Goal: Task Accomplishment & Management: Manage account settings

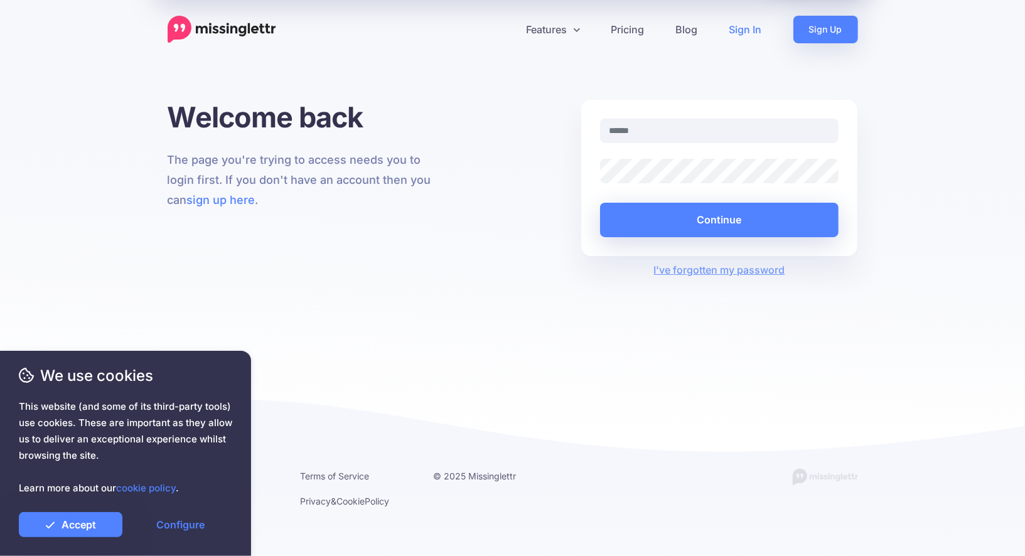
click at [742, 36] on link "Sign In" at bounding box center [746, 30] width 64 height 28
click at [722, 128] on input "text" at bounding box center [719, 131] width 239 height 24
click at [751, 29] on link "Sign In" at bounding box center [746, 30] width 64 height 28
click at [717, 124] on input "text" at bounding box center [719, 131] width 239 height 24
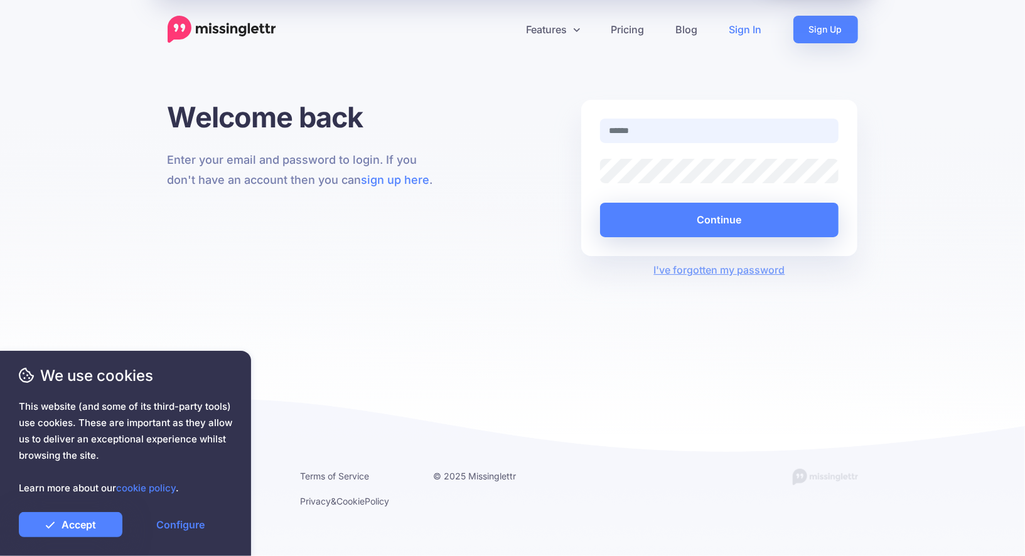
click at [717, 122] on input "text" at bounding box center [719, 131] width 239 height 24
click at [66, 532] on link "Accept" at bounding box center [71, 524] width 104 height 25
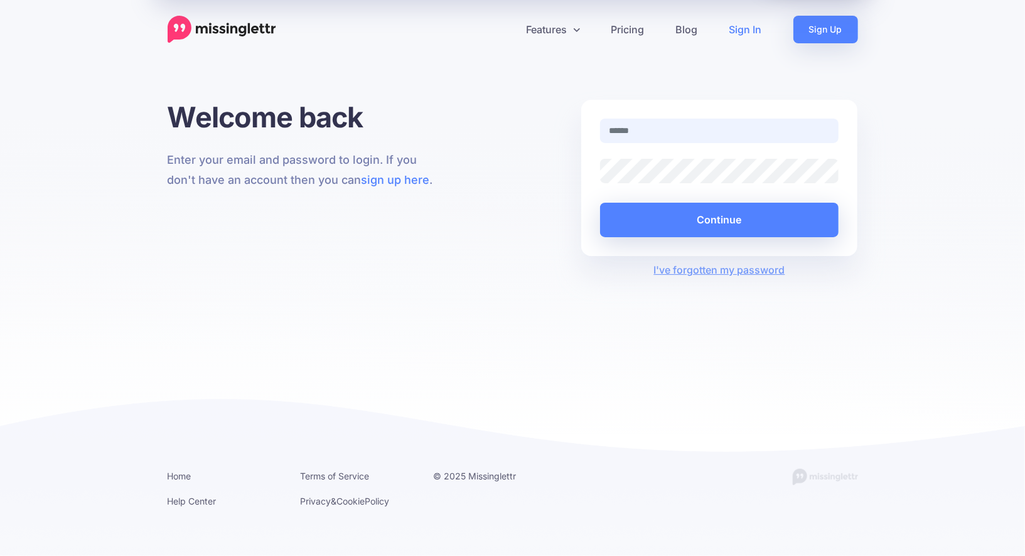
click at [651, 125] on input "text" at bounding box center [719, 131] width 239 height 24
type input "**********"
click at [600, 203] on button "Continue" at bounding box center [719, 220] width 239 height 35
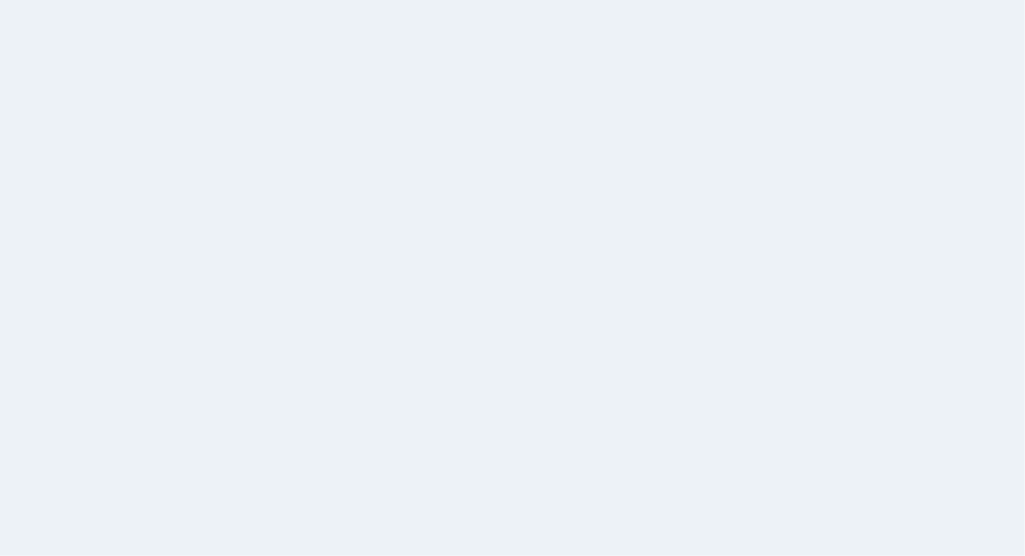
click at [628, 220] on html "Social Token Expired. A social token has expired and needs to be re-authenticat…" at bounding box center [512, 278] width 1025 height 556
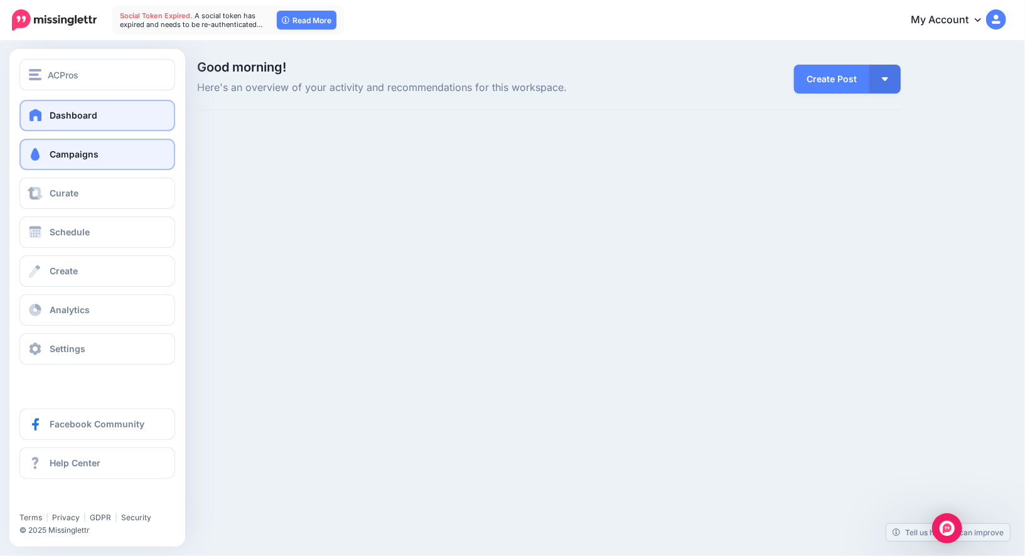
click at [38, 153] on span at bounding box center [35, 154] width 16 height 13
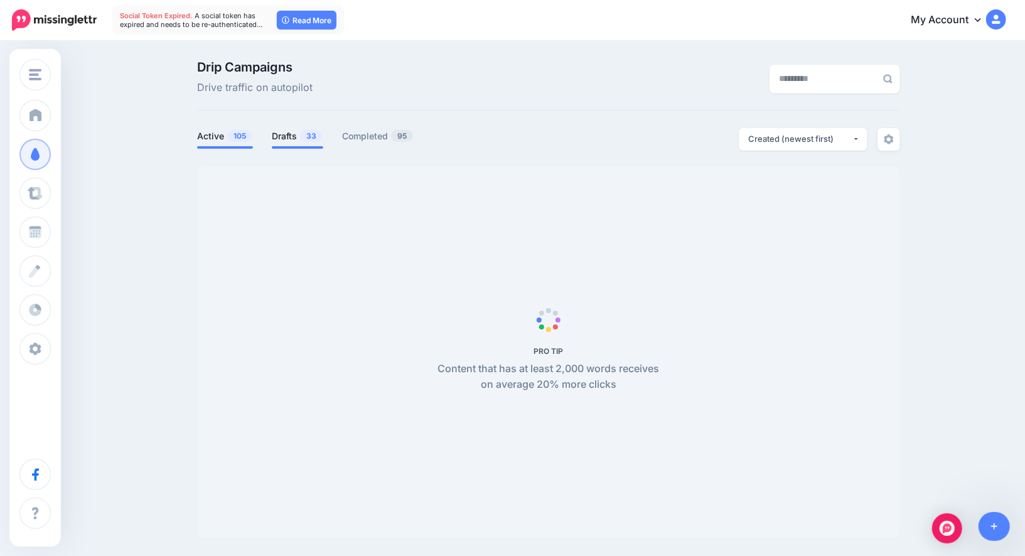
click at [282, 139] on link "Drafts 33" at bounding box center [297, 136] width 51 height 15
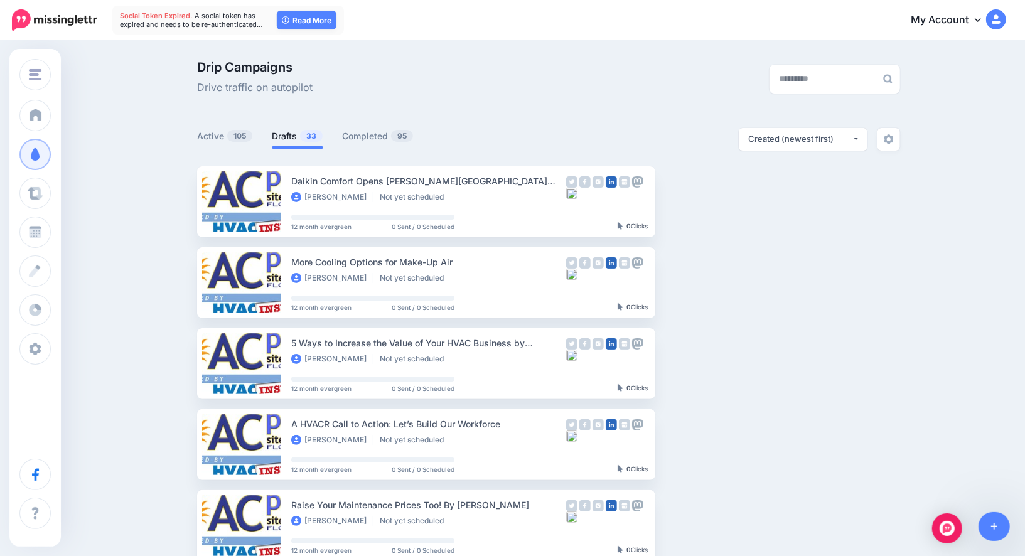
click at [706, 224] on div "Setup Campaign Review Campaign Regenerate Campaign Update Source URL Regenerate…" at bounding box center [711, 201] width 94 height 71
click at [756, 200] on button "button" at bounding box center [766, 201] width 23 height 23
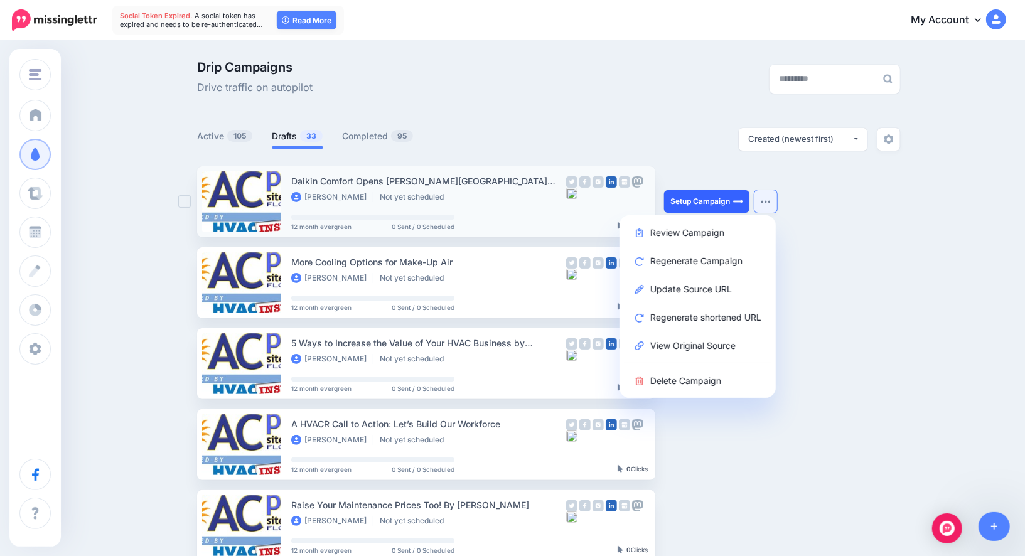
click at [684, 203] on link "Setup Campaign" at bounding box center [706, 201] width 85 height 23
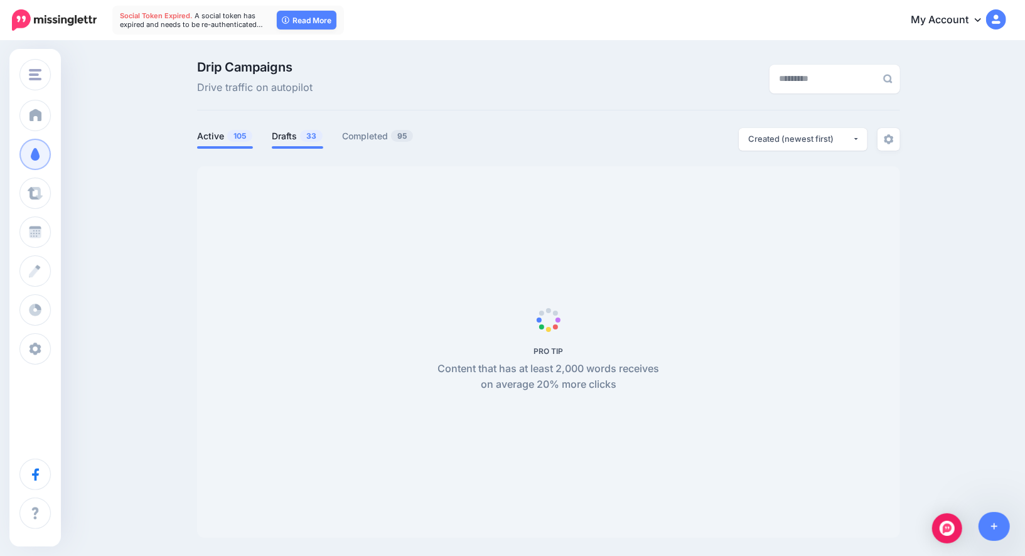
click at [300, 139] on link "Drafts 33" at bounding box center [297, 136] width 51 height 15
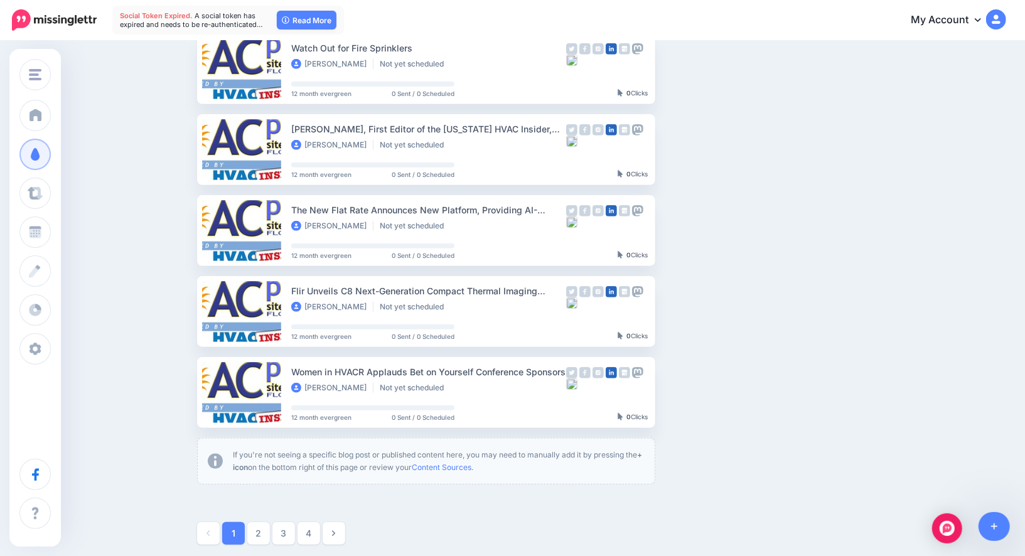
scroll to position [651, 0]
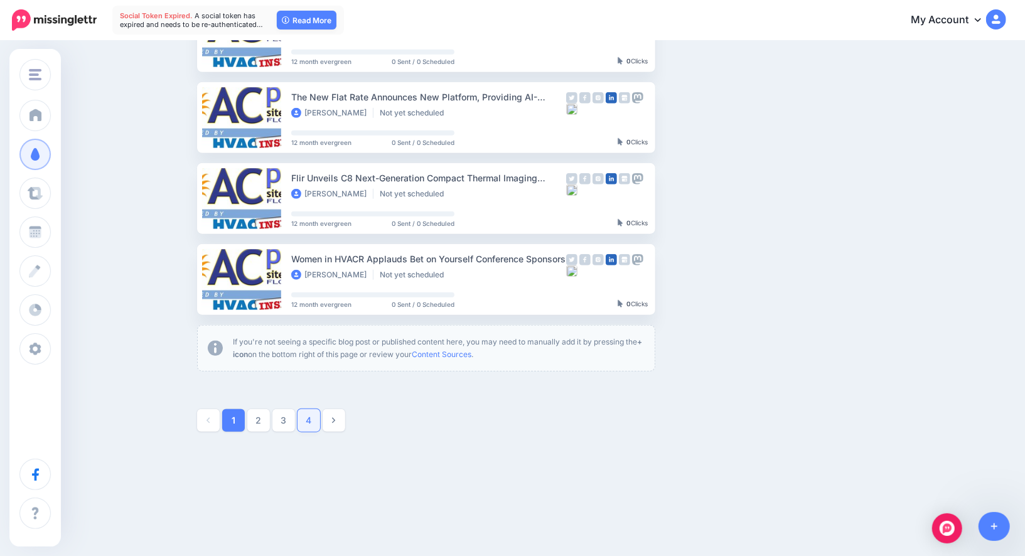
click at [320, 414] on link "4" at bounding box center [309, 420] width 23 height 23
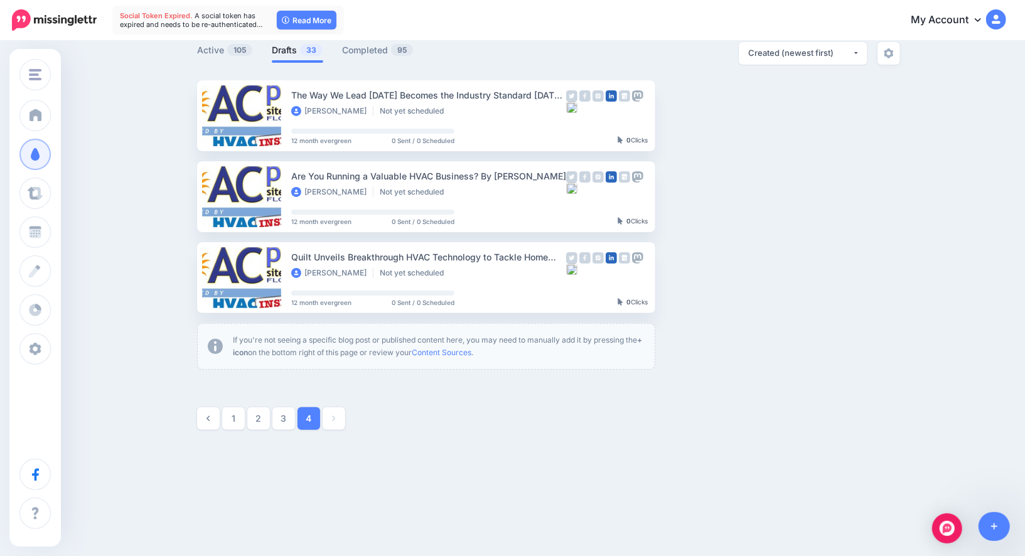
scroll to position [85, 0]
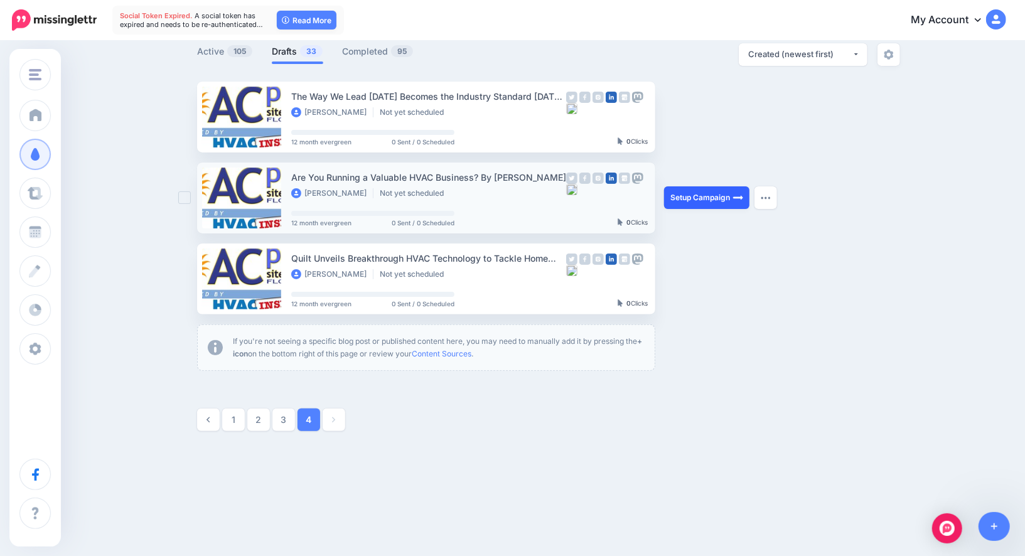
click at [685, 207] on link "Setup Campaign" at bounding box center [706, 197] width 85 height 23
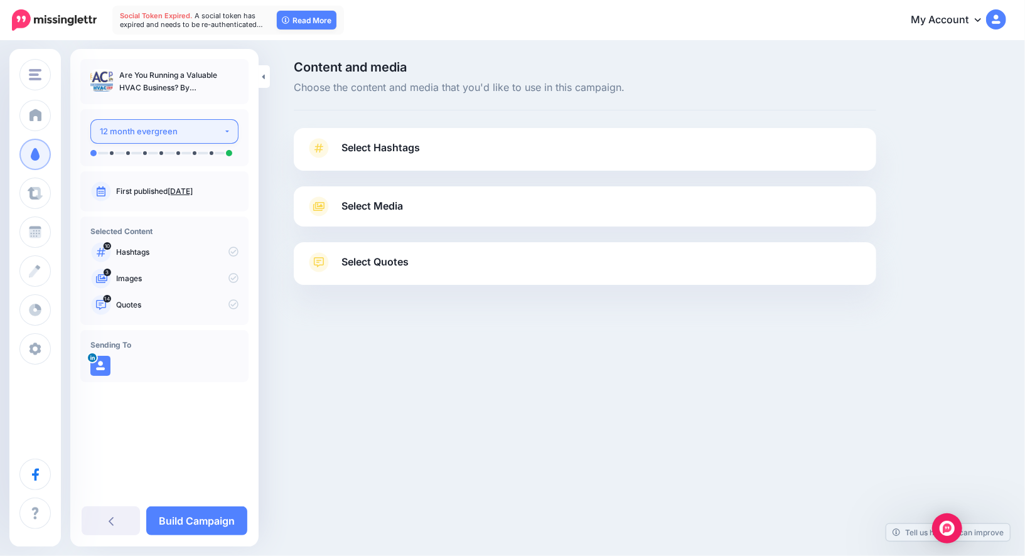
click at [207, 131] on div "12 month evergreen" at bounding box center [162, 131] width 124 height 14
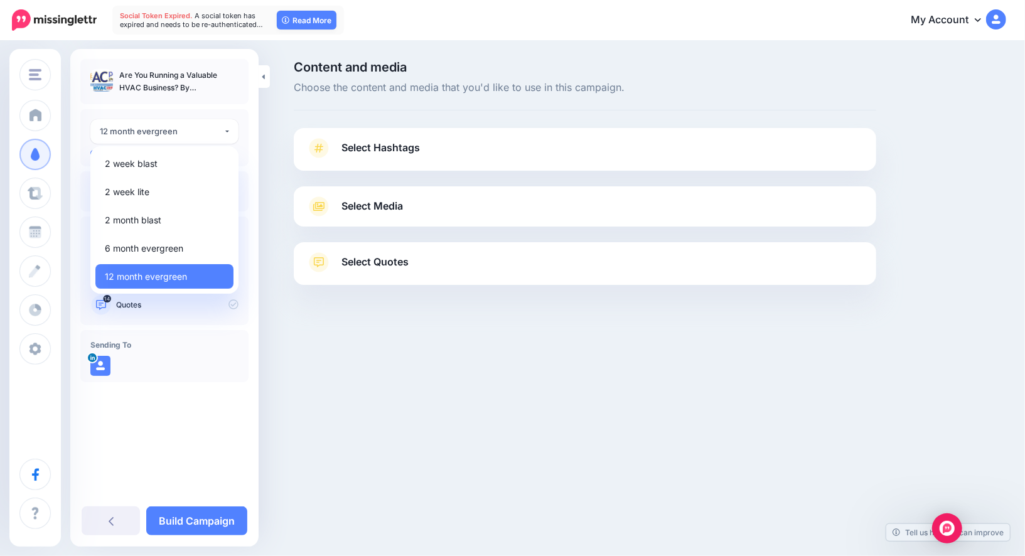
click at [171, 385] on div "**********" at bounding box center [164, 228] width 188 height 338
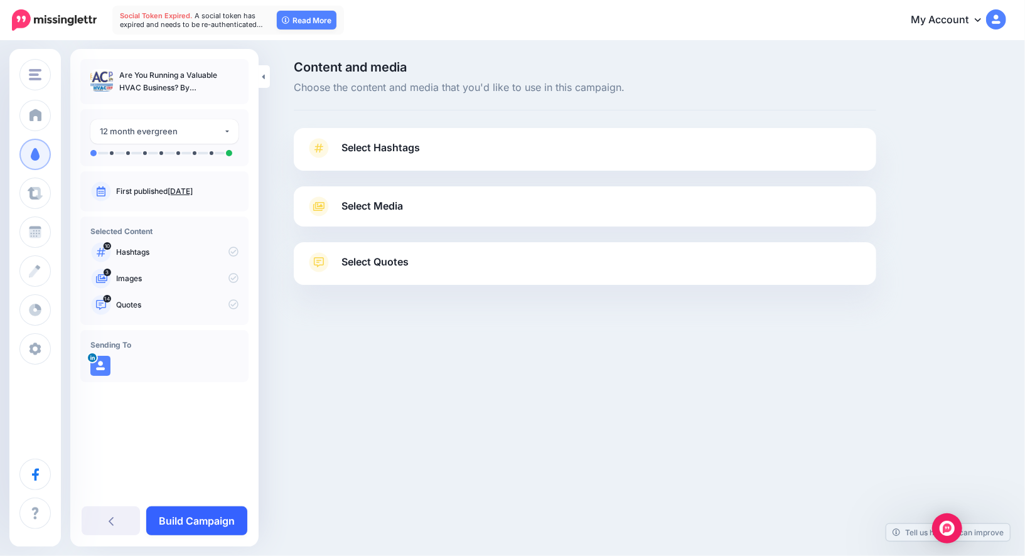
click at [189, 519] on link "Build Campaign" at bounding box center [196, 521] width 101 height 29
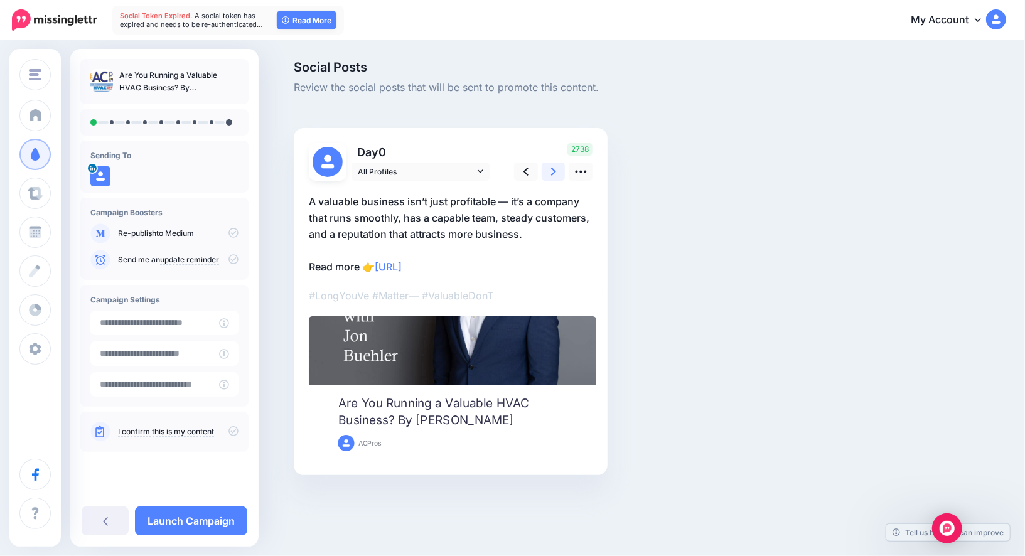
click at [544, 175] on link at bounding box center [554, 172] width 24 height 18
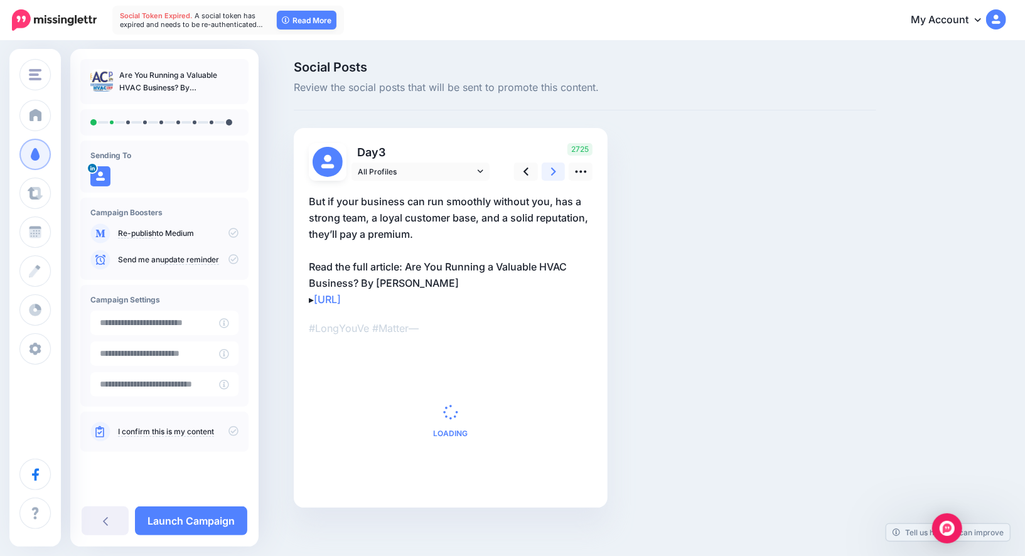
click at [544, 175] on link at bounding box center [554, 172] width 24 height 18
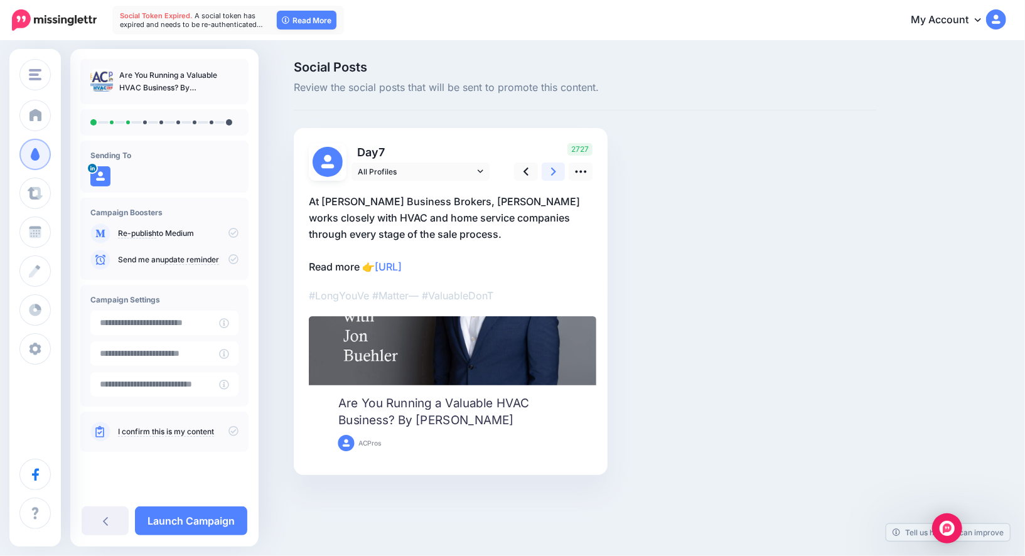
click at [544, 175] on link at bounding box center [554, 172] width 24 height 18
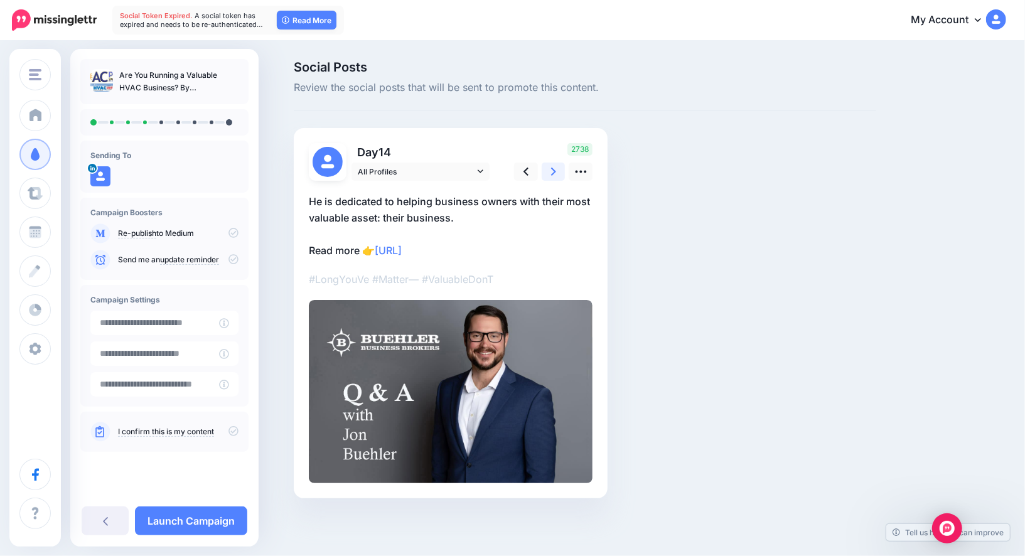
click at [544, 175] on link at bounding box center [554, 172] width 24 height 18
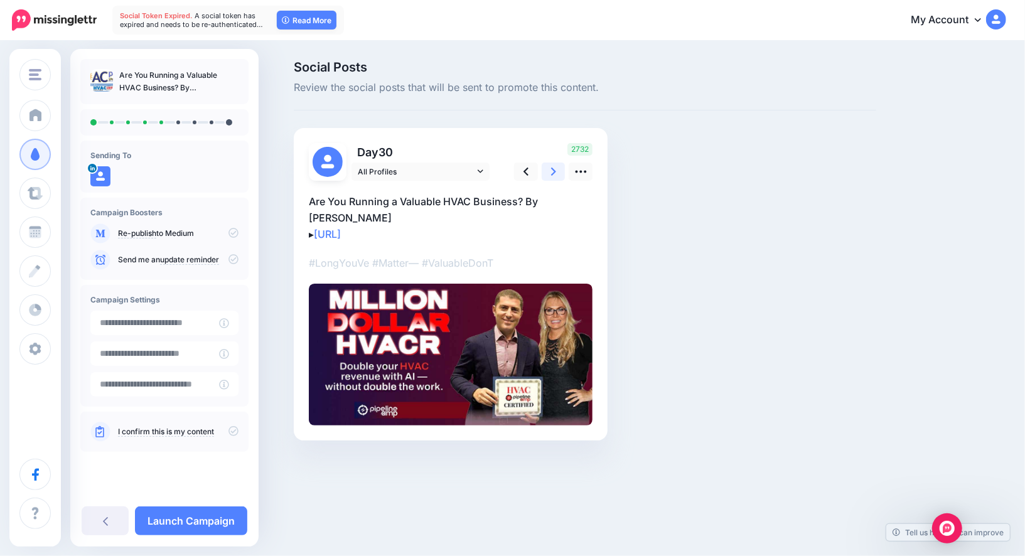
click at [544, 175] on link at bounding box center [554, 172] width 24 height 18
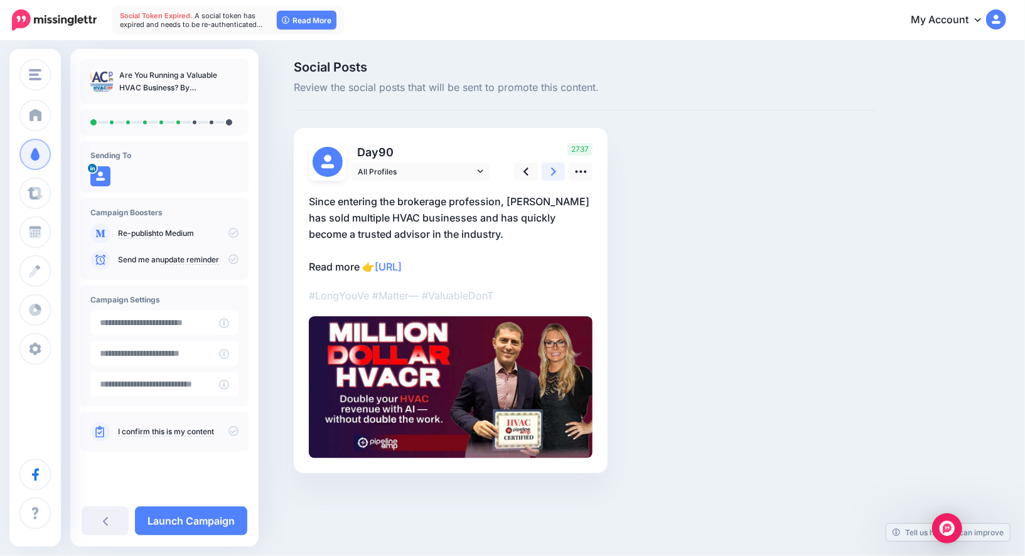
click at [544, 175] on link at bounding box center [554, 172] width 24 height 18
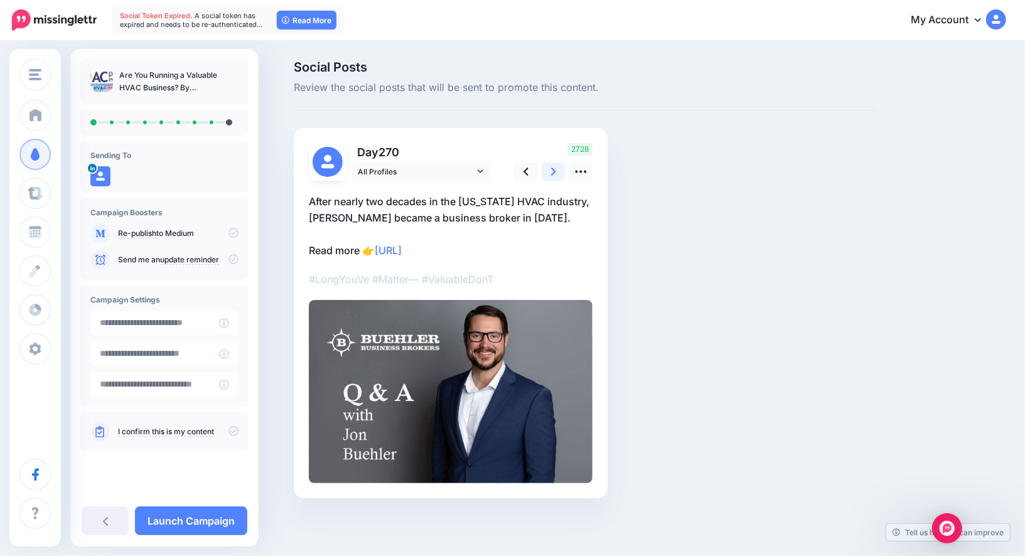
click at [554, 176] on icon at bounding box center [553, 171] width 5 height 13
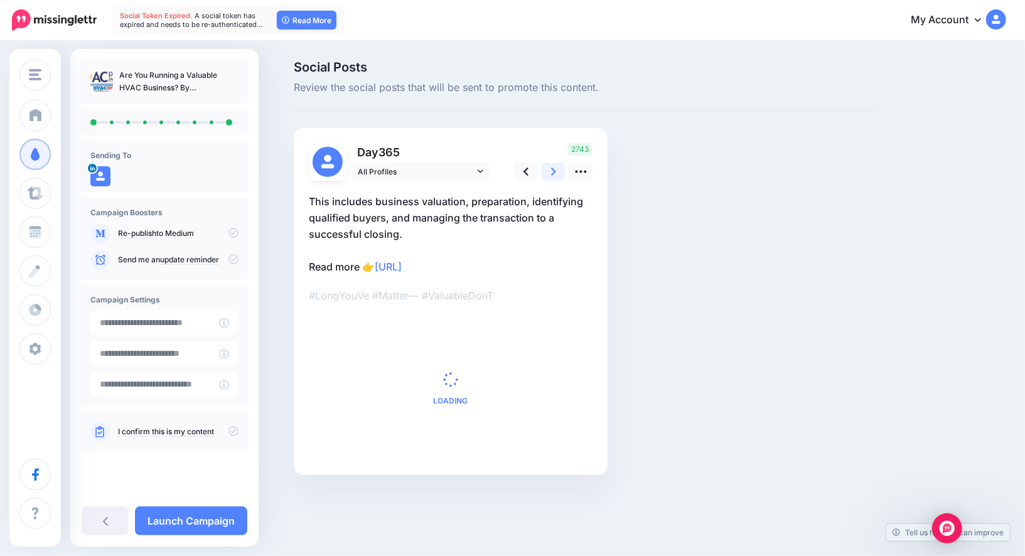
click at [554, 176] on icon at bounding box center [553, 171] width 5 height 13
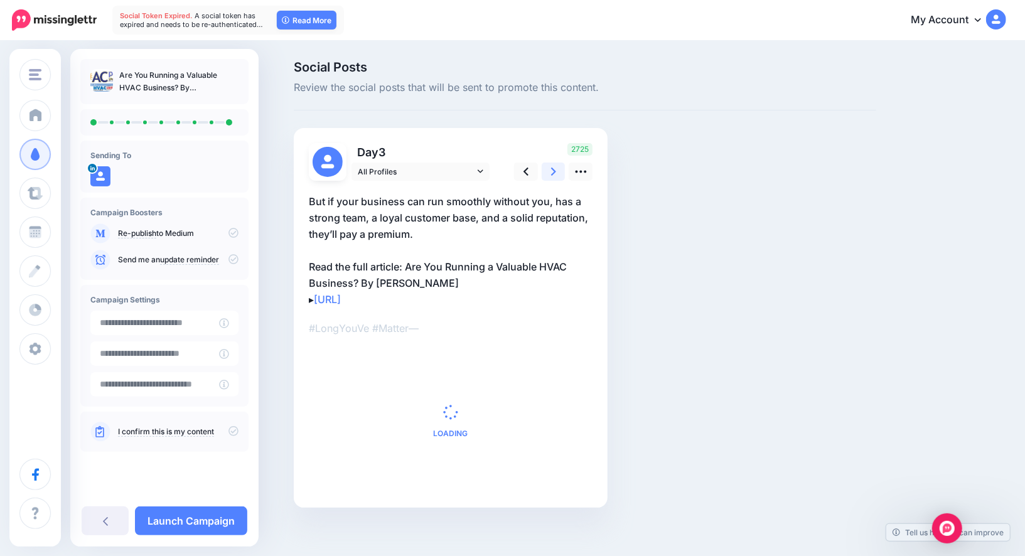
click at [554, 176] on icon at bounding box center [553, 171] width 5 height 13
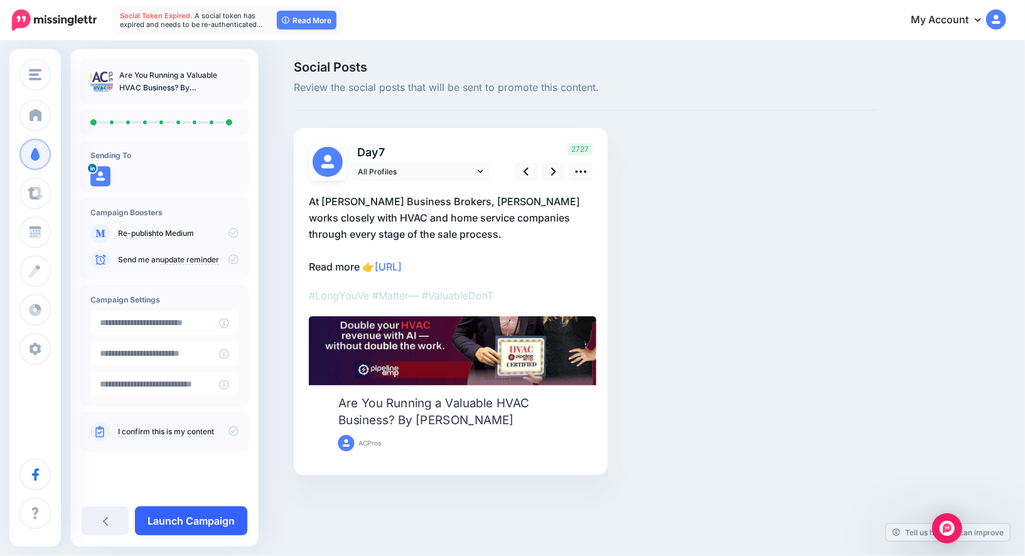
click at [210, 516] on link "Launch Campaign" at bounding box center [191, 521] width 112 height 29
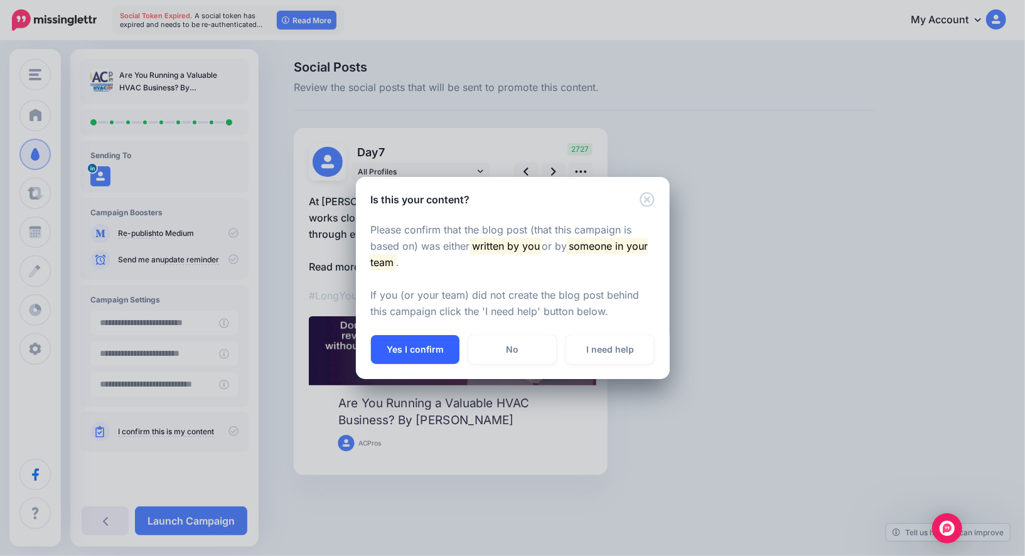
click at [409, 342] on button "Yes I confirm" at bounding box center [415, 349] width 89 height 29
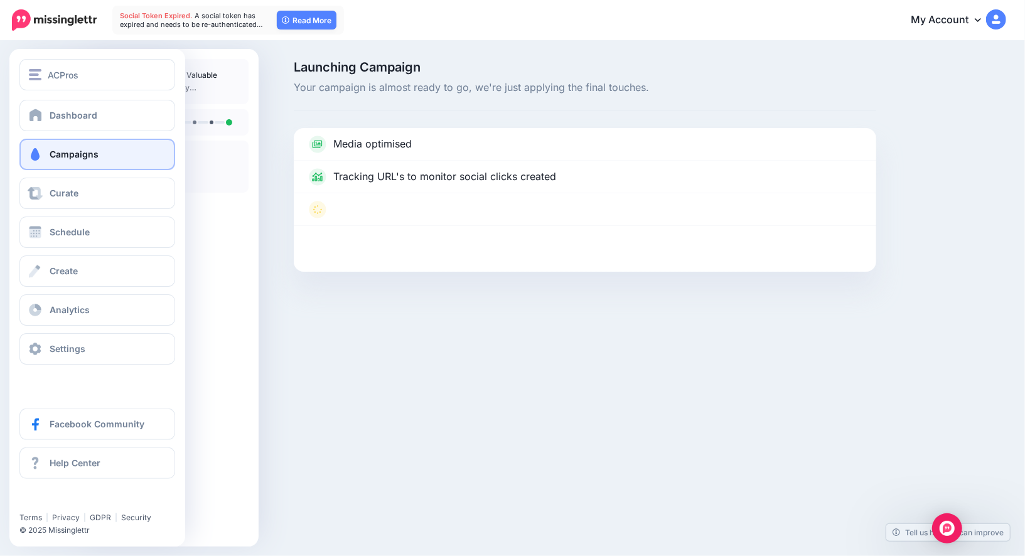
click at [50, 149] on span "Campaigns" at bounding box center [74, 154] width 49 height 11
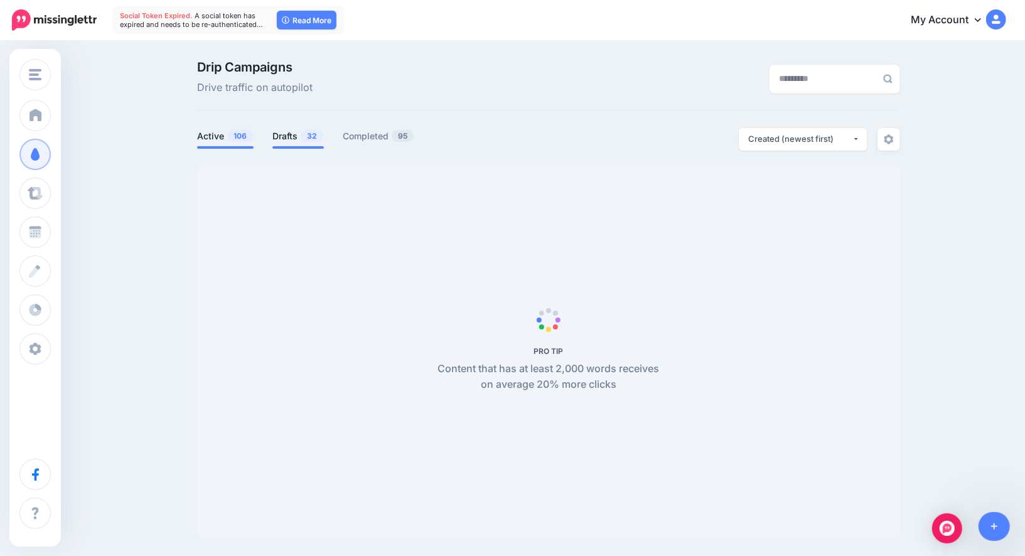
click at [274, 148] on span at bounding box center [297, 147] width 51 height 3
click at [279, 131] on link "Drafts 32" at bounding box center [297, 136] width 51 height 15
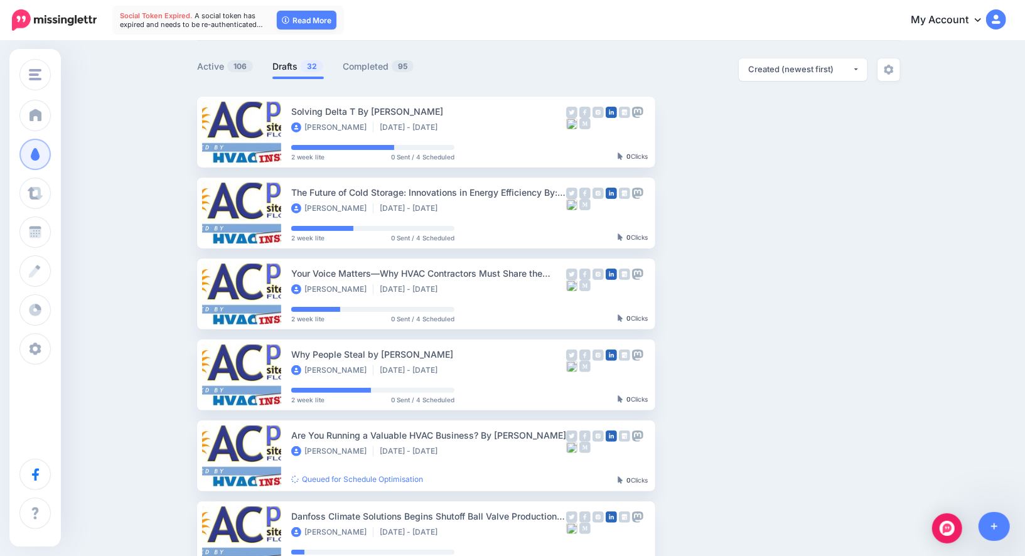
scroll to position [67, 0]
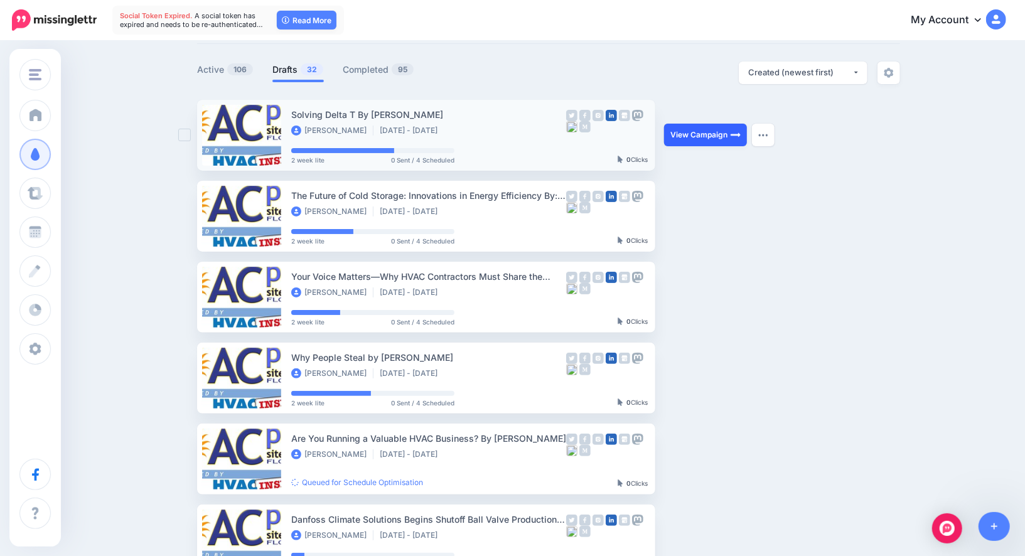
click at [684, 141] on link "View Campaign" at bounding box center [705, 135] width 83 height 23
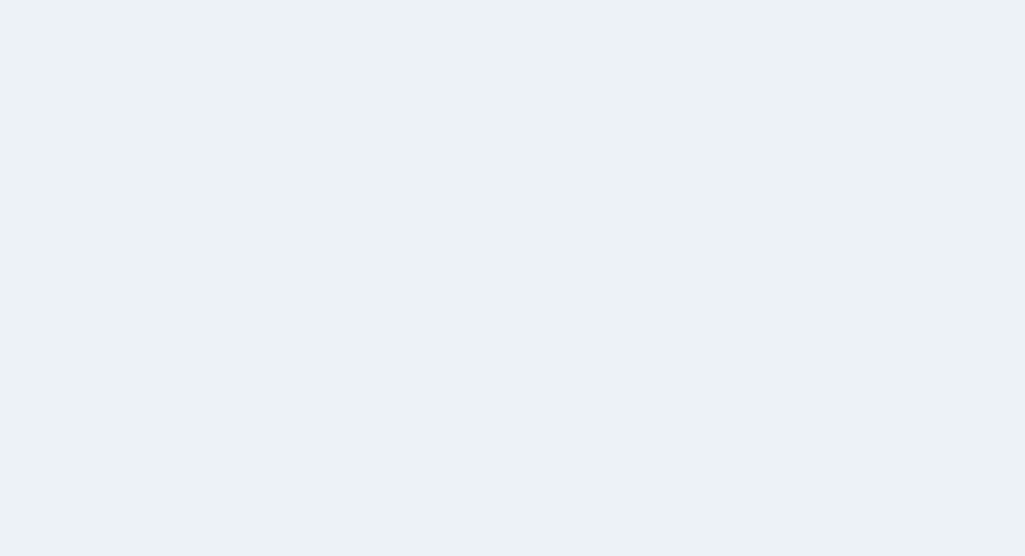
scroll to position [67, 0]
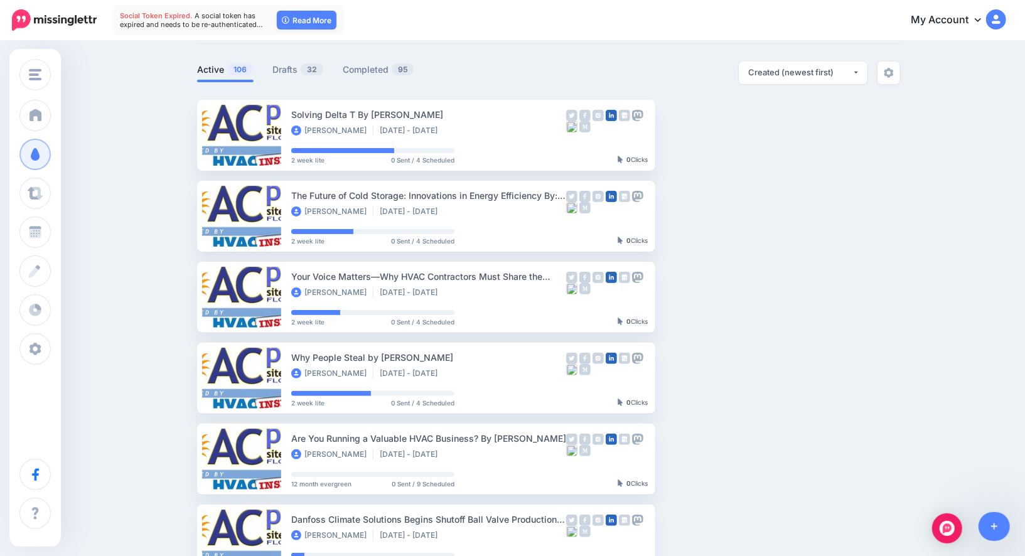
click at [284, 60] on div "Drip Campaigns Drive traffic on autopilot Active 106 32 95" at bounding box center [549, 476] width 722 height 965
click at [286, 65] on link "Drafts 32" at bounding box center [297, 69] width 51 height 15
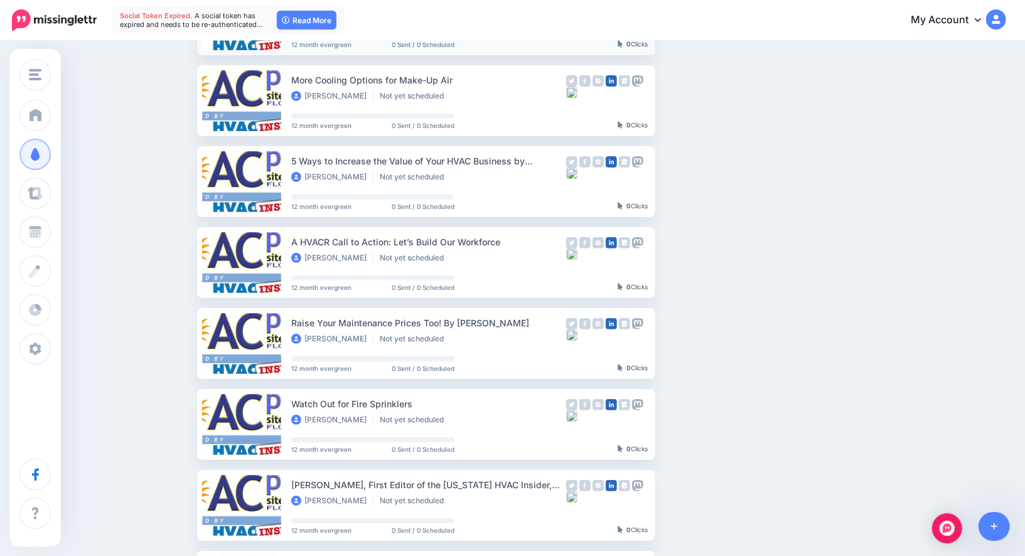
scroll to position [185, 0]
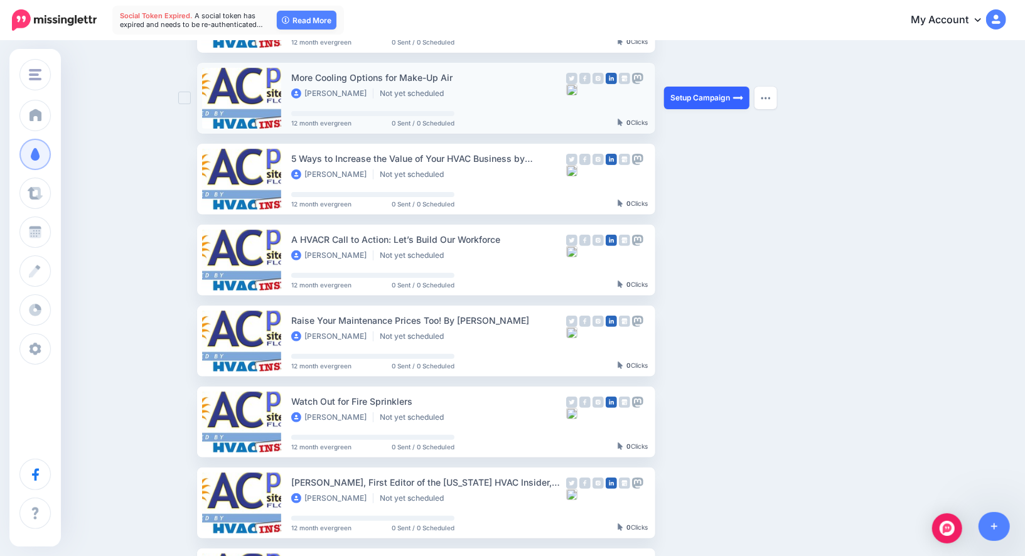
click at [716, 101] on link "Setup Campaign" at bounding box center [706, 98] width 85 height 23
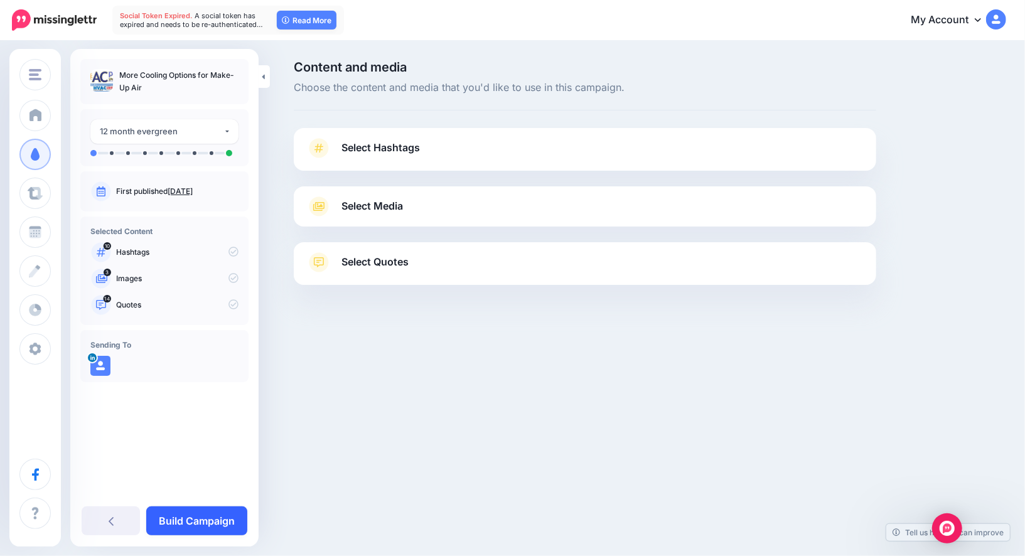
click at [206, 525] on link "Build Campaign" at bounding box center [196, 521] width 101 height 29
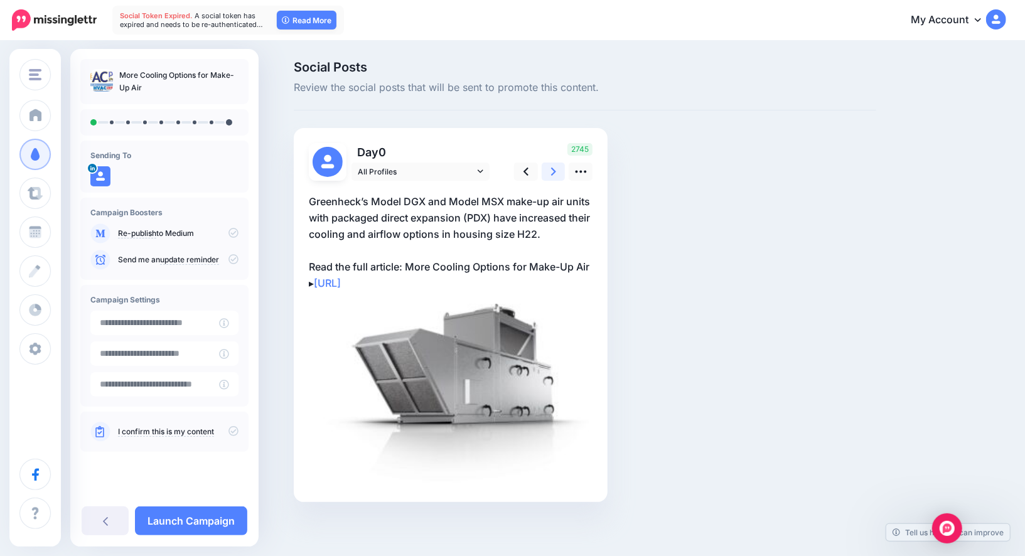
click at [547, 173] on link at bounding box center [554, 172] width 24 height 18
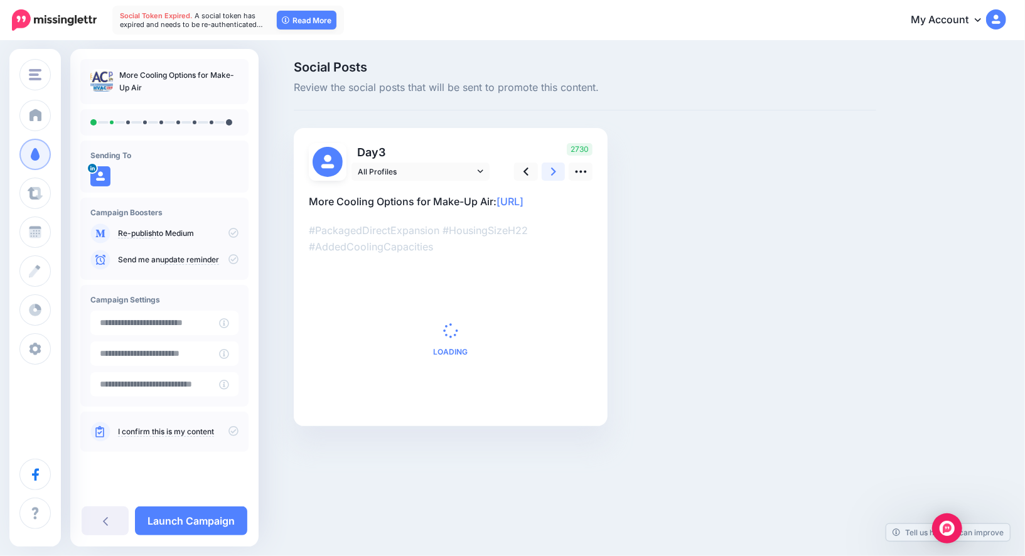
click at [547, 173] on link at bounding box center [554, 172] width 24 height 18
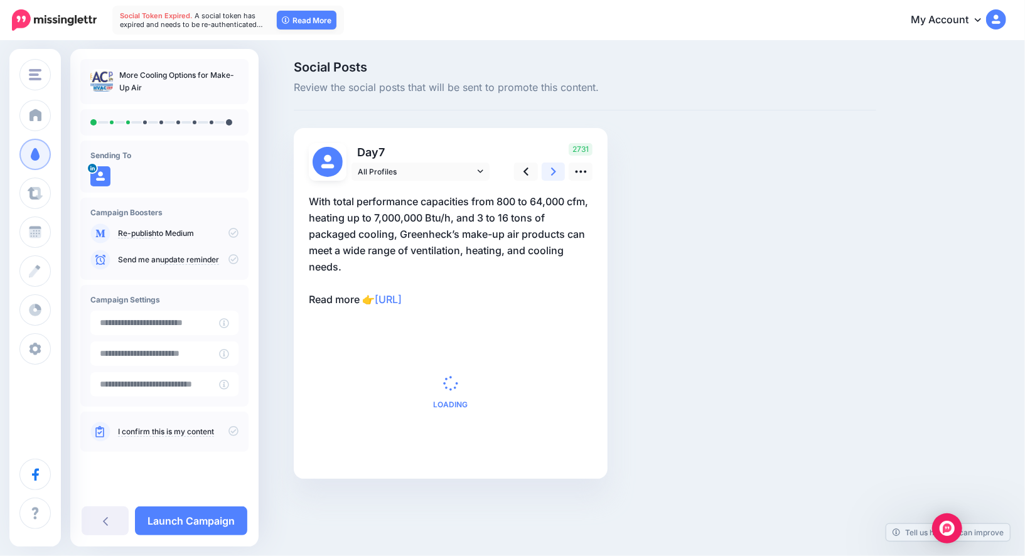
click at [547, 173] on link at bounding box center [554, 172] width 24 height 18
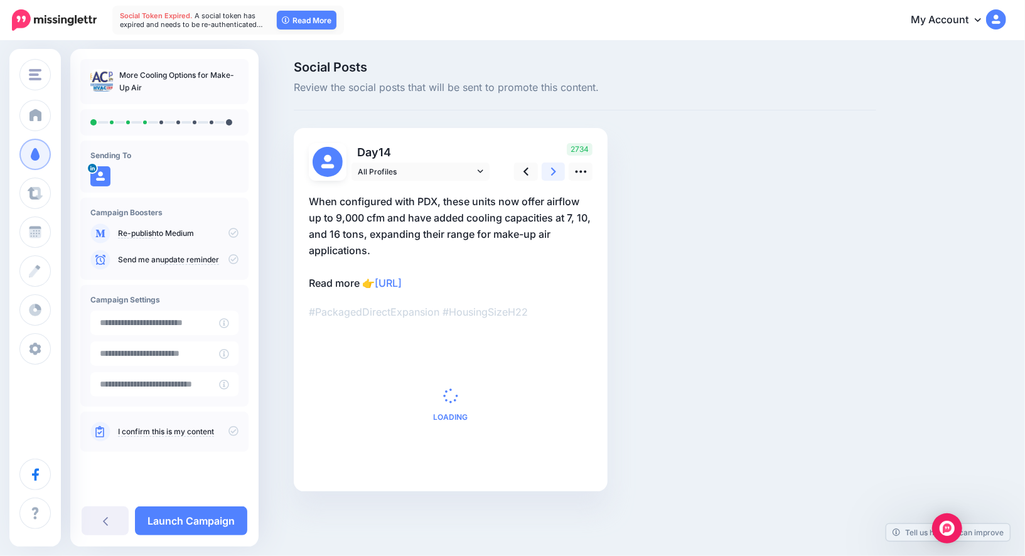
click at [547, 173] on link at bounding box center [554, 172] width 24 height 18
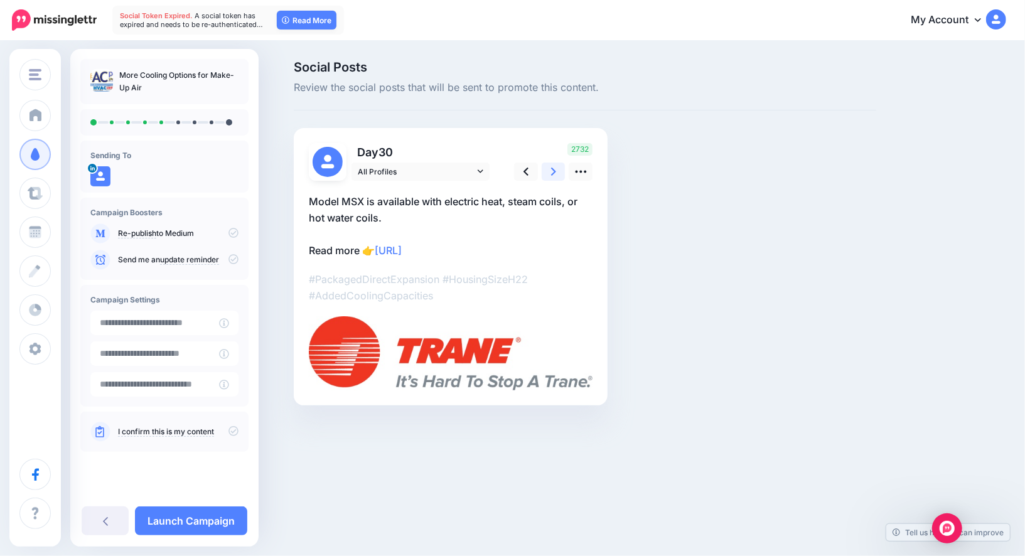
click at [554, 167] on icon at bounding box center [553, 171] width 5 height 13
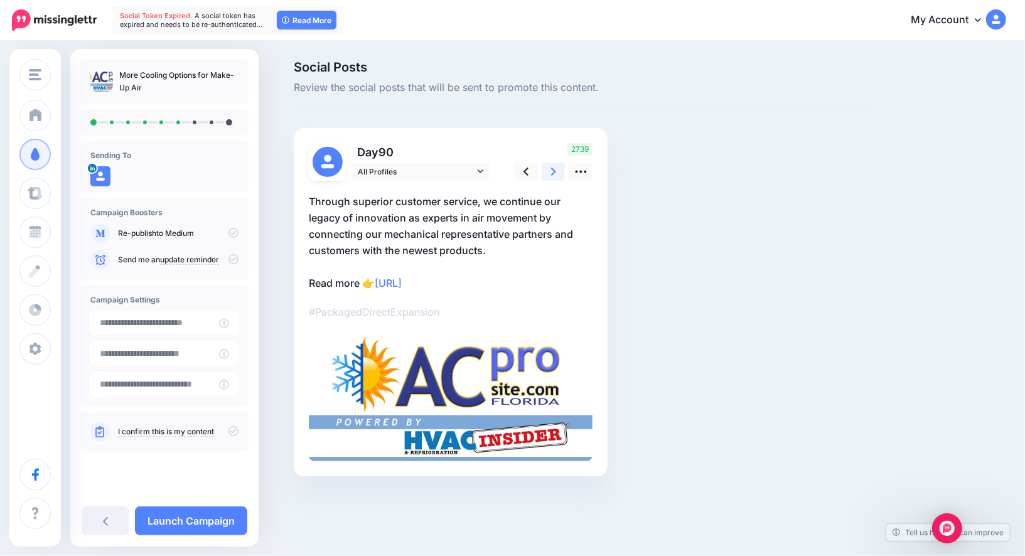
click at [554, 167] on icon at bounding box center [553, 171] width 5 height 13
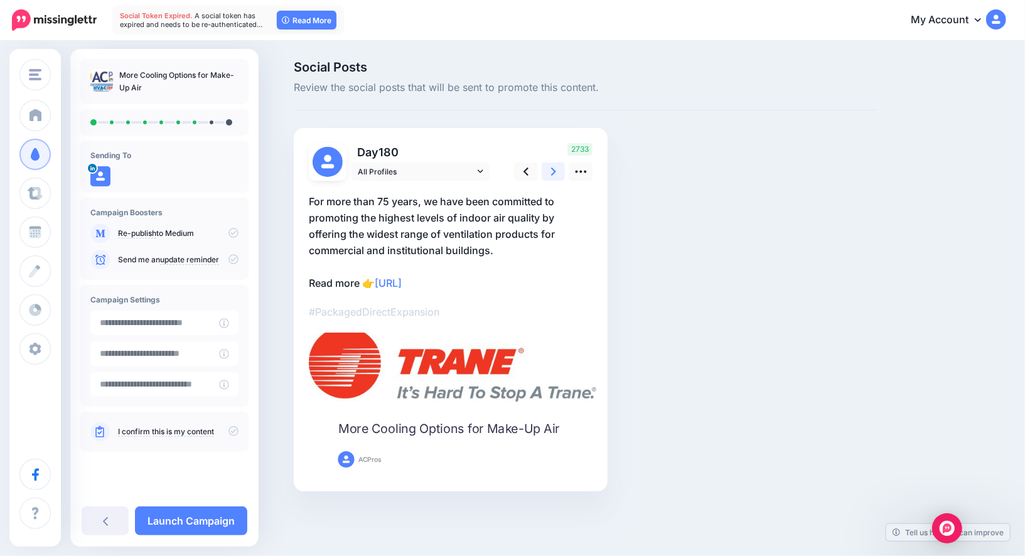
click at [557, 171] on link at bounding box center [554, 172] width 24 height 18
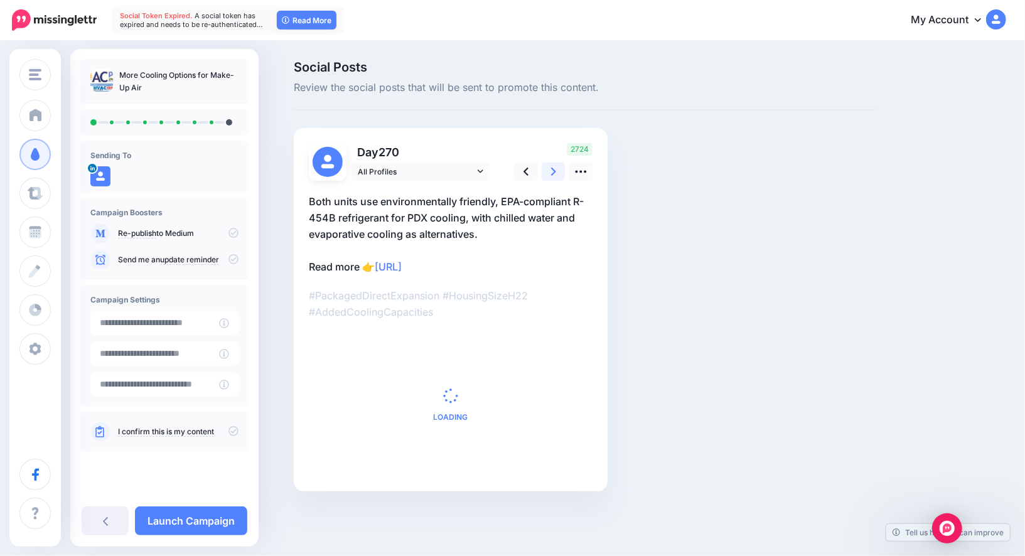
click at [557, 171] on link at bounding box center [554, 172] width 24 height 18
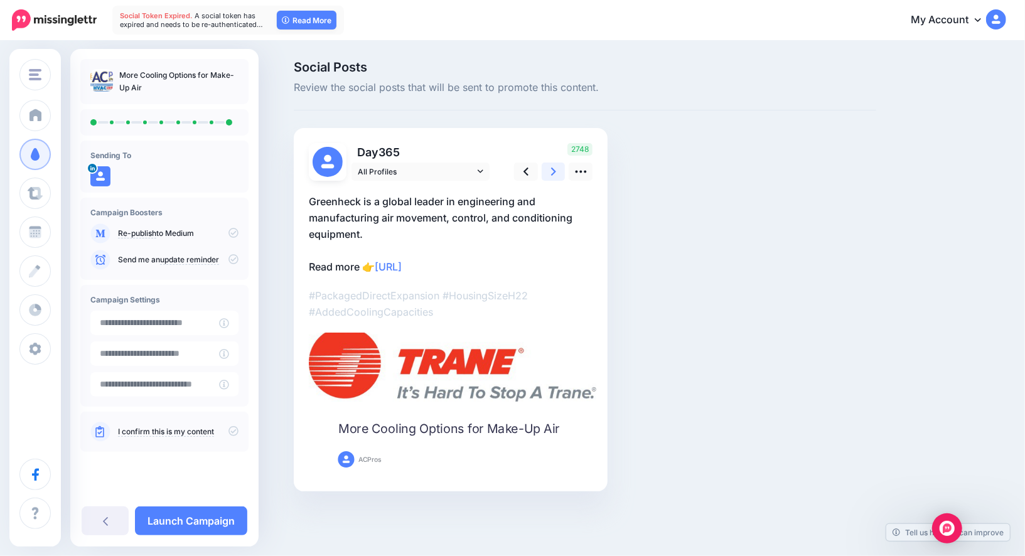
click at [557, 171] on link at bounding box center [554, 172] width 24 height 18
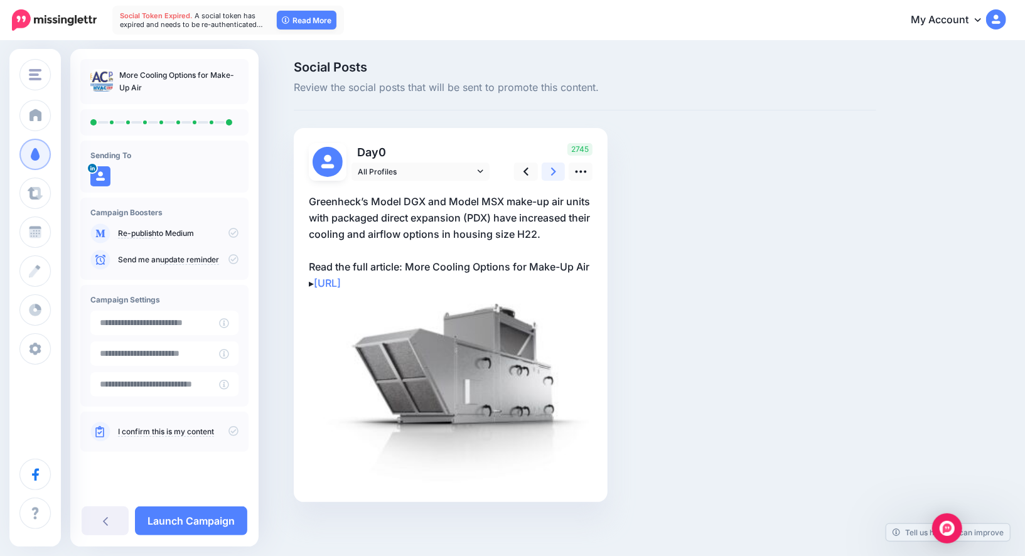
click at [557, 171] on link at bounding box center [554, 172] width 24 height 18
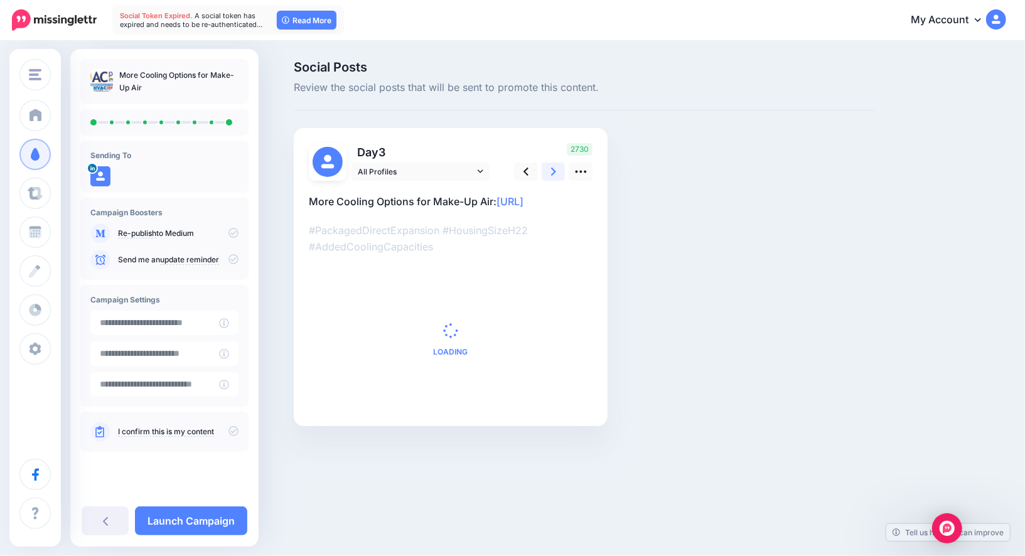
click at [557, 171] on link at bounding box center [554, 172] width 24 height 18
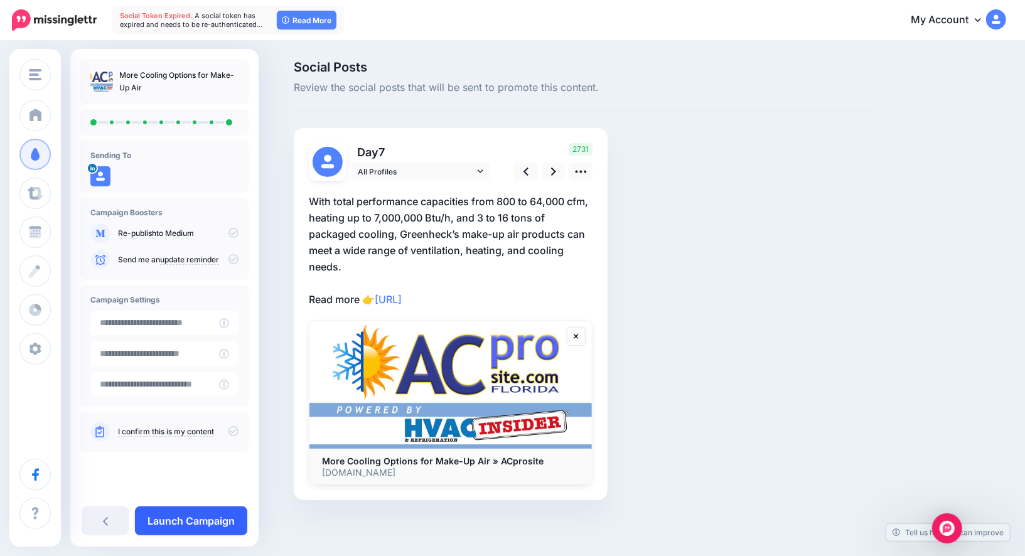
click at [215, 527] on link "Launch Campaign" at bounding box center [191, 521] width 112 height 29
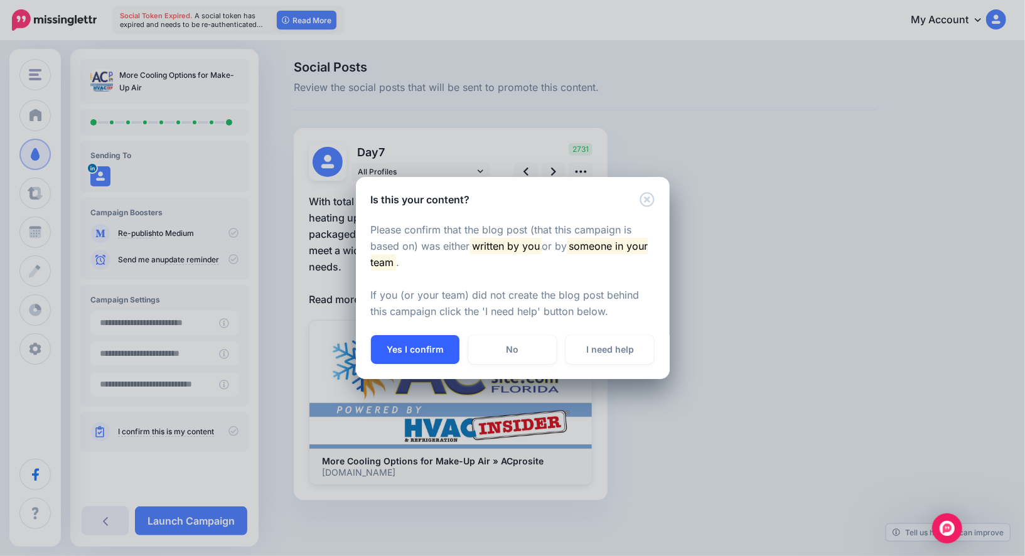
click at [410, 345] on button "Yes I confirm" at bounding box center [415, 349] width 89 height 29
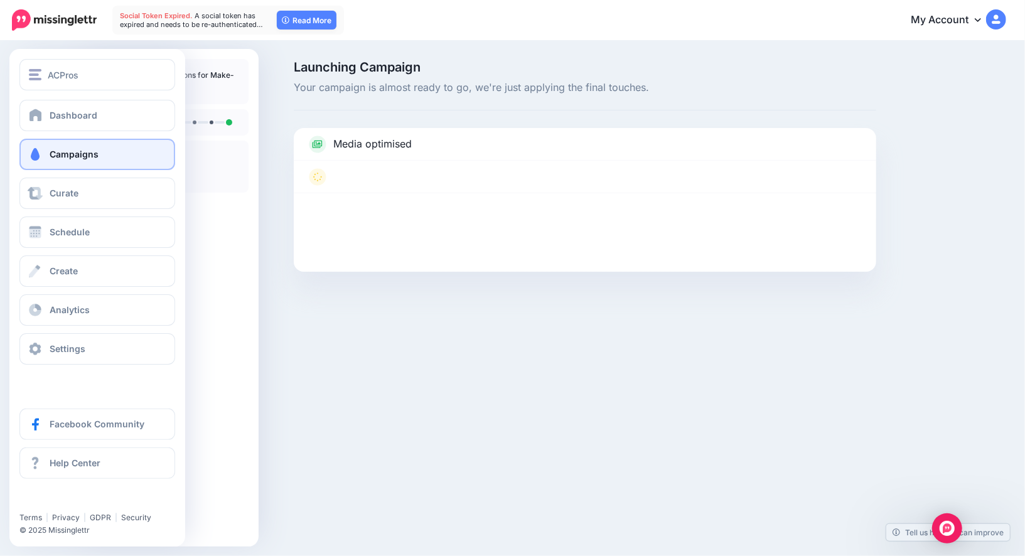
click at [40, 168] on link "Campaigns" at bounding box center [97, 154] width 156 height 31
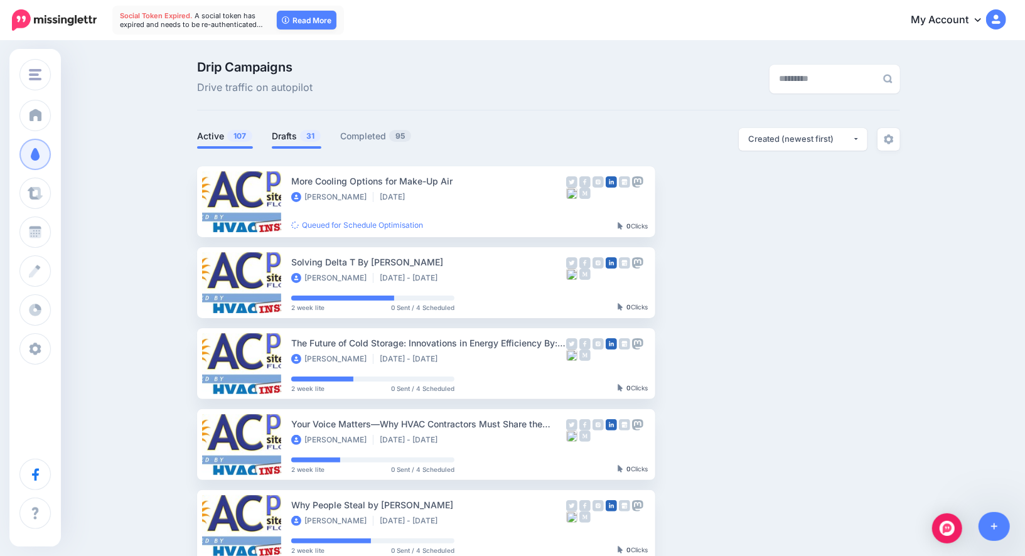
click at [294, 132] on link "Drafts 31" at bounding box center [297, 136] width 50 height 15
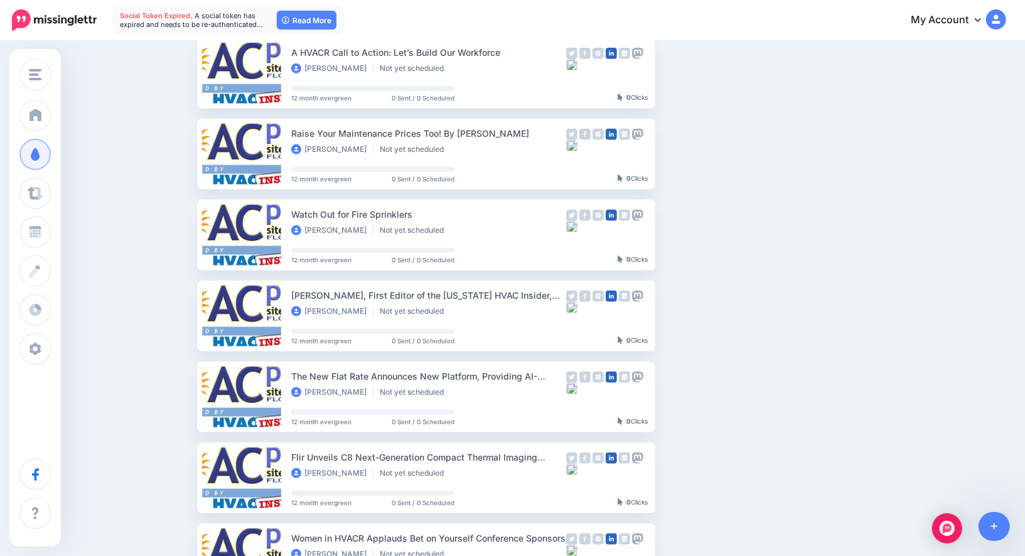
scroll to position [294, 0]
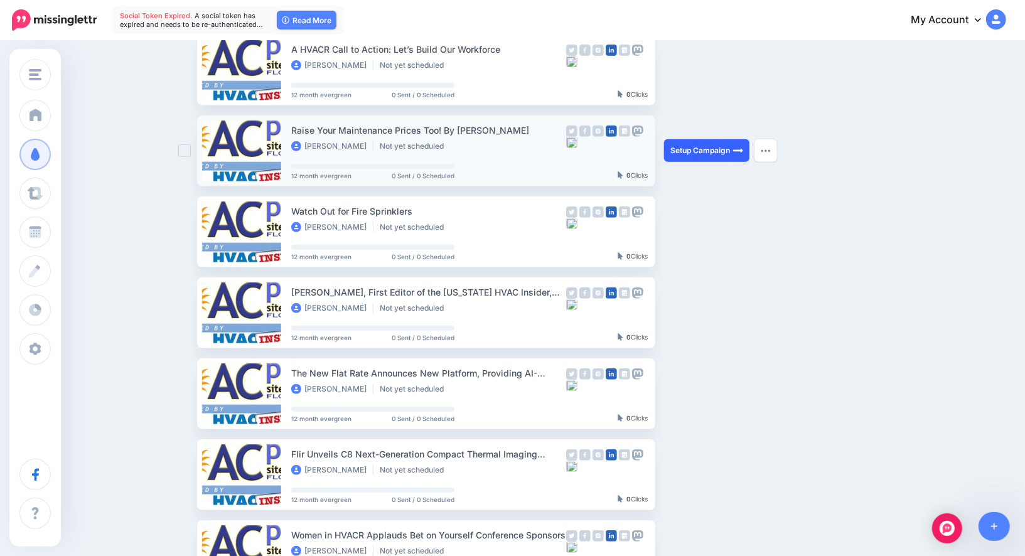
click at [714, 149] on link "Setup Campaign" at bounding box center [706, 150] width 85 height 23
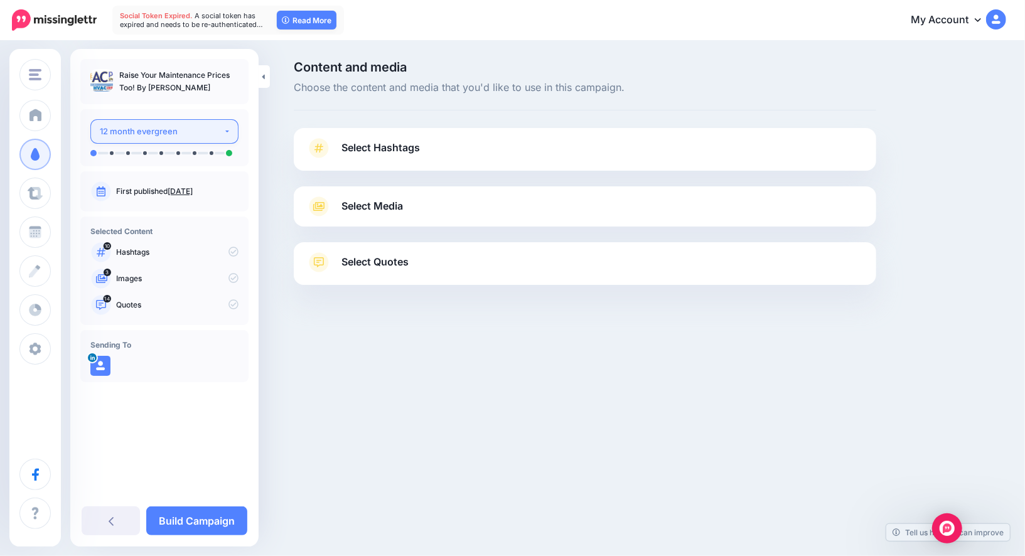
click at [190, 132] on div "12 month evergreen" at bounding box center [162, 131] width 124 height 14
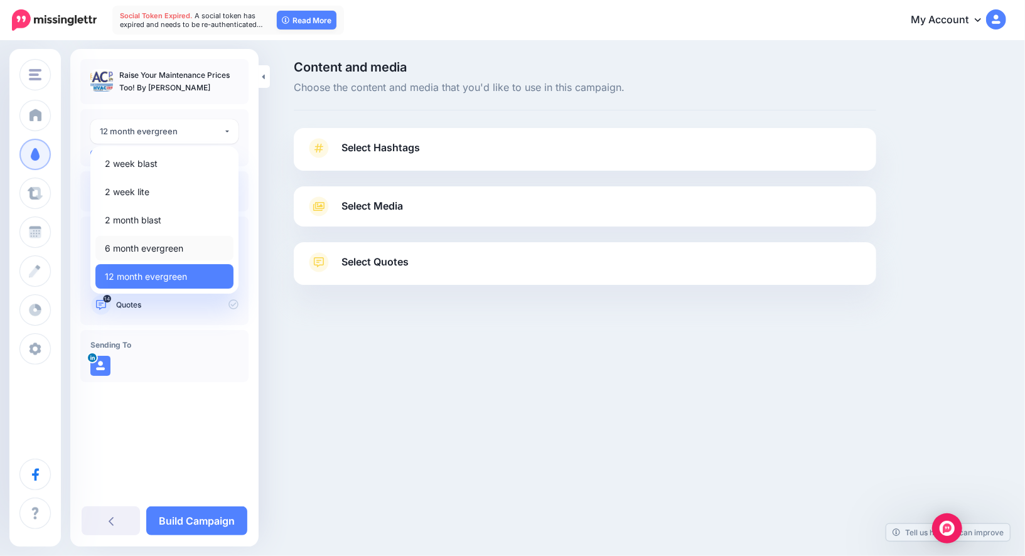
click at [178, 244] on span "6 month evergreen" at bounding box center [144, 248] width 78 height 15
select select "******"
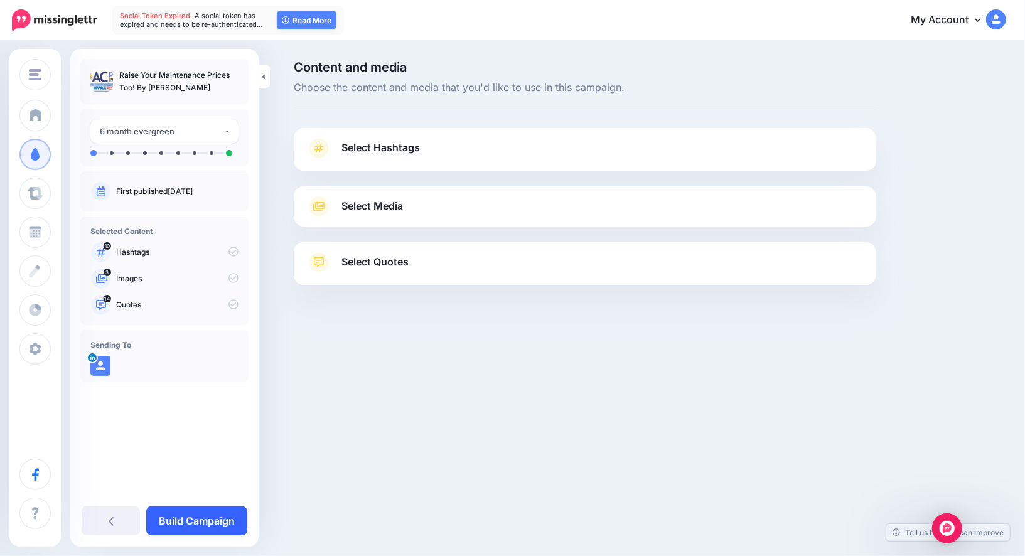
click at [172, 514] on link "Build Campaign" at bounding box center [196, 521] width 101 height 29
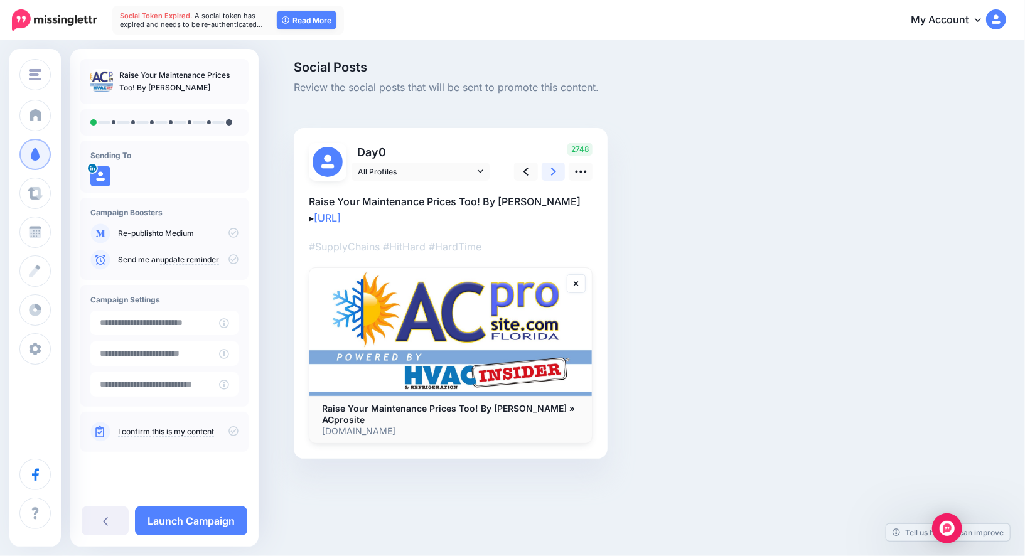
click at [549, 163] on link at bounding box center [554, 172] width 24 height 18
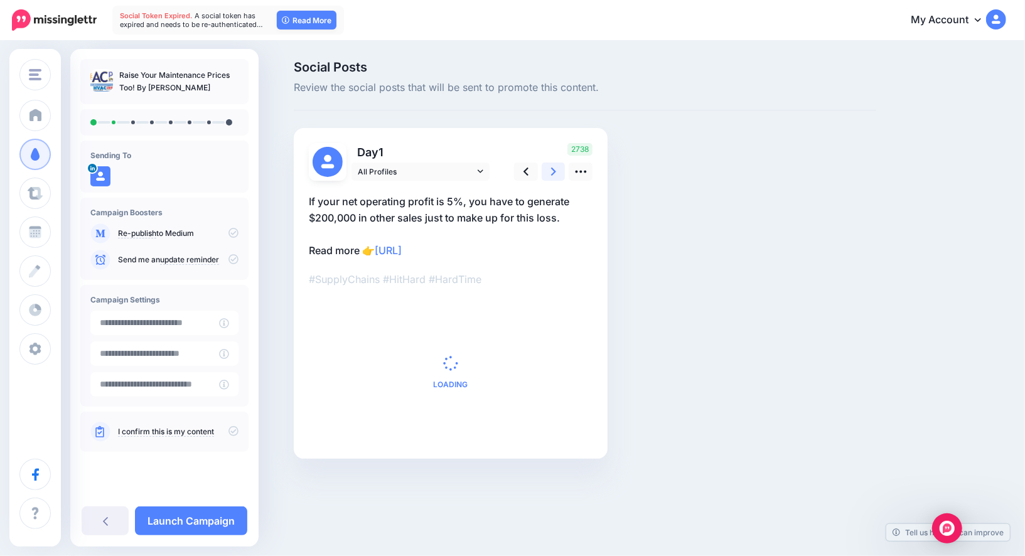
click at [549, 163] on link at bounding box center [554, 172] width 24 height 18
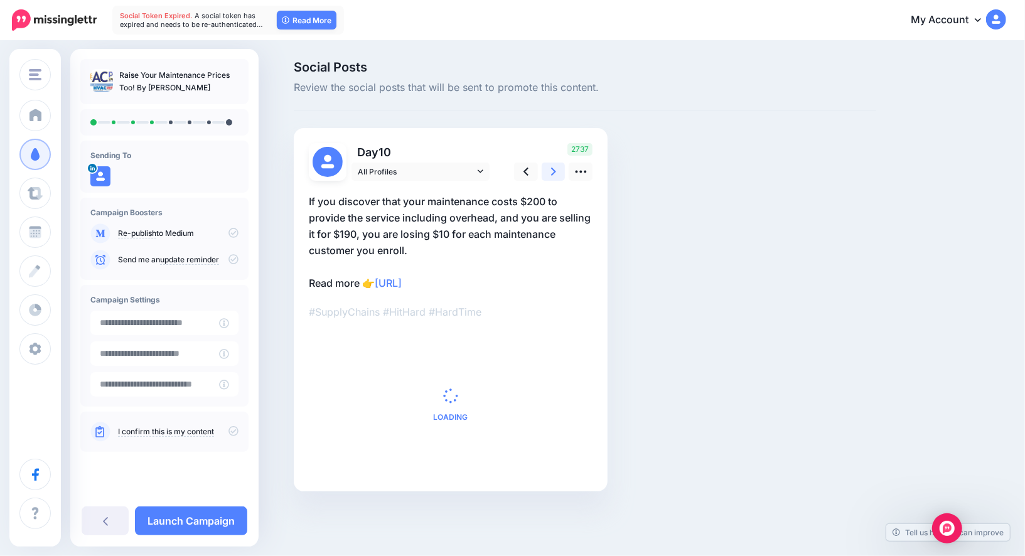
click at [549, 163] on link at bounding box center [554, 172] width 24 height 18
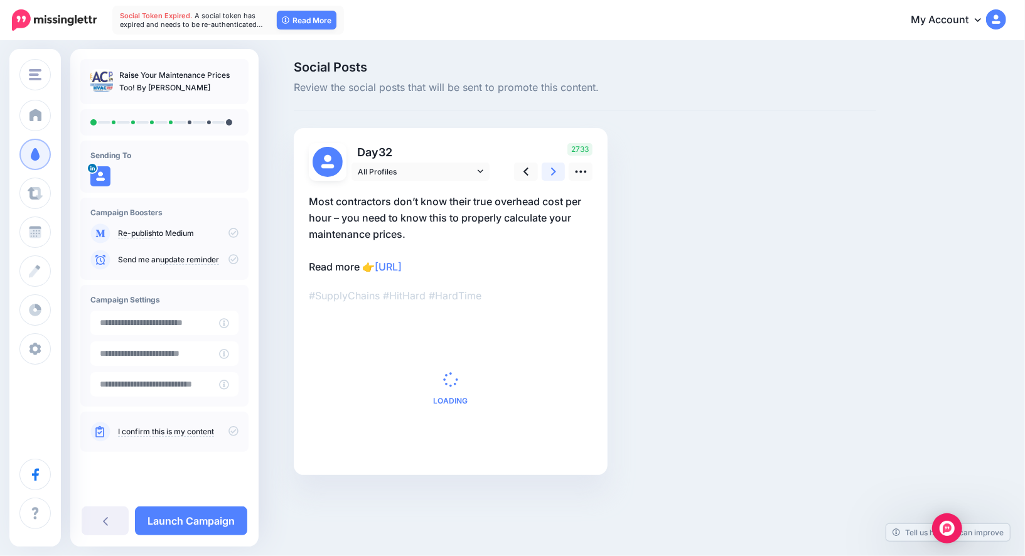
click at [549, 163] on link at bounding box center [554, 172] width 24 height 18
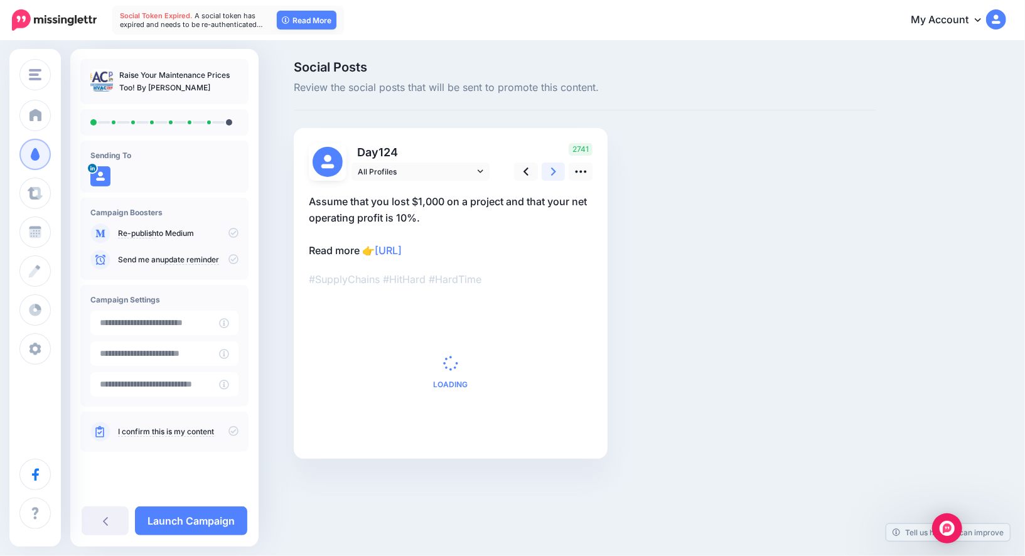
click at [549, 163] on link at bounding box center [554, 172] width 24 height 18
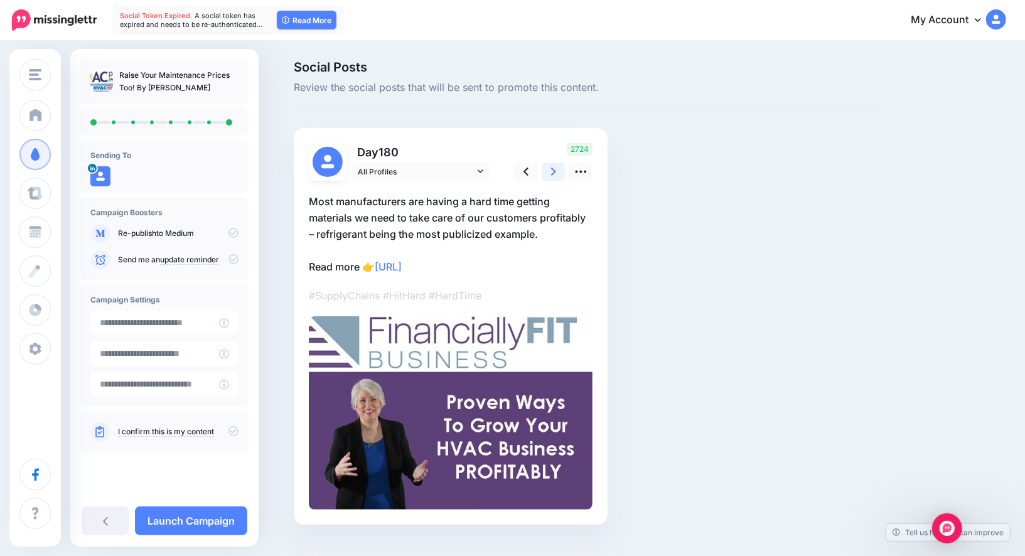
click at [549, 163] on link at bounding box center [554, 172] width 24 height 18
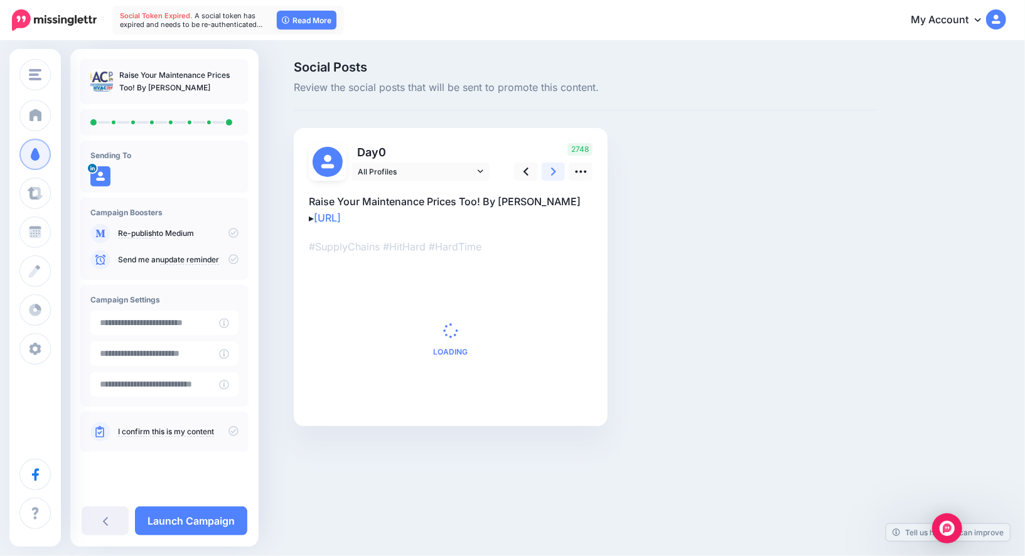
click at [549, 163] on link at bounding box center [554, 172] width 24 height 18
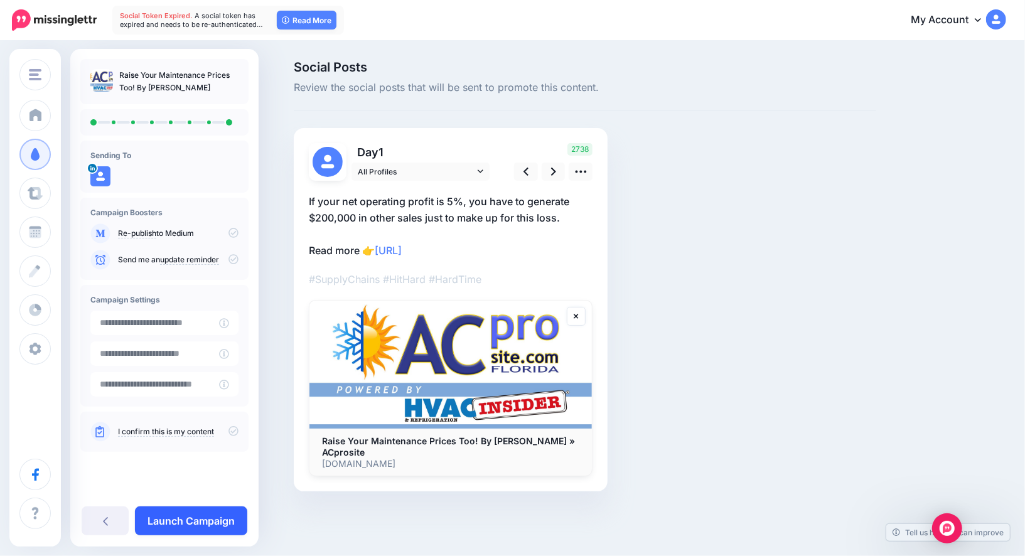
click at [237, 515] on link "Launch Campaign" at bounding box center [191, 521] width 112 height 29
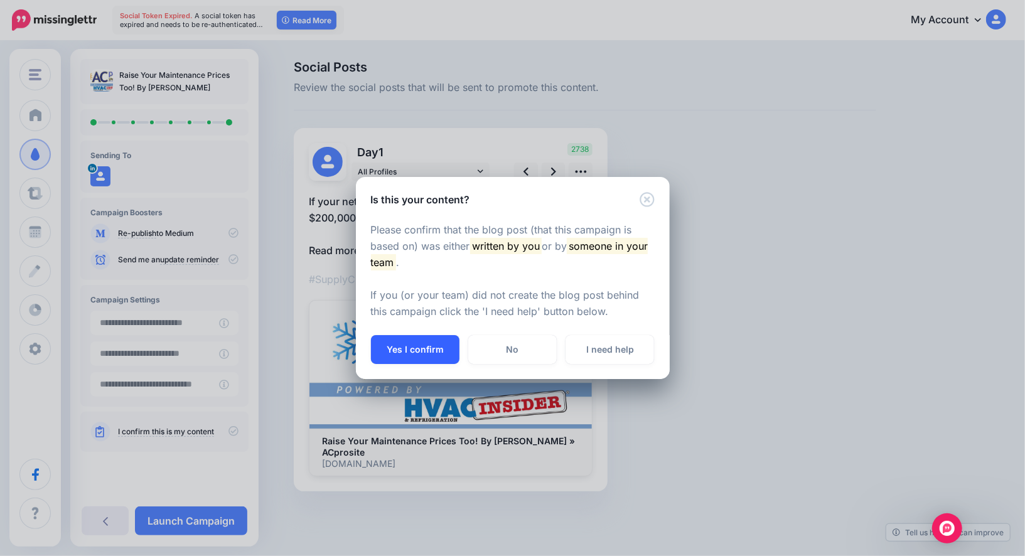
click at [426, 355] on button "Yes I confirm" at bounding box center [415, 349] width 89 height 29
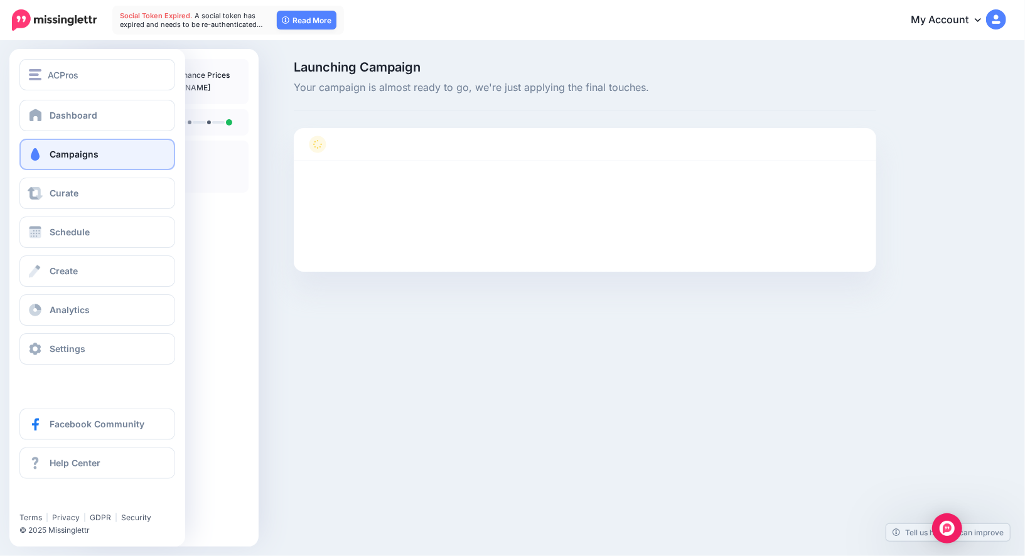
click at [19, 158] on link "Campaigns" at bounding box center [97, 154] width 156 height 31
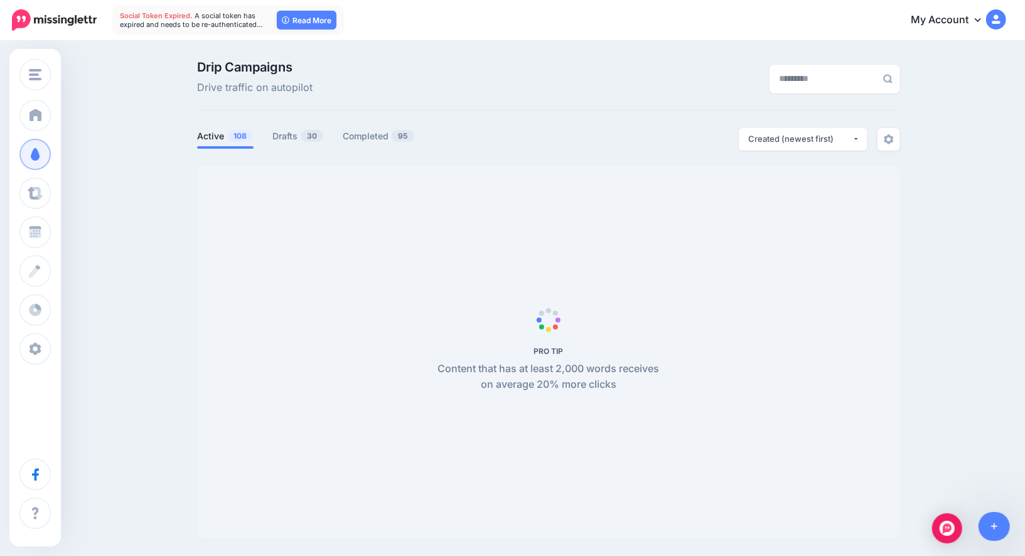
click at [283, 127] on div "Drip Campaigns Drive traffic on autopilot Active 108 30 95" at bounding box center [549, 299] width 722 height 477
click at [282, 132] on link "Drafts 30" at bounding box center [297, 136] width 51 height 15
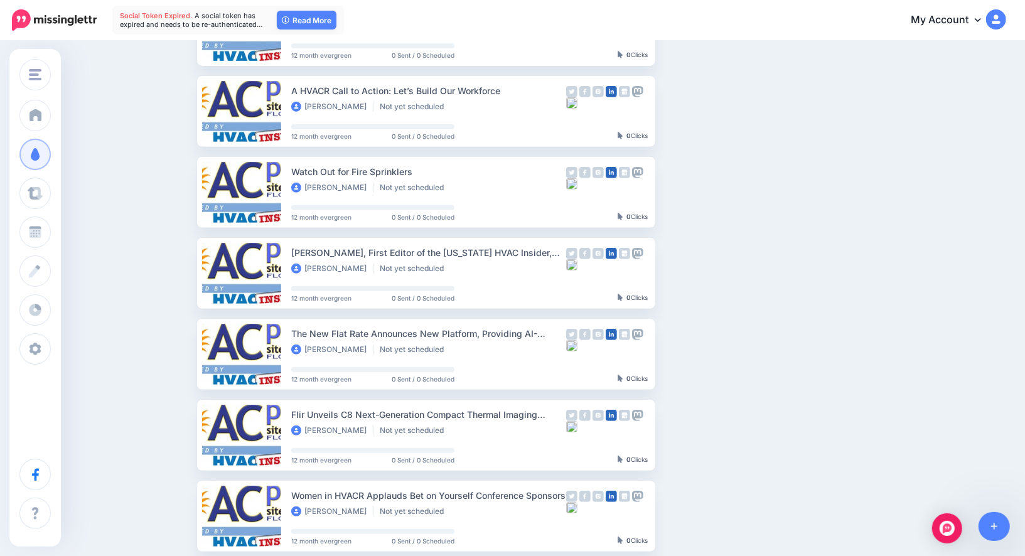
scroll to position [254, 0]
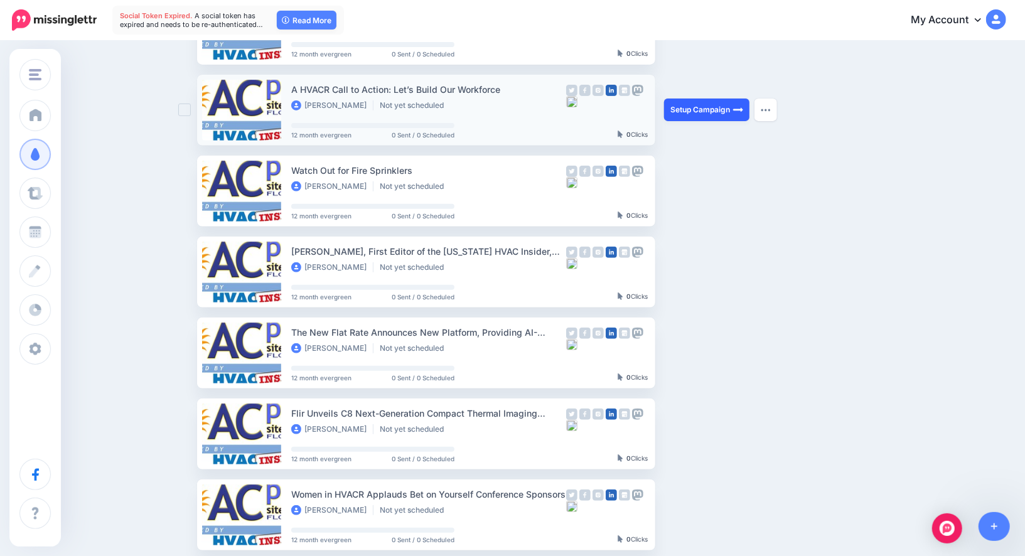
click at [680, 110] on link "Setup Campaign" at bounding box center [706, 110] width 85 height 23
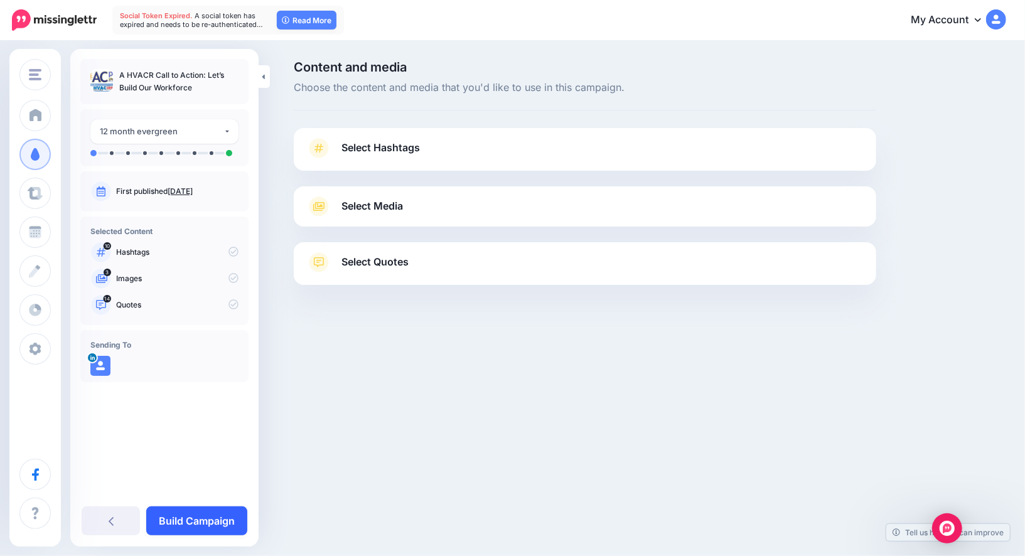
click at [212, 532] on link "Build Campaign" at bounding box center [196, 521] width 101 height 29
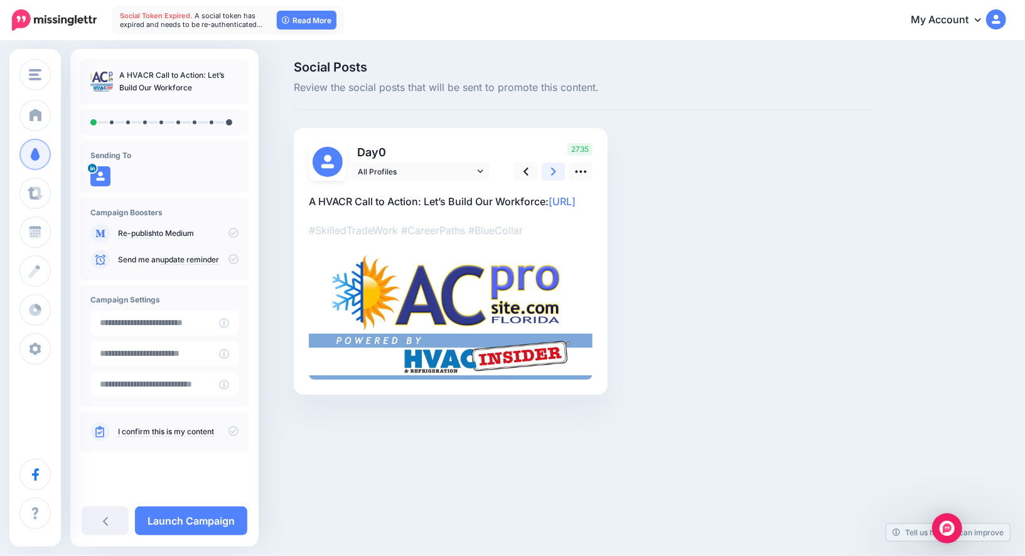
click at [554, 173] on icon at bounding box center [553, 172] width 5 height 8
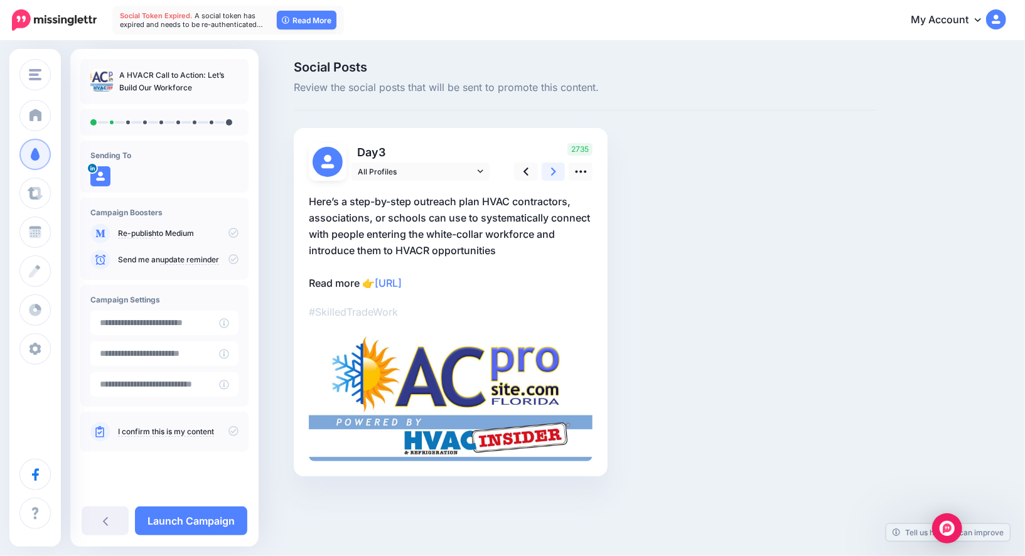
click at [554, 173] on icon at bounding box center [553, 172] width 5 height 8
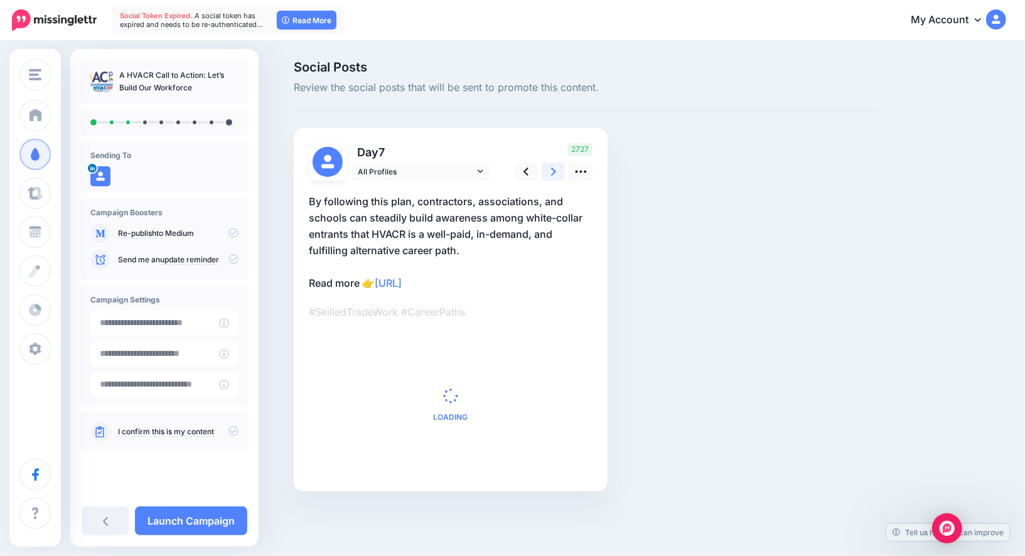
click at [554, 173] on icon at bounding box center [553, 172] width 5 height 8
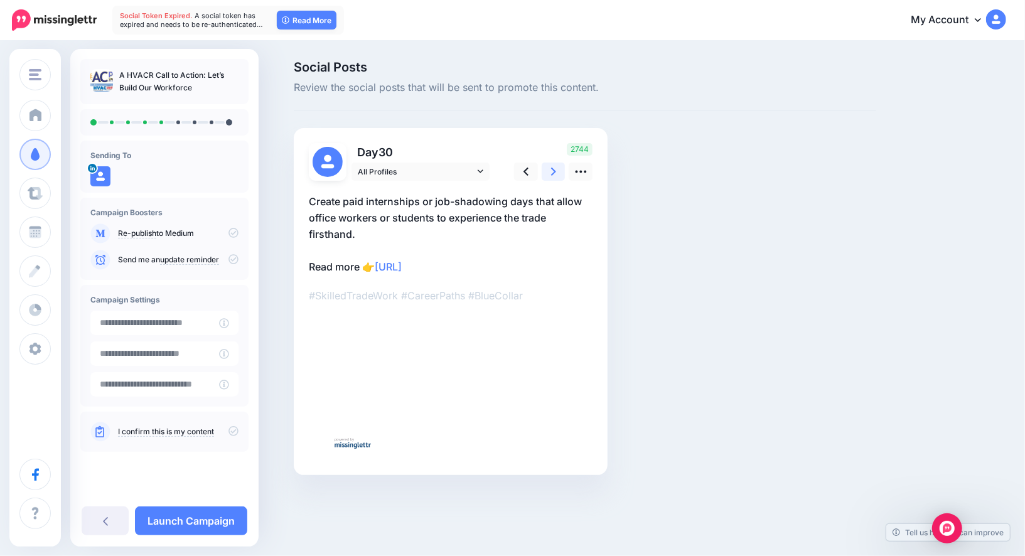
click at [554, 173] on icon at bounding box center [553, 172] width 5 height 8
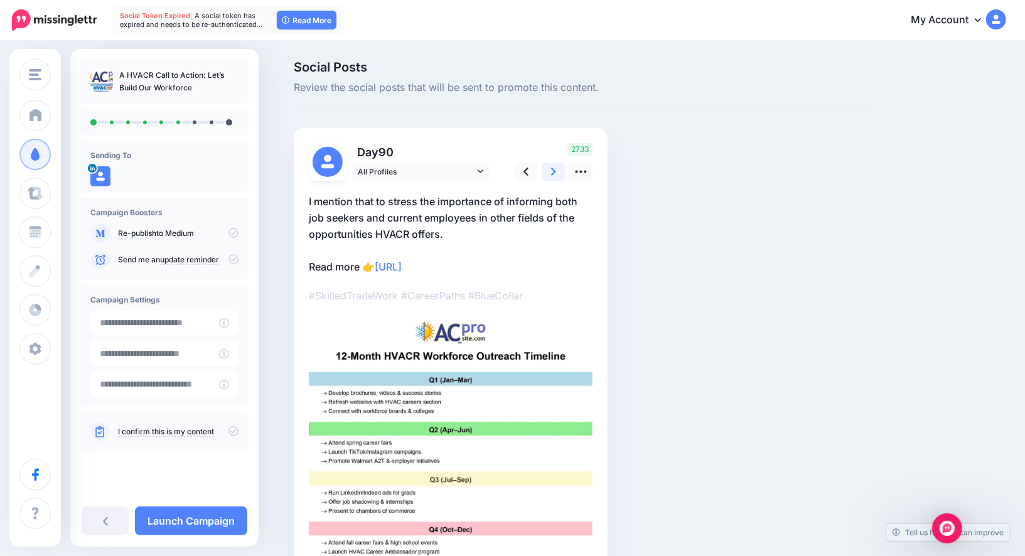
click at [554, 173] on icon at bounding box center [553, 172] width 5 height 8
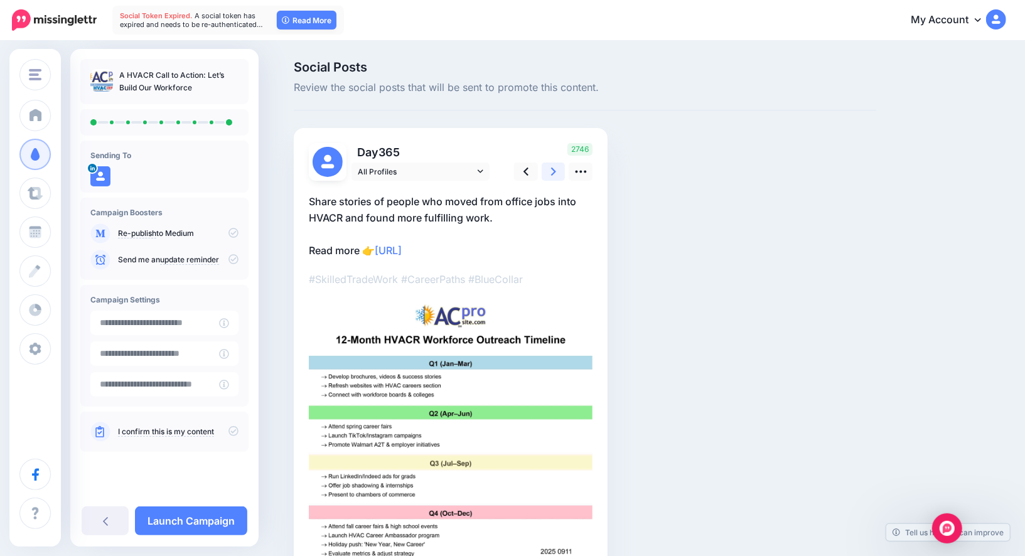
click at [554, 173] on icon at bounding box center [553, 172] width 5 height 8
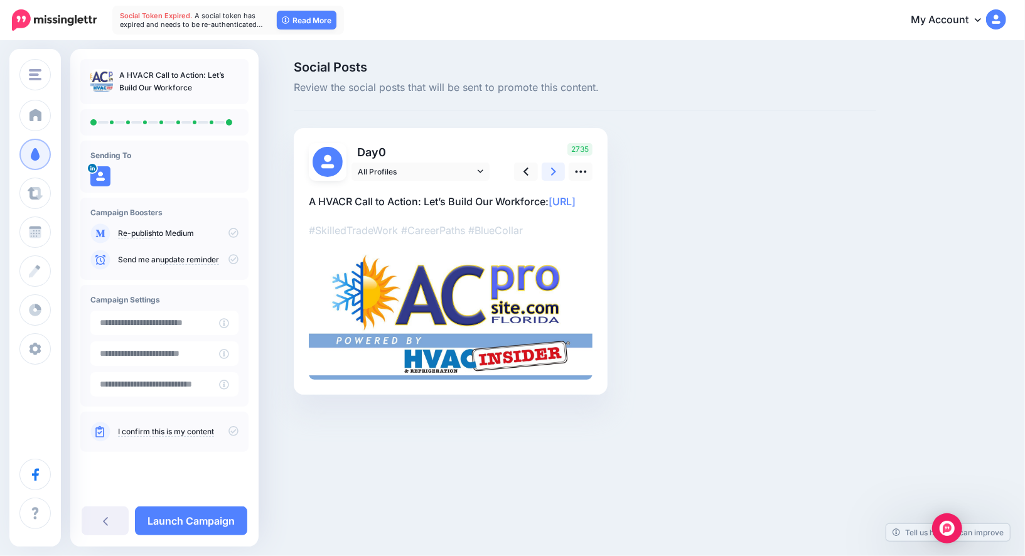
click at [554, 173] on icon at bounding box center [553, 172] width 5 height 8
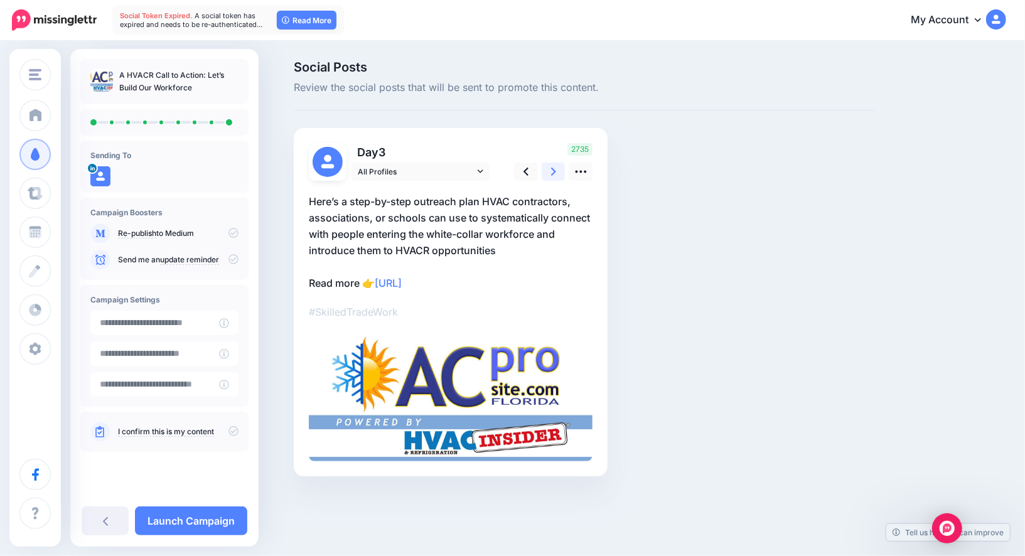
click at [554, 173] on icon at bounding box center [553, 172] width 5 height 8
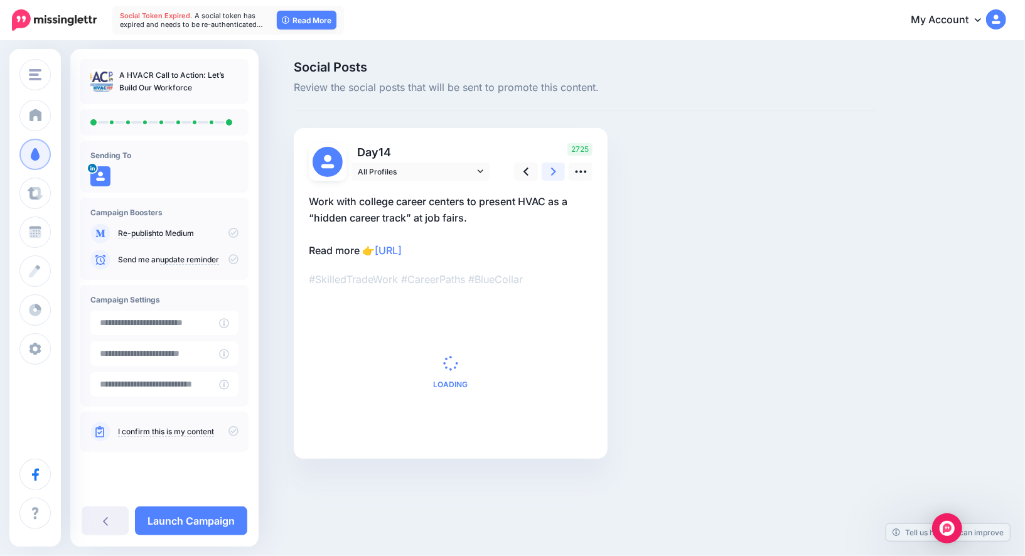
click at [554, 173] on icon at bounding box center [553, 172] width 5 height 8
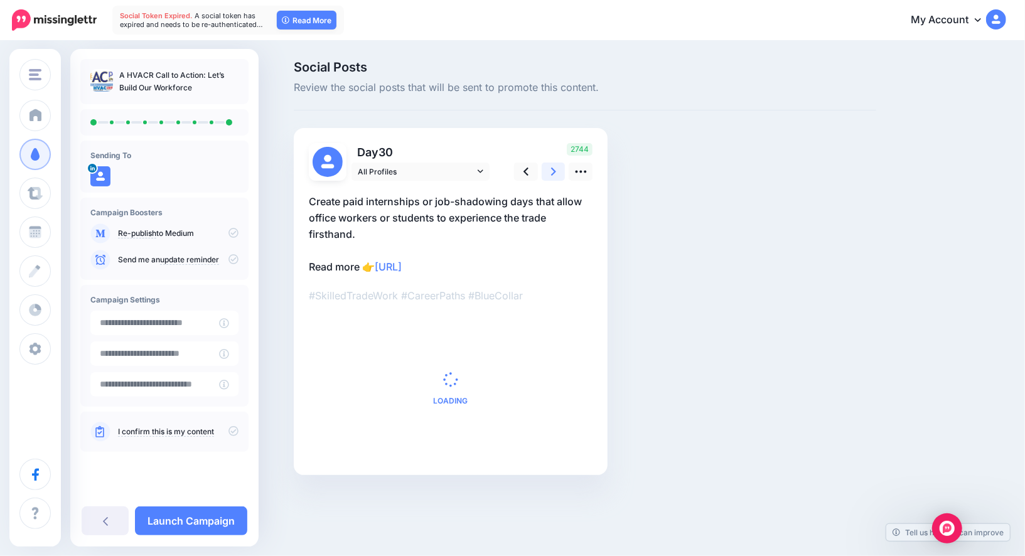
click at [554, 173] on icon at bounding box center [553, 172] width 5 height 8
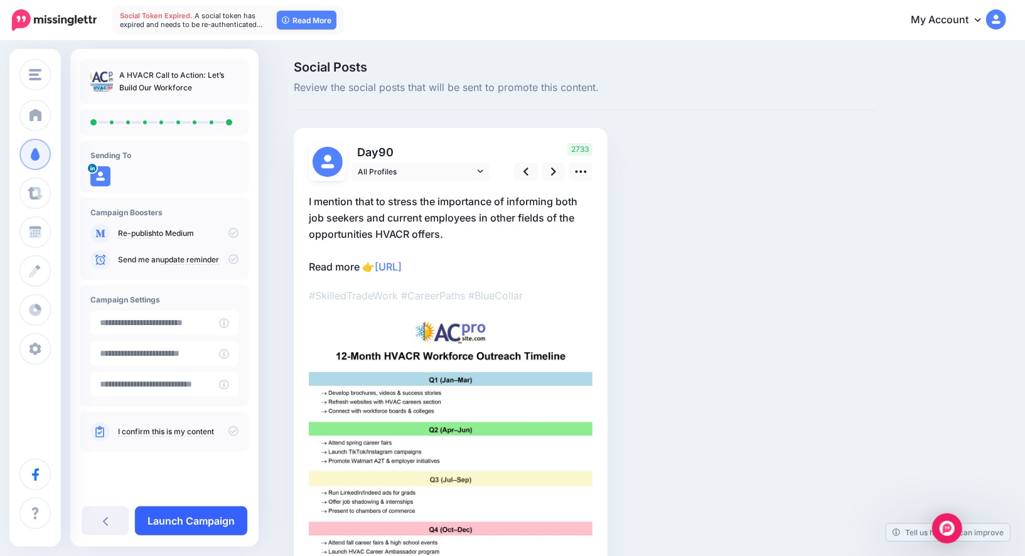
click at [209, 520] on link "Launch Campaign" at bounding box center [191, 521] width 112 height 29
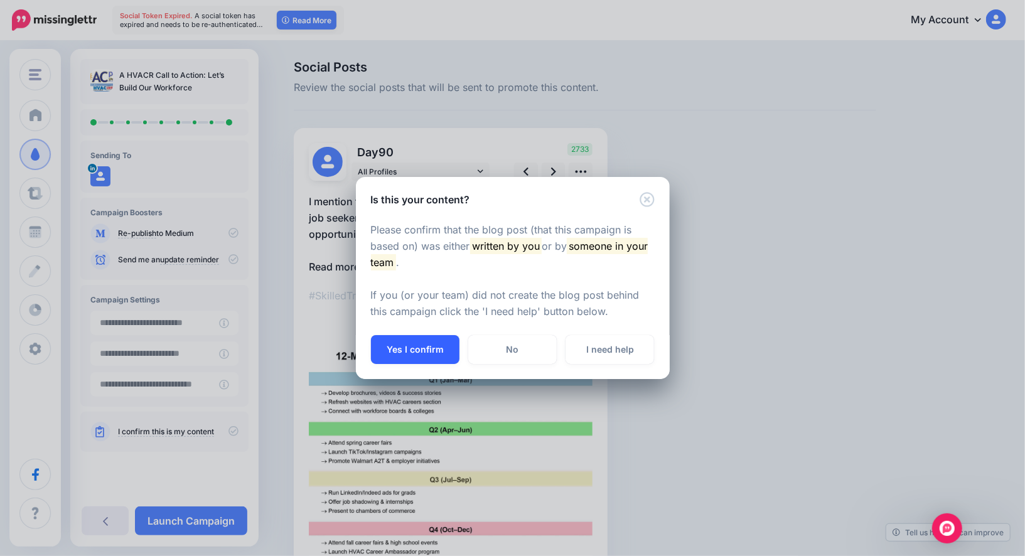
click at [385, 350] on button "Yes I confirm" at bounding box center [415, 349] width 89 height 29
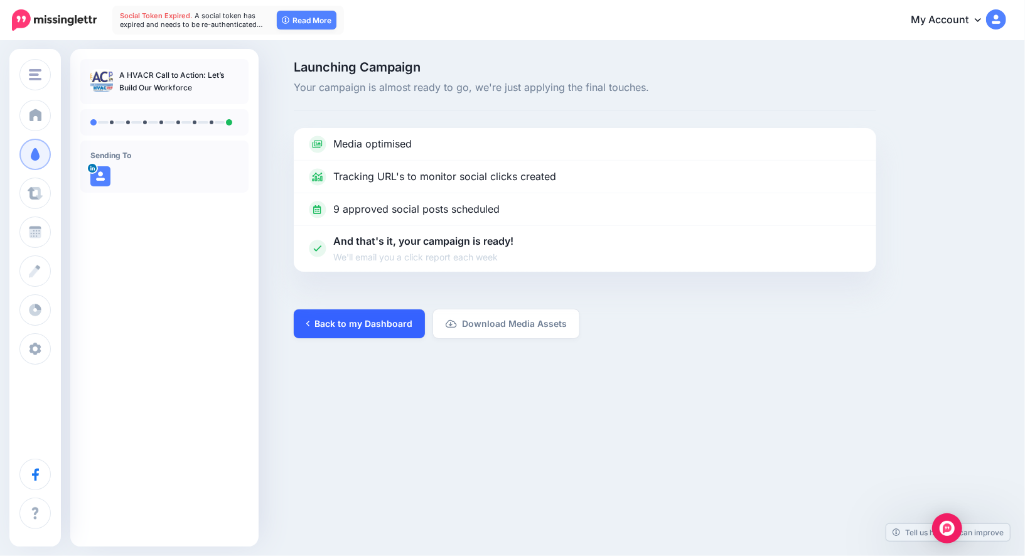
click at [375, 327] on link "Back to my Dashboard" at bounding box center [359, 323] width 131 height 29
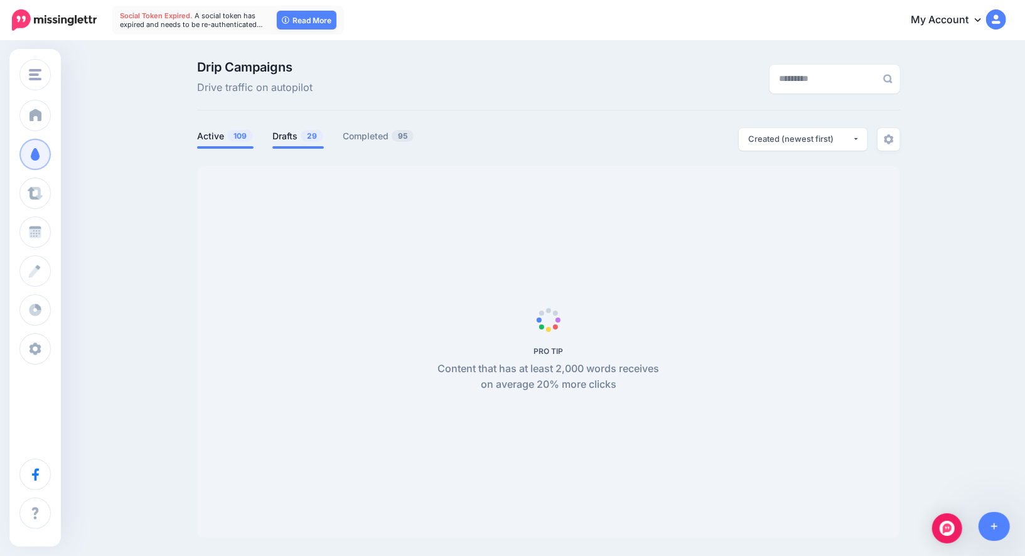
click at [304, 137] on span "29" at bounding box center [312, 136] width 23 height 12
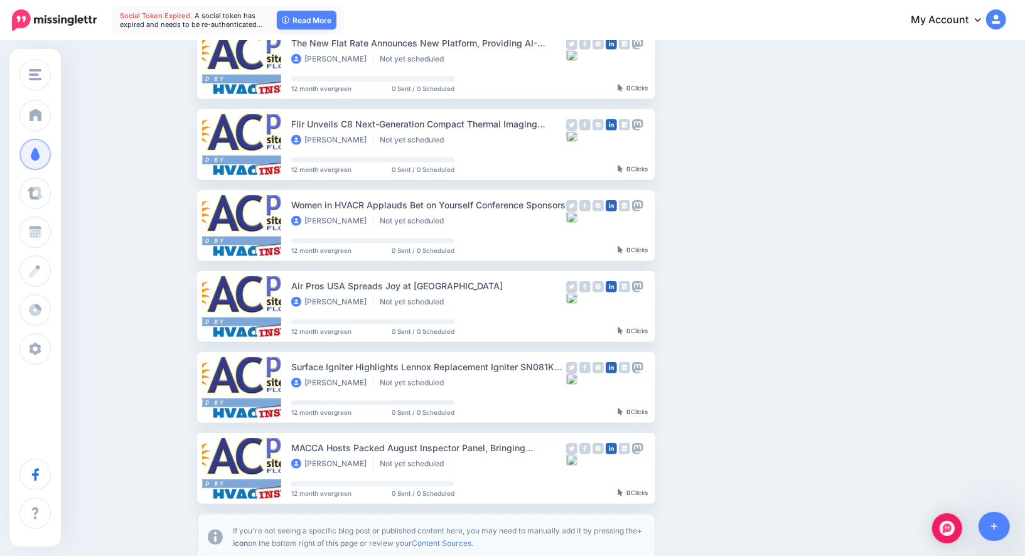
scroll to position [651, 0]
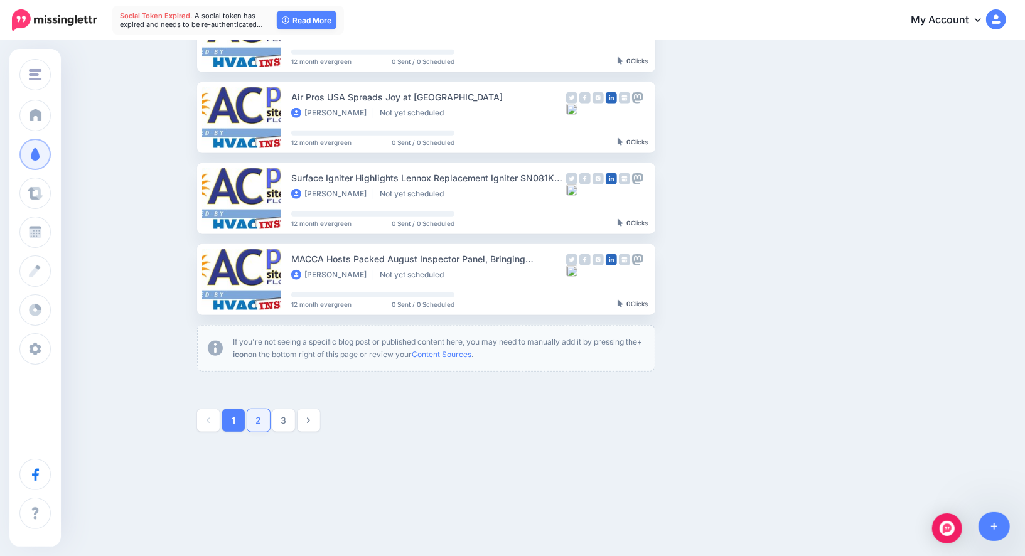
click at [259, 424] on link "2" at bounding box center [258, 420] width 23 height 23
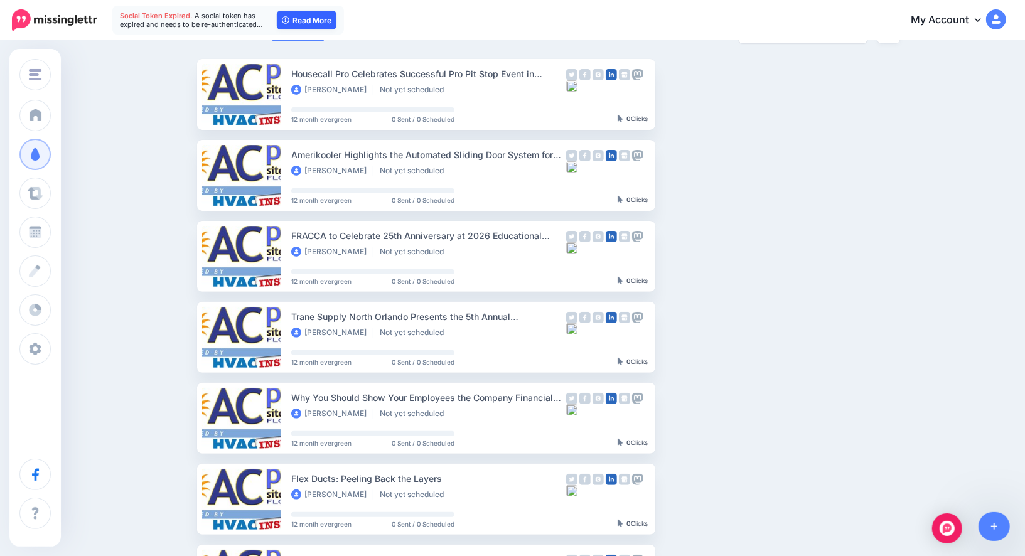
click at [309, 19] on link "Read More" at bounding box center [307, 20] width 60 height 19
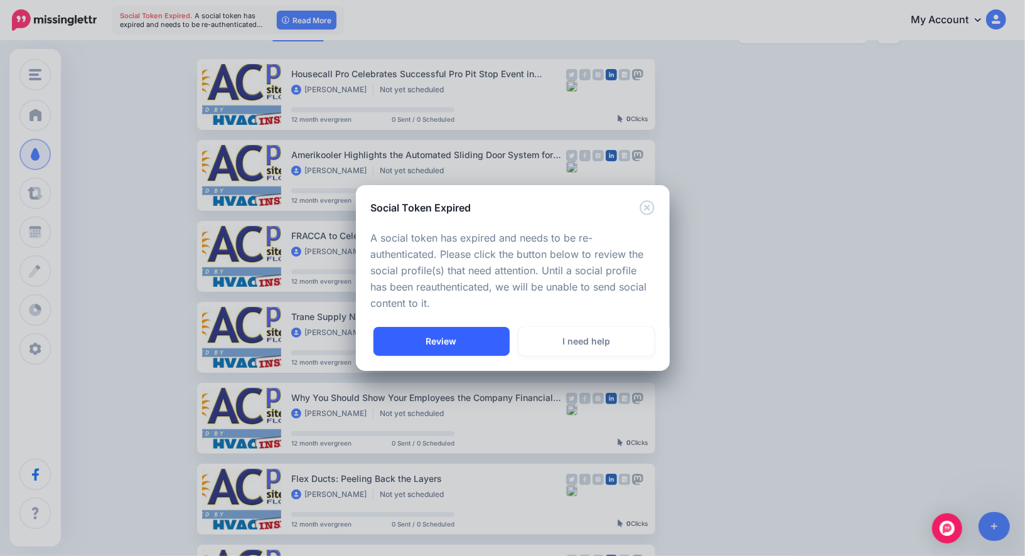
click at [460, 335] on link "Review" at bounding box center [441, 341] width 136 height 29
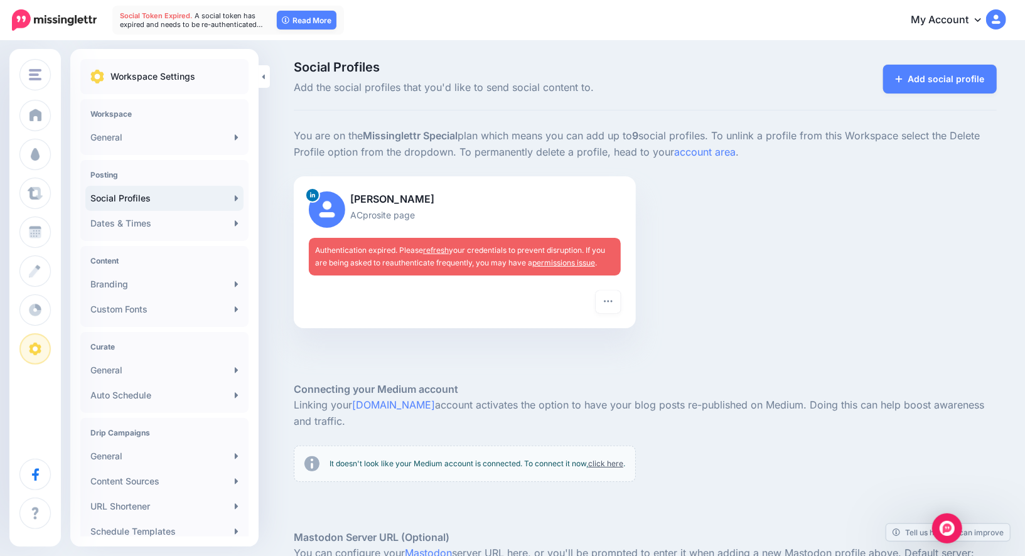
click at [471, 262] on span "Authentication expired. Please refresh your credentials to prevent disruption. …" at bounding box center [460, 256] width 290 height 22
click at [441, 248] on link "refresh" at bounding box center [436, 249] width 26 height 9
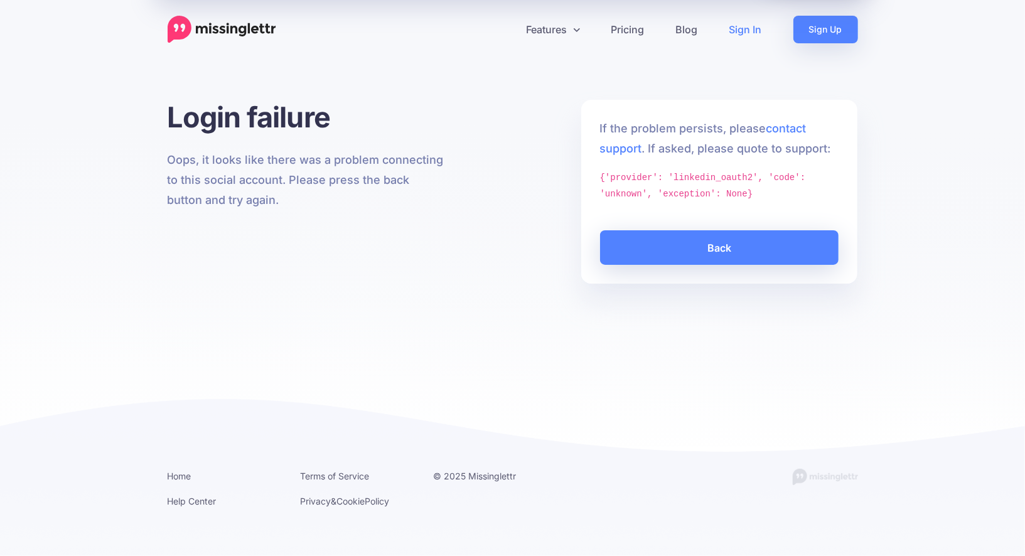
click at [738, 34] on link "Sign In" at bounding box center [746, 30] width 64 height 28
click at [738, 28] on link "Sign In" at bounding box center [746, 30] width 64 height 28
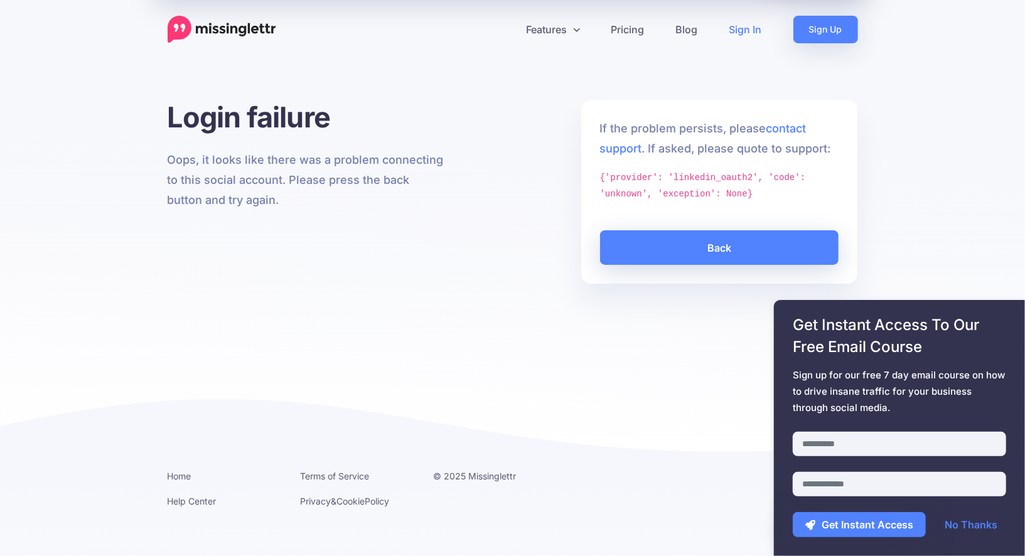
click at [738, 28] on link "Sign In" at bounding box center [746, 30] width 64 height 28
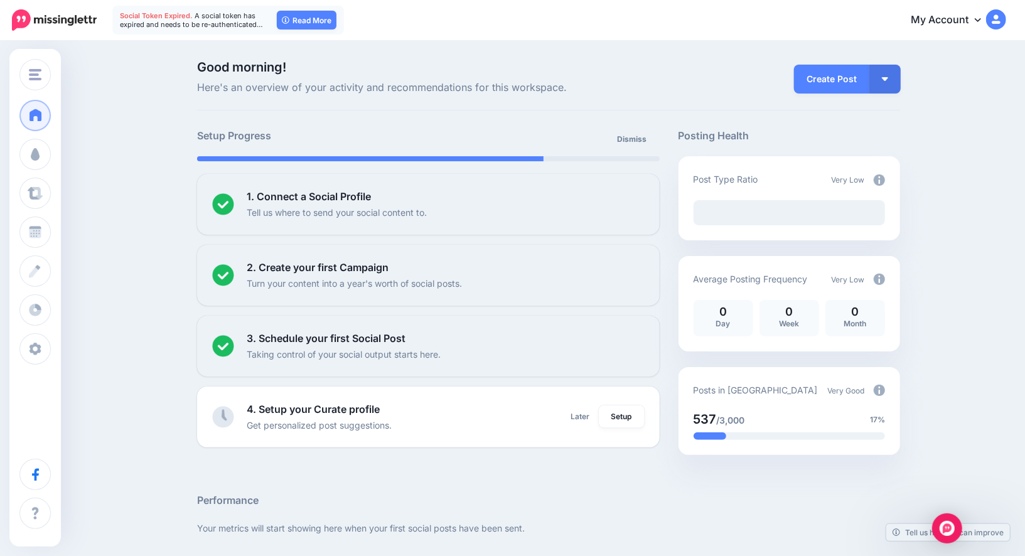
click at [213, 24] on span "A social token has expired and needs to be re-authenticated…" at bounding box center [191, 20] width 143 height 18
click at [297, 27] on link "Read More" at bounding box center [307, 20] width 60 height 19
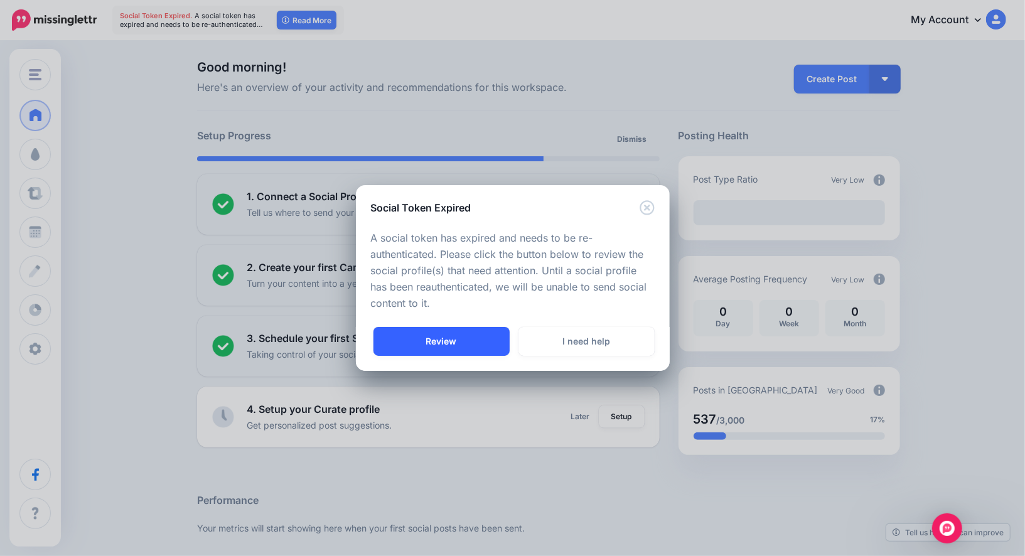
click at [460, 347] on link "Review" at bounding box center [441, 341] width 136 height 29
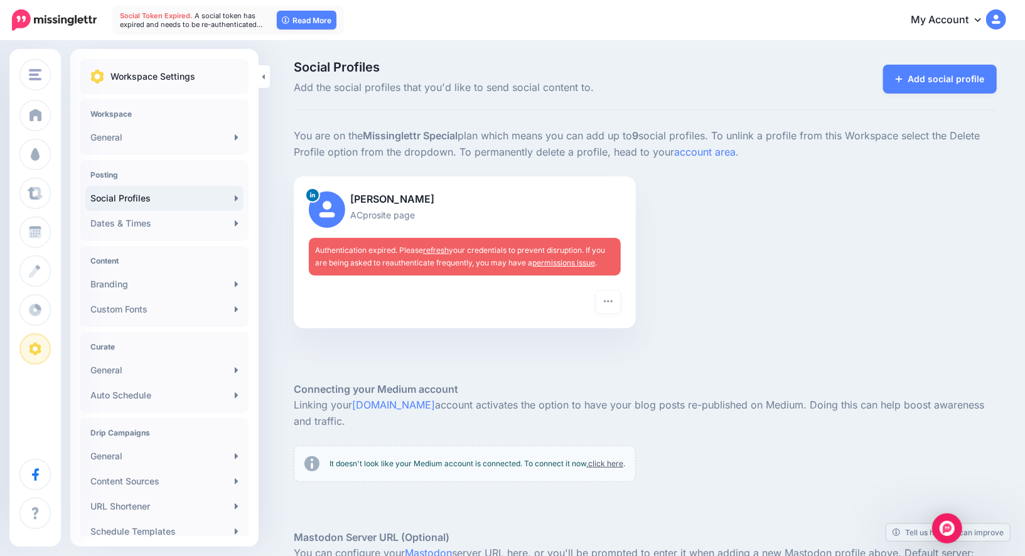
click at [594, 201] on p "[PERSON_NAME]" at bounding box center [465, 199] width 312 height 16
click at [435, 249] on link "refresh" at bounding box center [436, 249] width 26 height 9
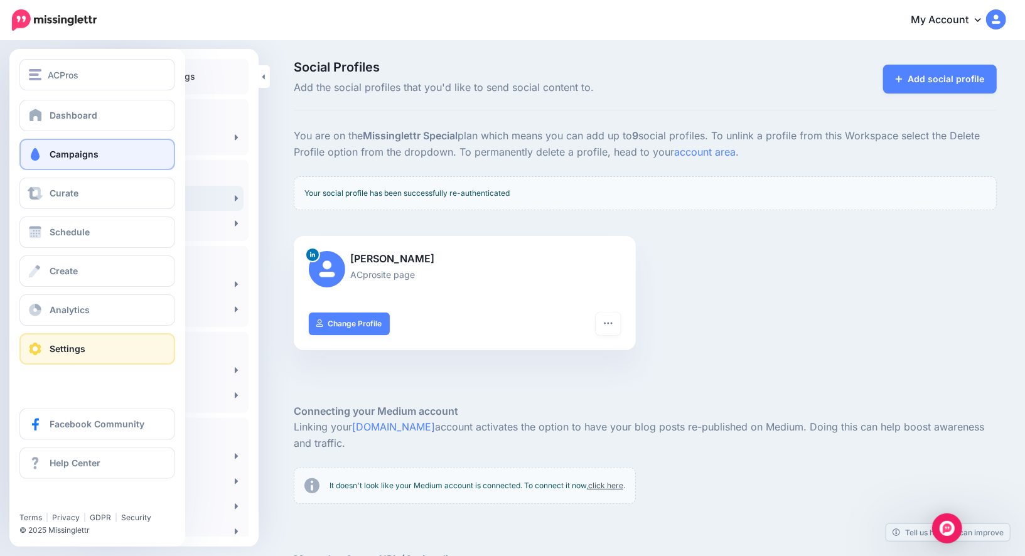
click at [42, 156] on span at bounding box center [35, 154] width 16 height 13
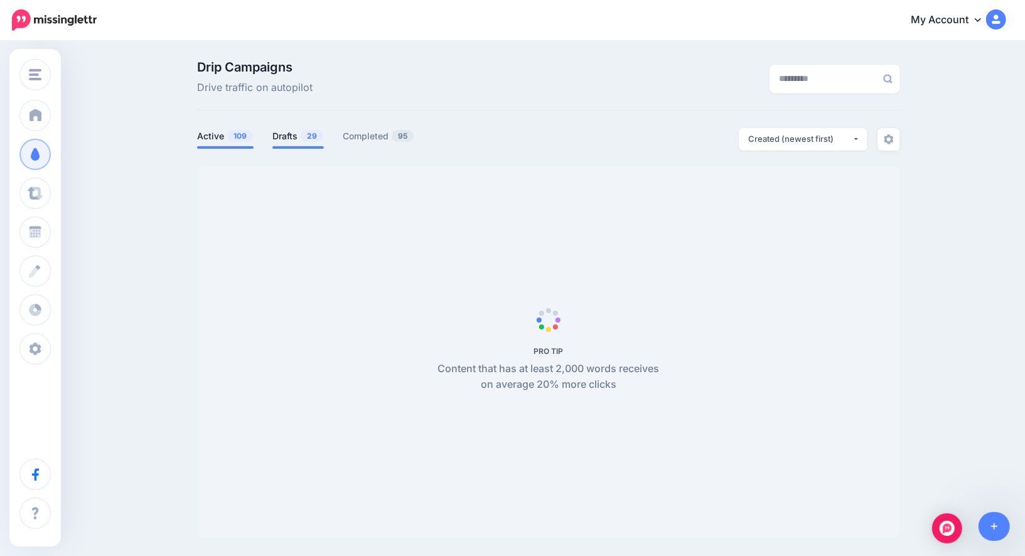
click at [274, 139] on link "Drafts 29" at bounding box center [297, 136] width 51 height 15
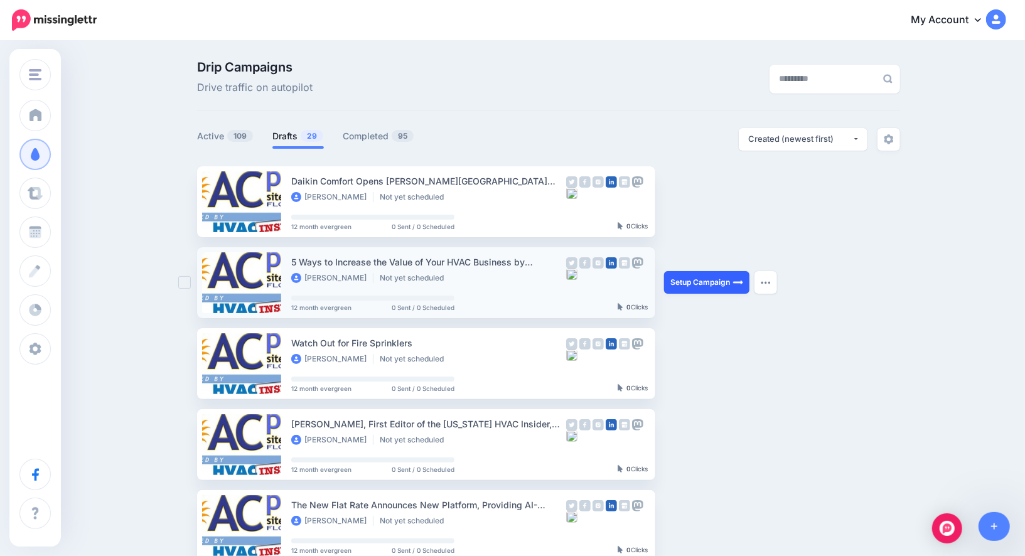
click at [701, 293] on link "Setup Campaign" at bounding box center [706, 282] width 85 height 23
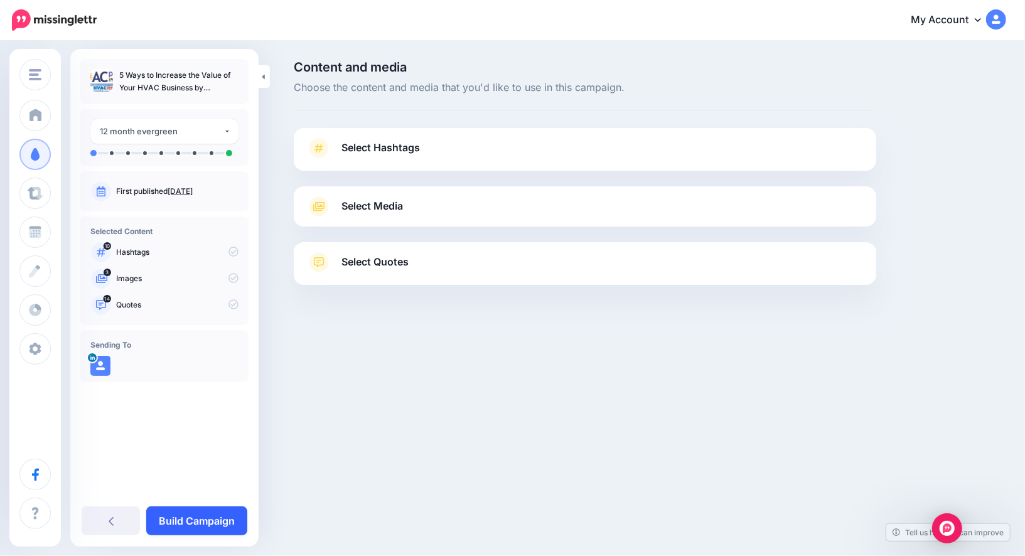
click at [191, 520] on link "Build Campaign" at bounding box center [196, 521] width 101 height 29
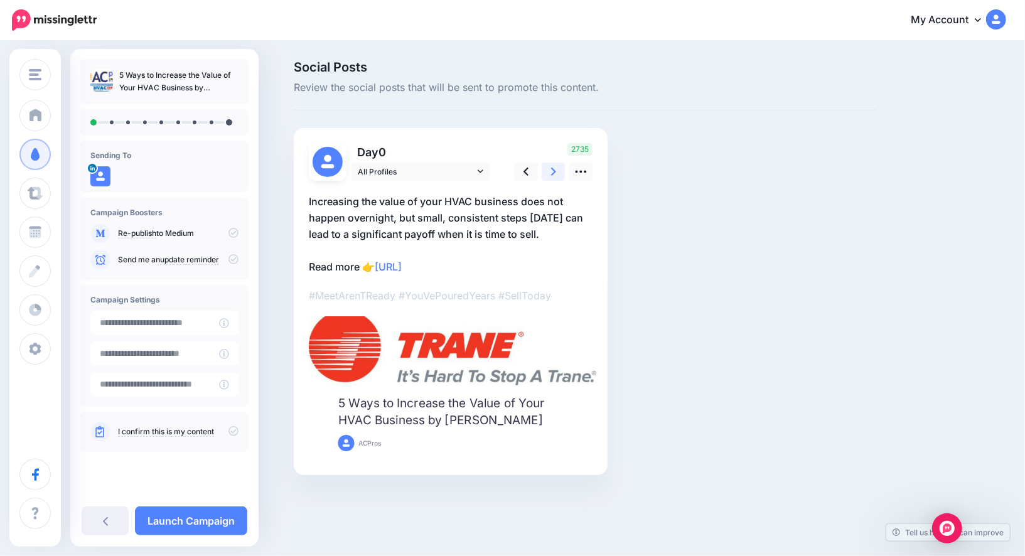
click at [564, 169] on link at bounding box center [554, 172] width 24 height 18
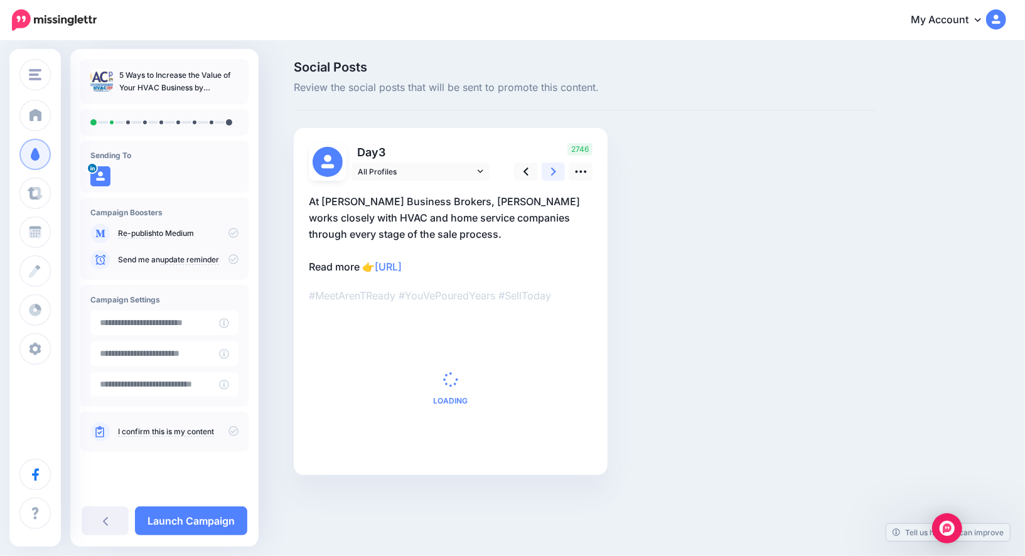
click at [564, 169] on link at bounding box center [554, 172] width 24 height 18
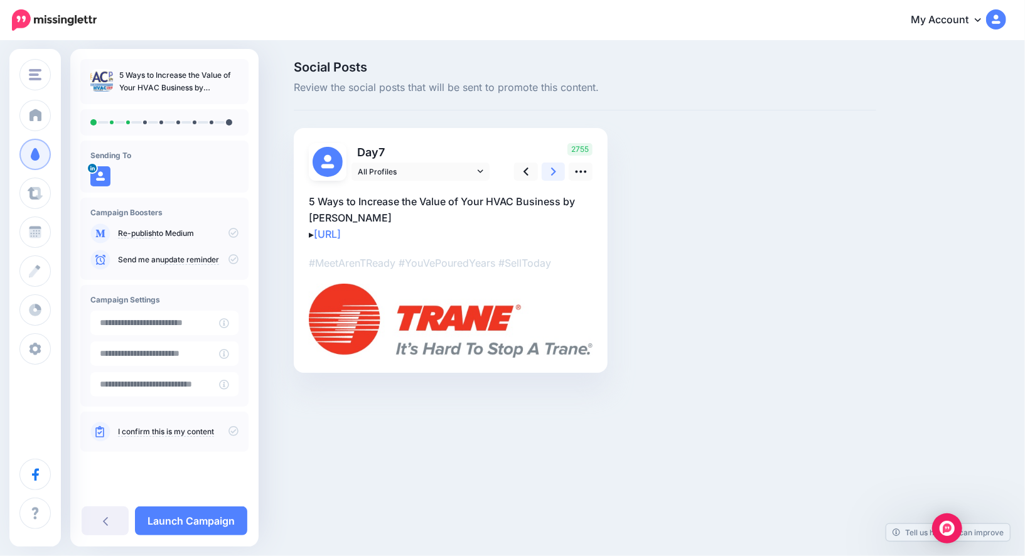
click at [564, 169] on link at bounding box center [554, 172] width 24 height 18
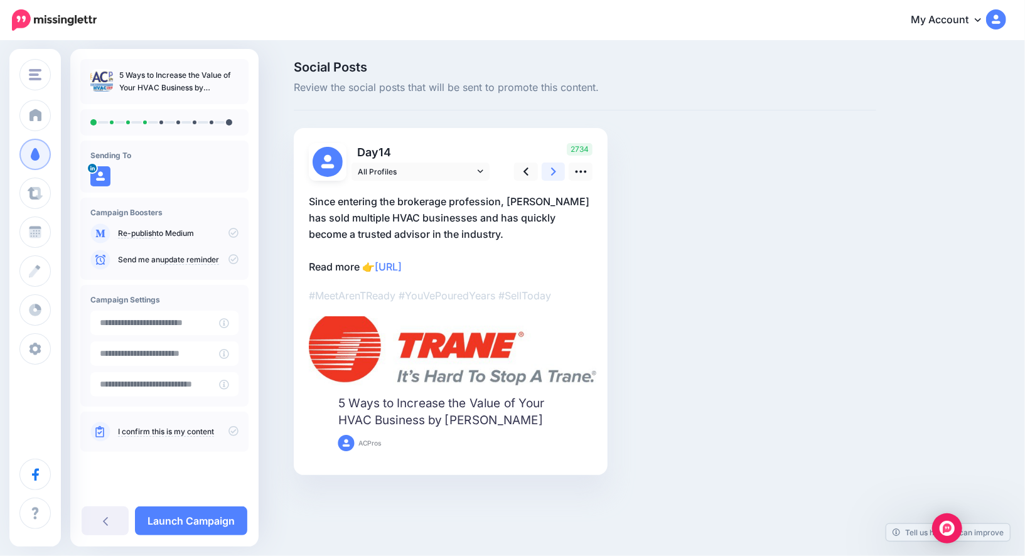
click at [564, 169] on link at bounding box center [554, 172] width 24 height 18
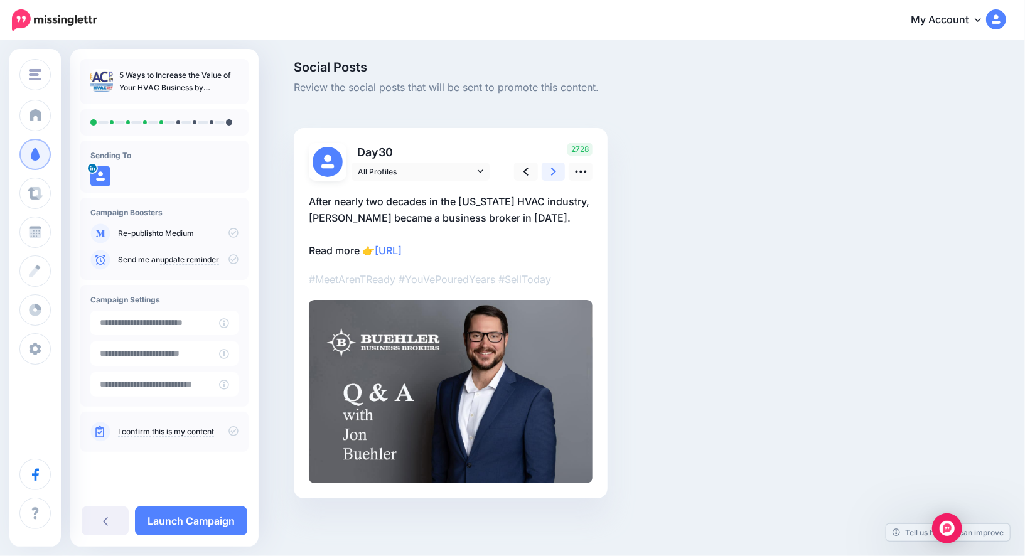
click at [564, 169] on link at bounding box center [554, 172] width 24 height 18
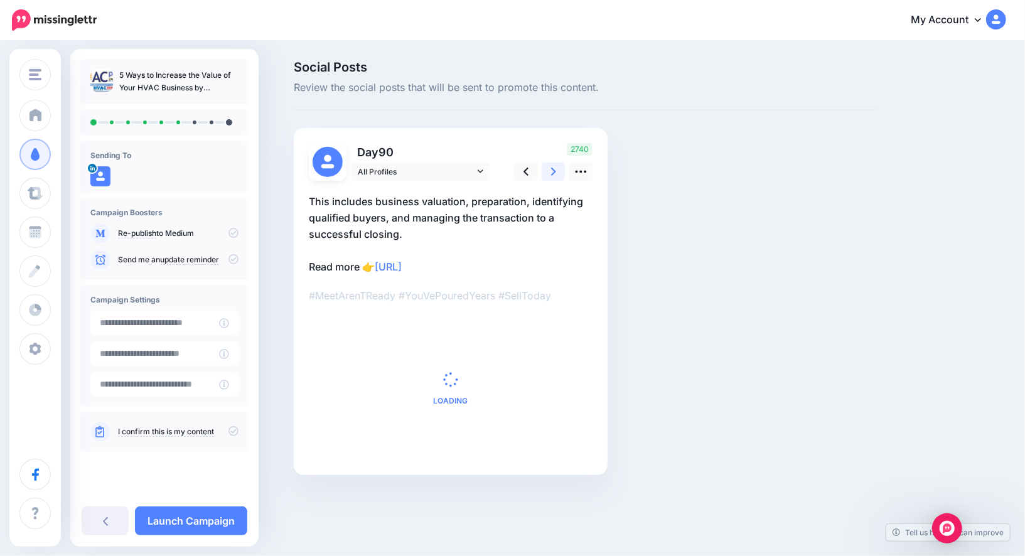
click at [564, 169] on link at bounding box center [554, 172] width 24 height 18
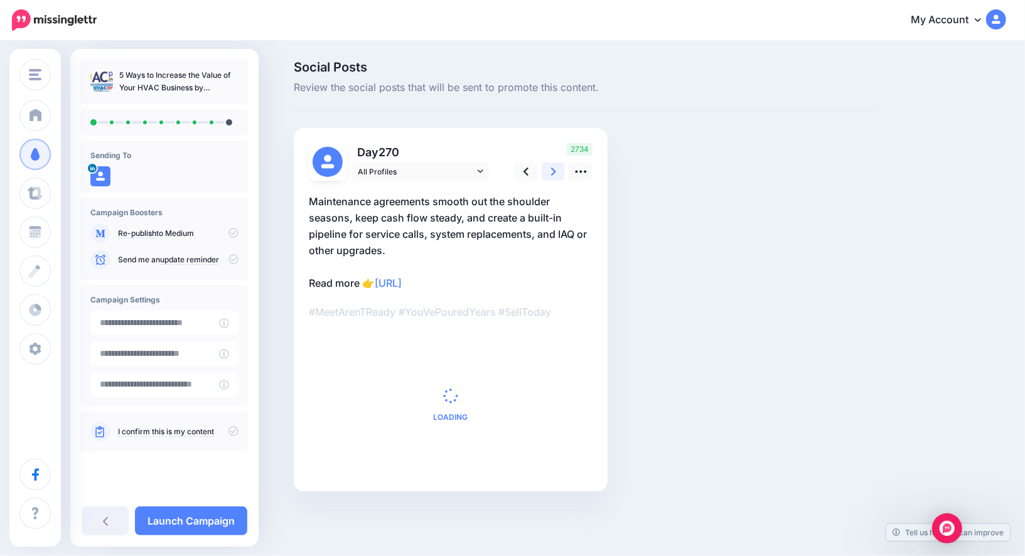
click at [564, 169] on link at bounding box center [554, 172] width 24 height 18
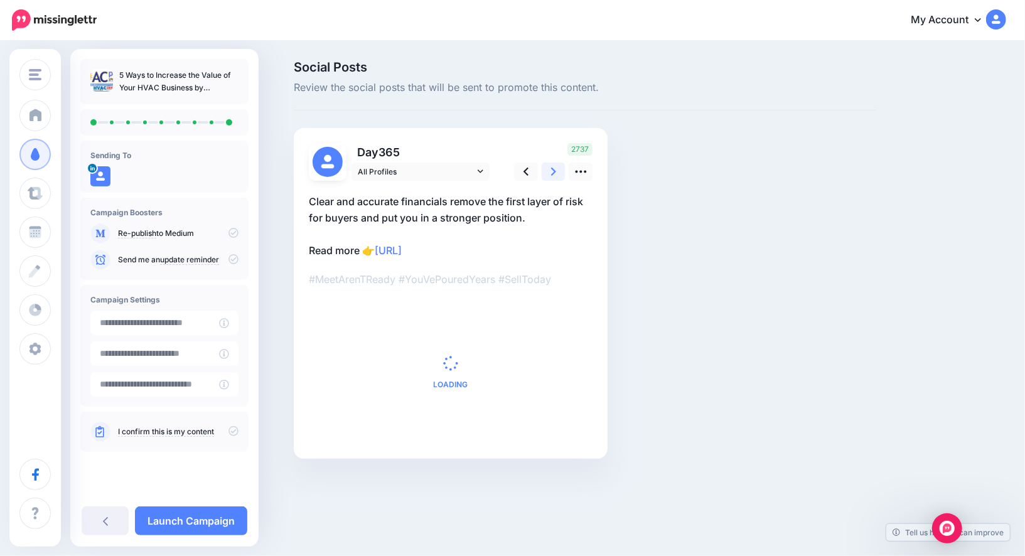
click at [564, 169] on link at bounding box center [554, 172] width 24 height 18
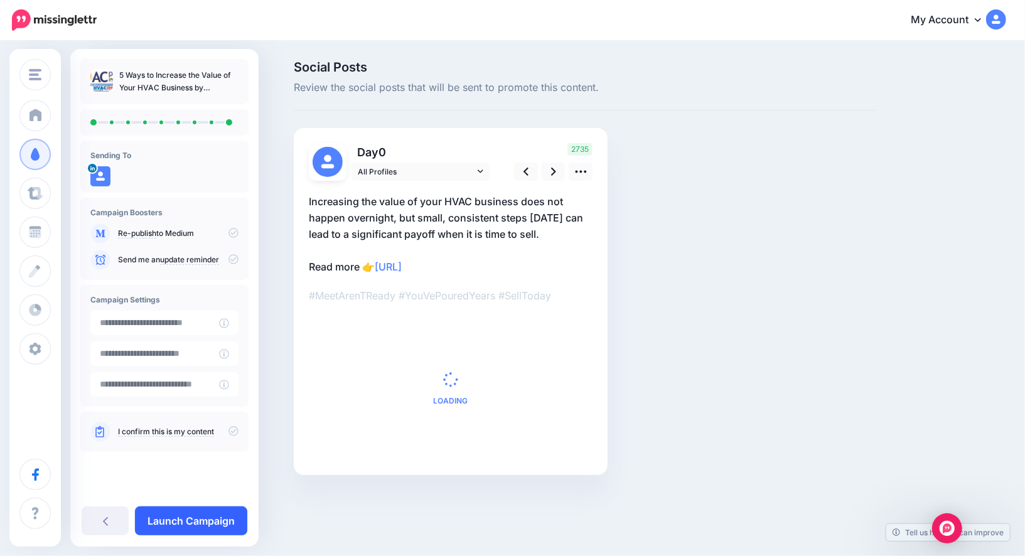
click at [229, 515] on link "Launch Campaign" at bounding box center [191, 521] width 112 height 29
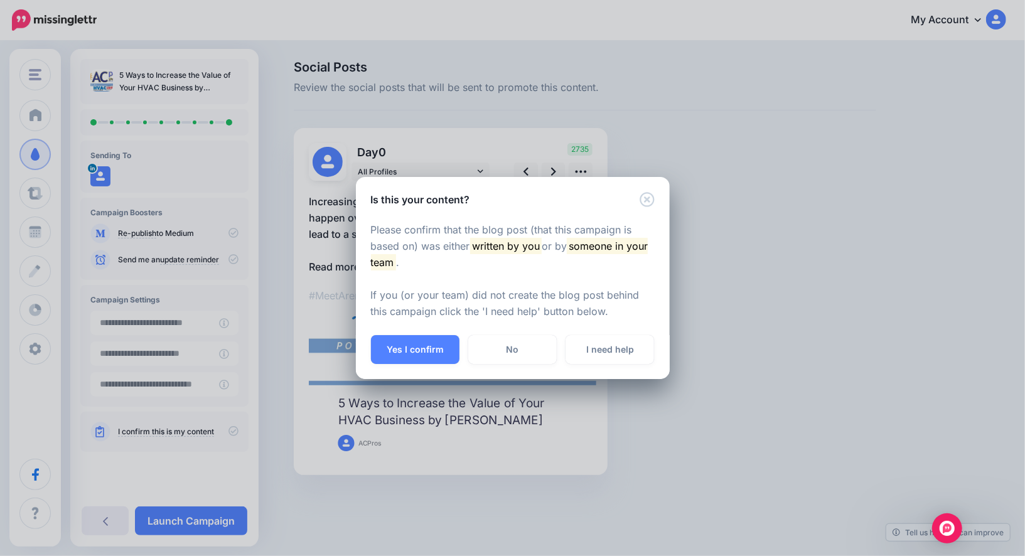
click at [440, 333] on div "Please confirm that the blog post (that this campaign is based on) was either w…" at bounding box center [513, 271] width 314 height 128
click at [429, 350] on button "Yes I confirm" at bounding box center [415, 349] width 89 height 29
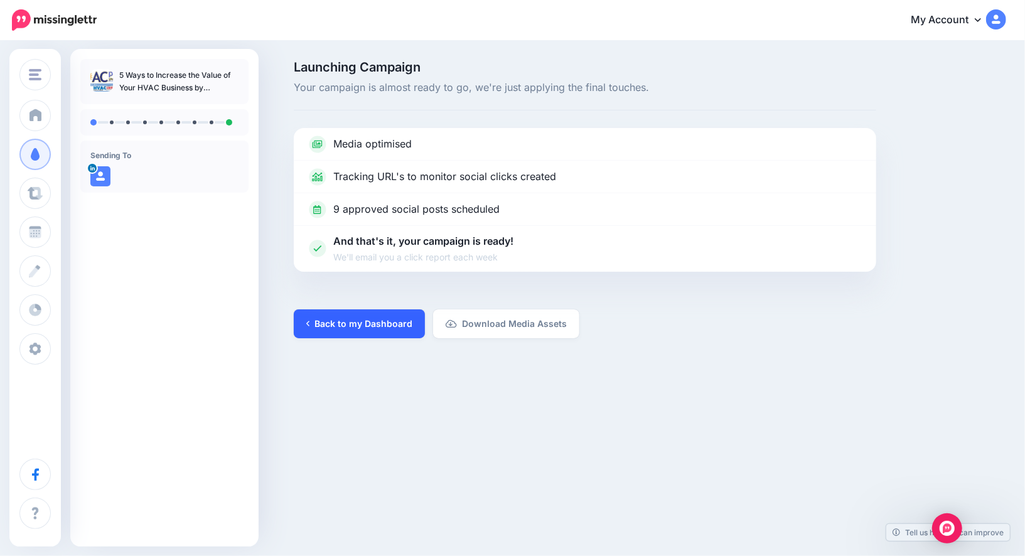
click at [386, 309] on link "Back to my Dashboard" at bounding box center [359, 323] width 131 height 29
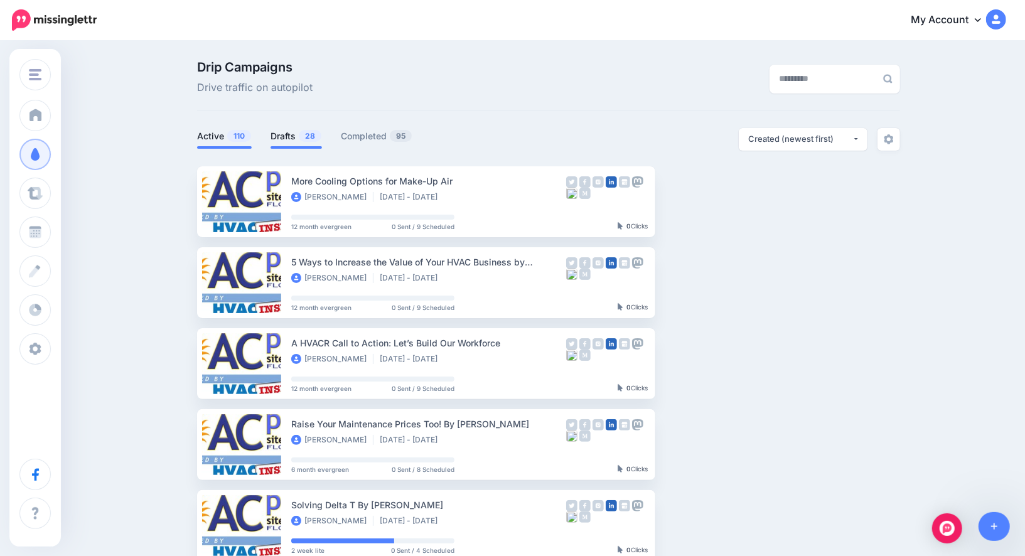
click at [286, 141] on link "Drafts 28" at bounding box center [296, 136] width 51 height 15
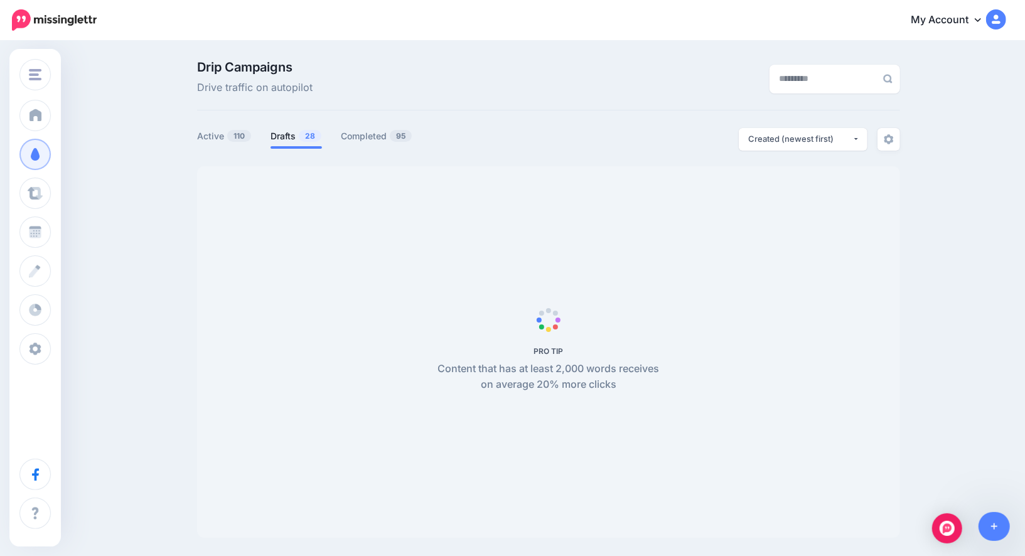
click at [286, 141] on link "Drafts 28" at bounding box center [296, 136] width 51 height 15
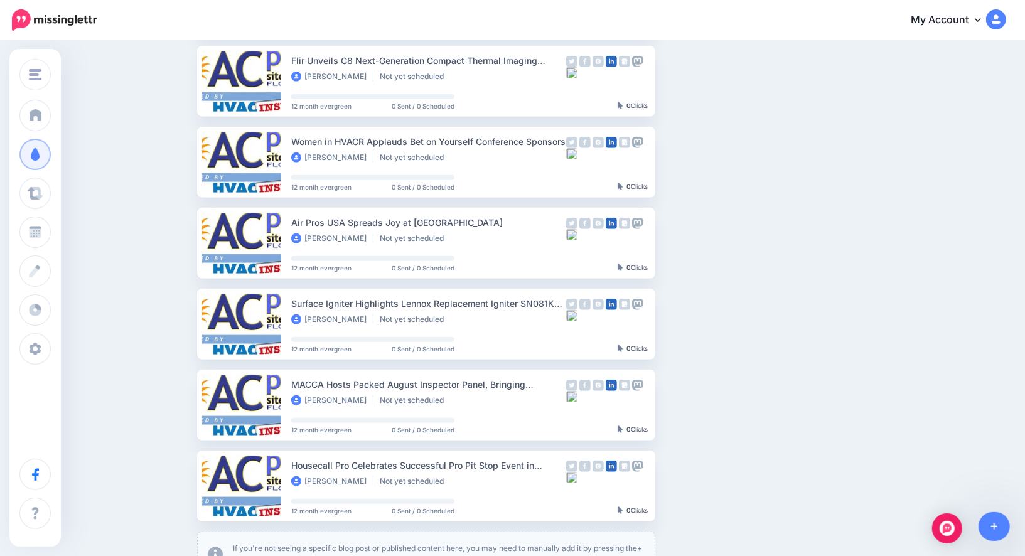
scroll to position [651, 0]
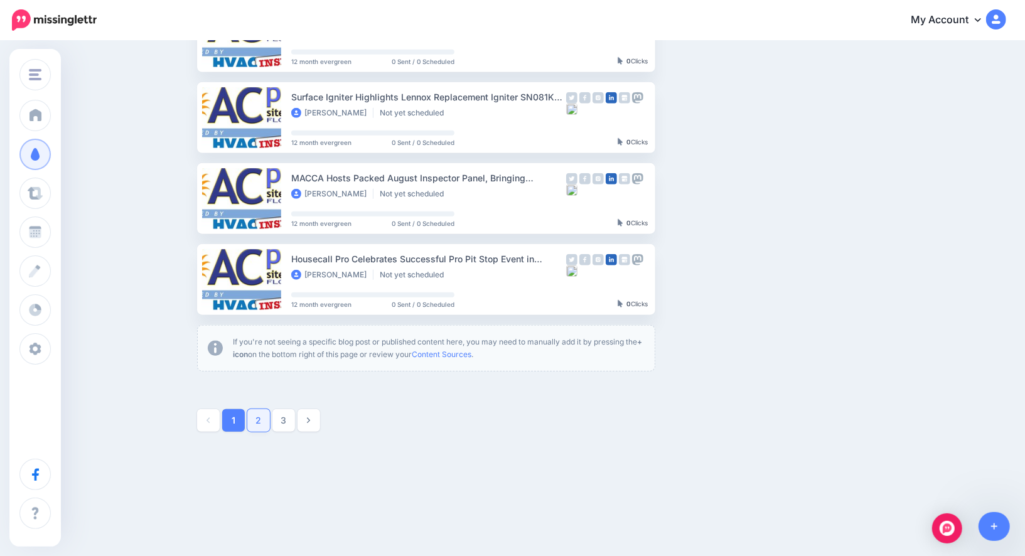
click at [254, 424] on link "2" at bounding box center [258, 420] width 23 height 23
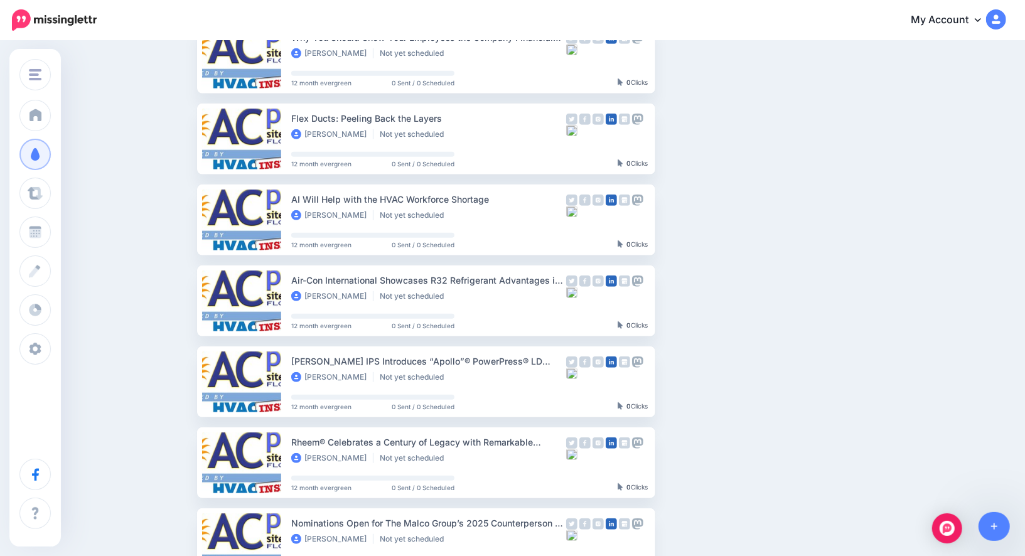
scroll to position [390, 0]
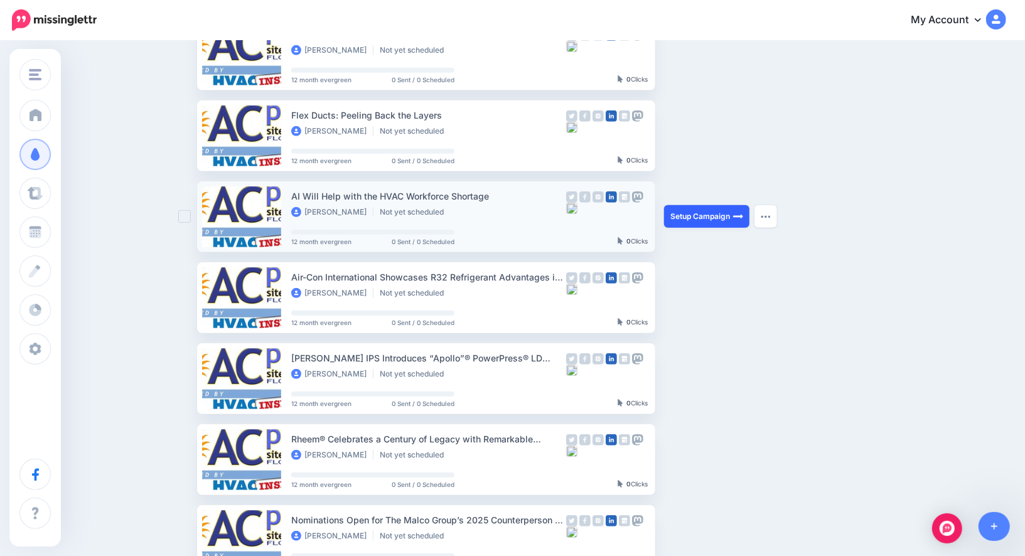
click at [694, 215] on link "Setup Campaign" at bounding box center [706, 216] width 85 height 23
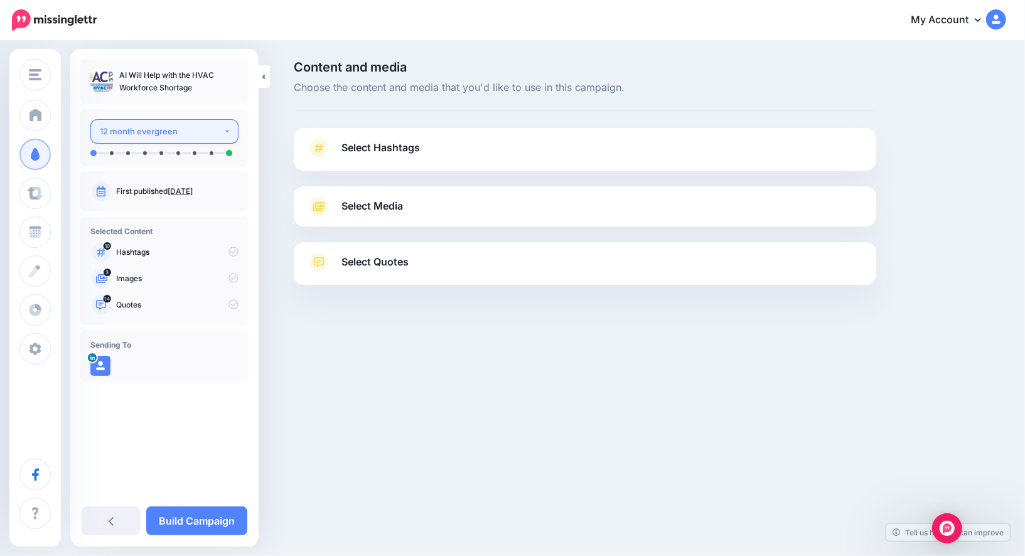
click at [133, 137] on div "12 month evergreen" at bounding box center [162, 131] width 124 height 14
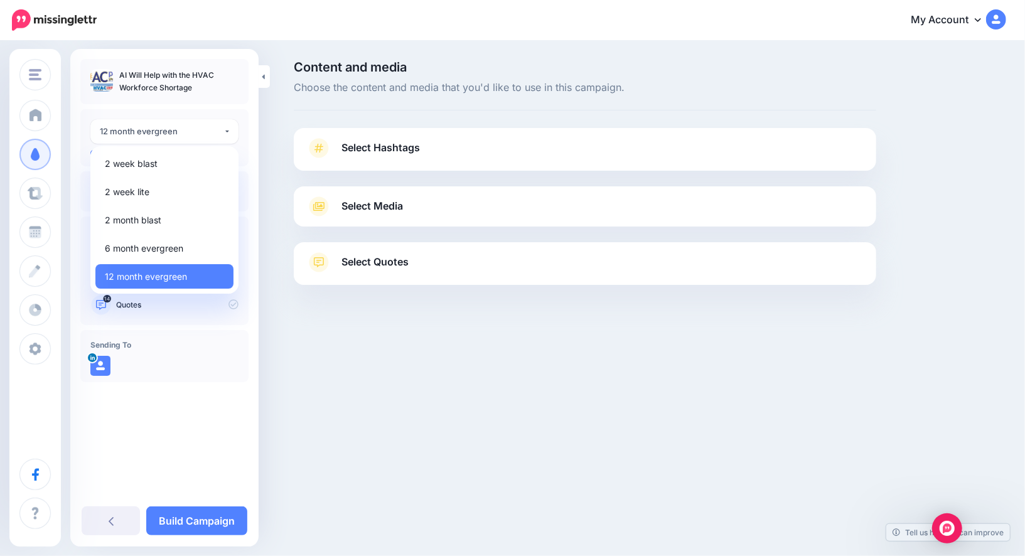
click at [174, 371] on div at bounding box center [164, 369] width 148 height 26
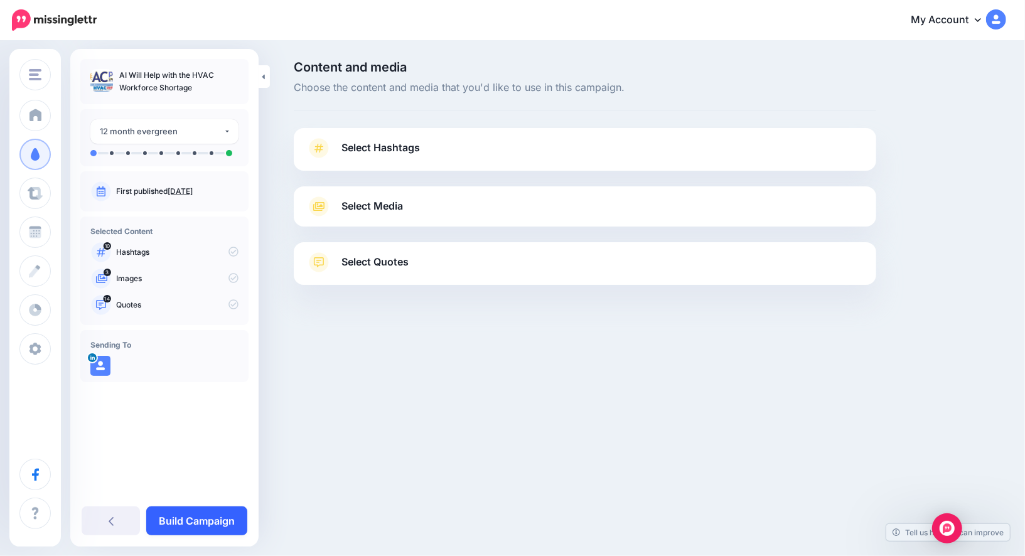
click at [181, 524] on link "Build Campaign" at bounding box center [196, 521] width 101 height 29
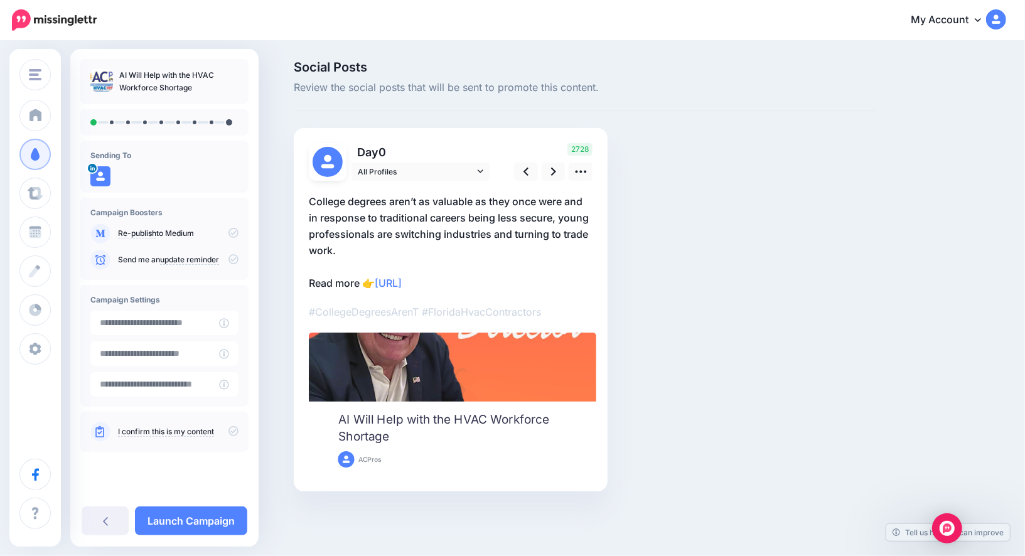
click at [554, 161] on div "2728" at bounding box center [551, 162] width 101 height 38
click at [554, 166] on icon at bounding box center [553, 171] width 5 height 13
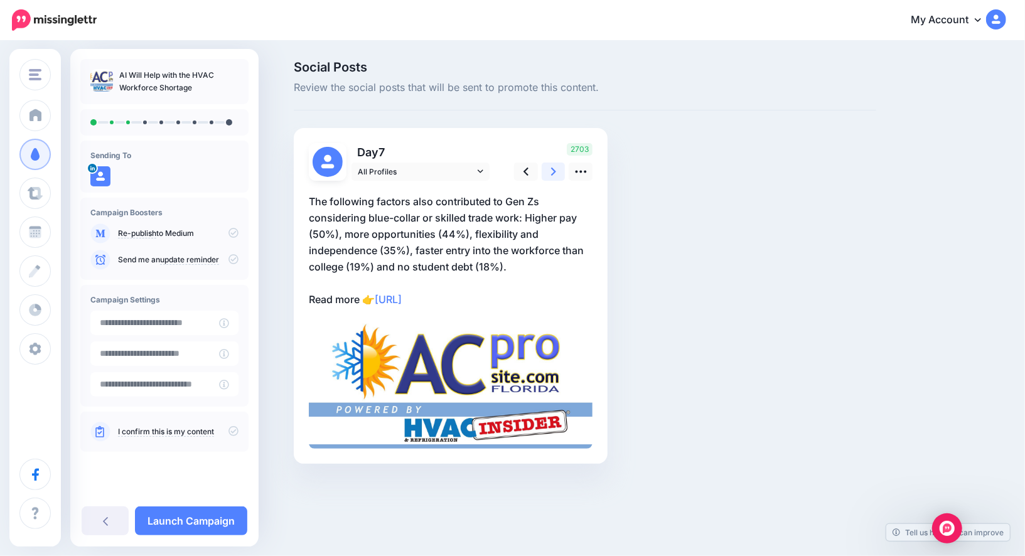
click at [554, 166] on icon at bounding box center [553, 171] width 5 height 13
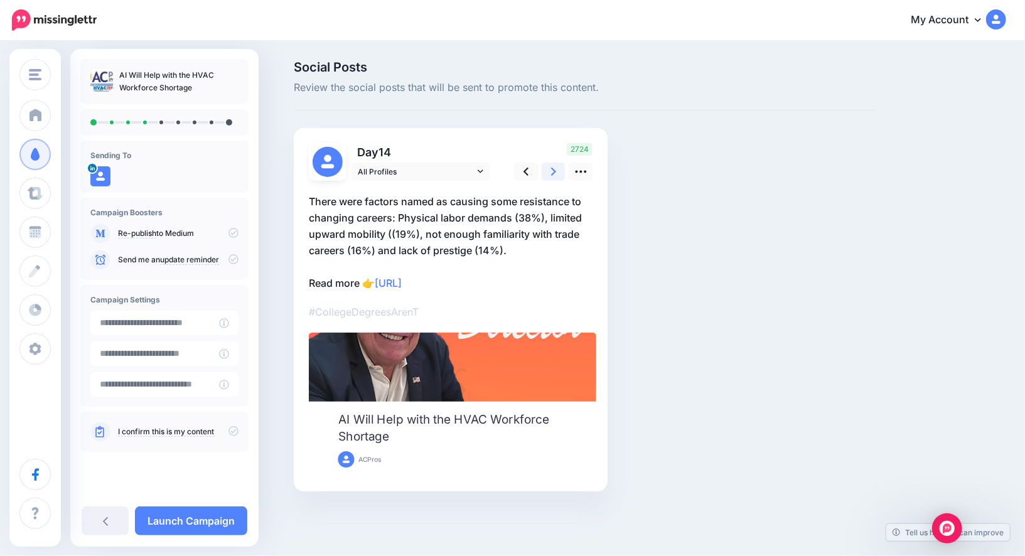
click at [554, 166] on icon at bounding box center [553, 171] width 5 height 13
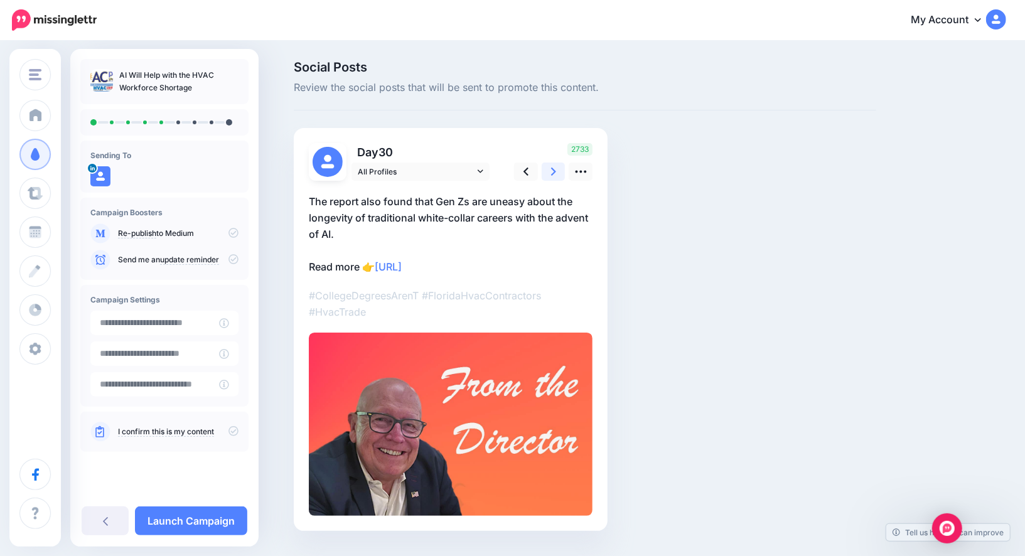
click at [554, 166] on icon at bounding box center [553, 171] width 5 height 13
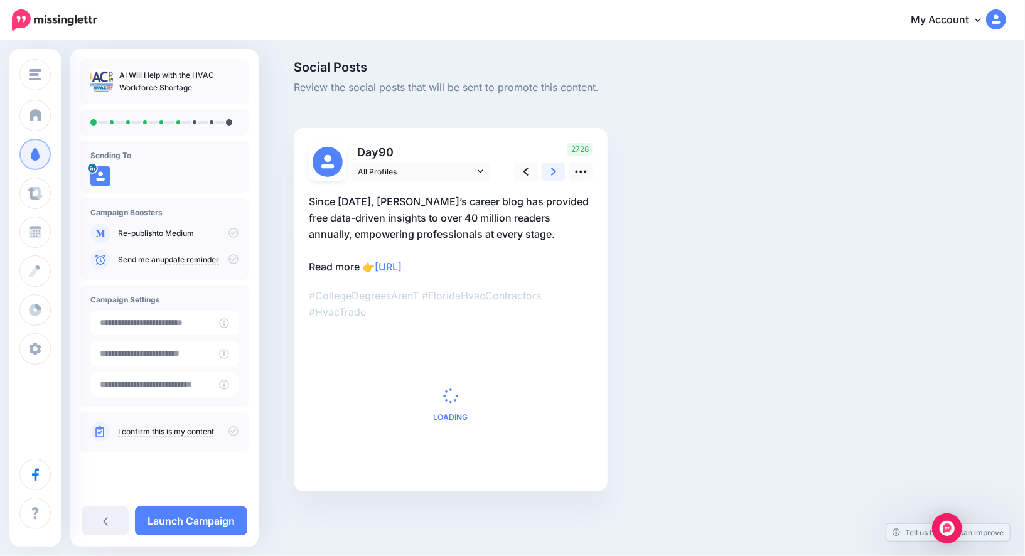
click at [554, 166] on icon at bounding box center [553, 171] width 5 height 13
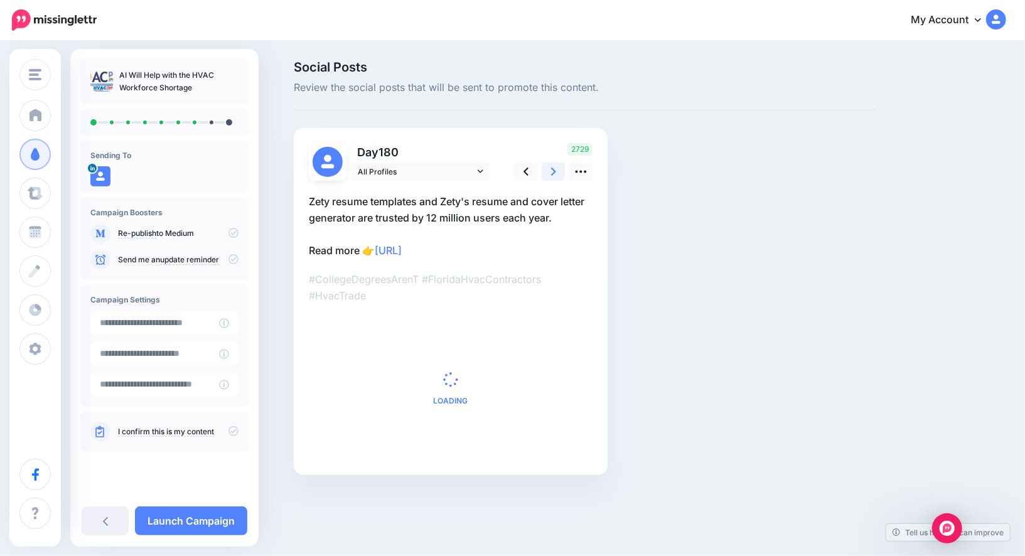
click at [554, 166] on icon at bounding box center [553, 171] width 5 height 13
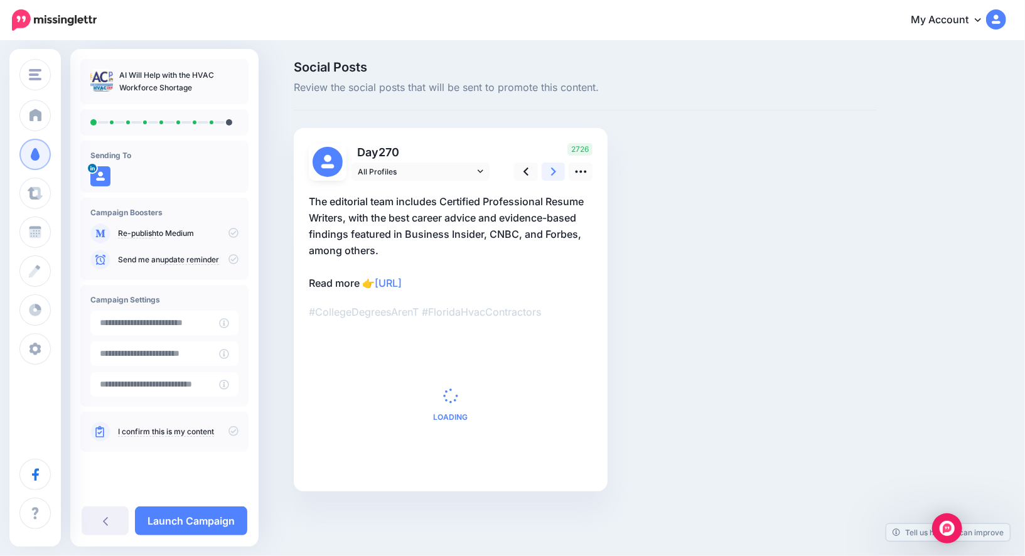
click at [554, 166] on icon at bounding box center [553, 171] width 5 height 13
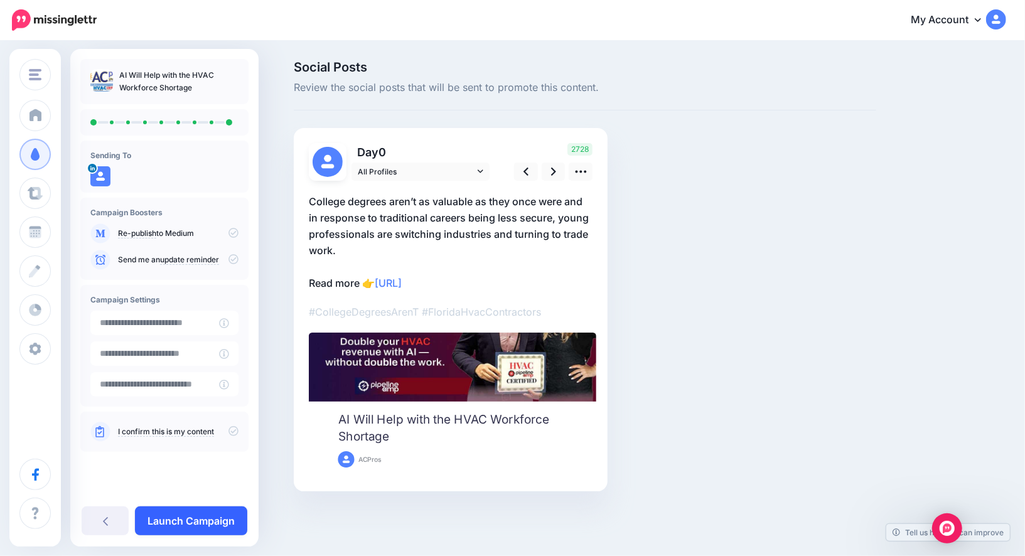
click at [222, 511] on link "Launch Campaign" at bounding box center [191, 521] width 112 height 29
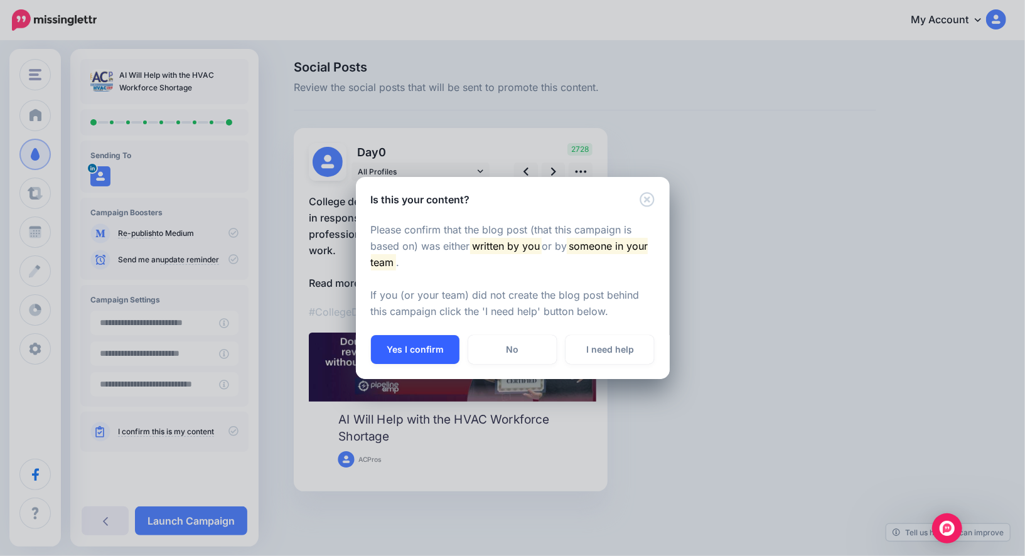
click at [387, 350] on button "Yes I confirm" at bounding box center [415, 349] width 89 height 29
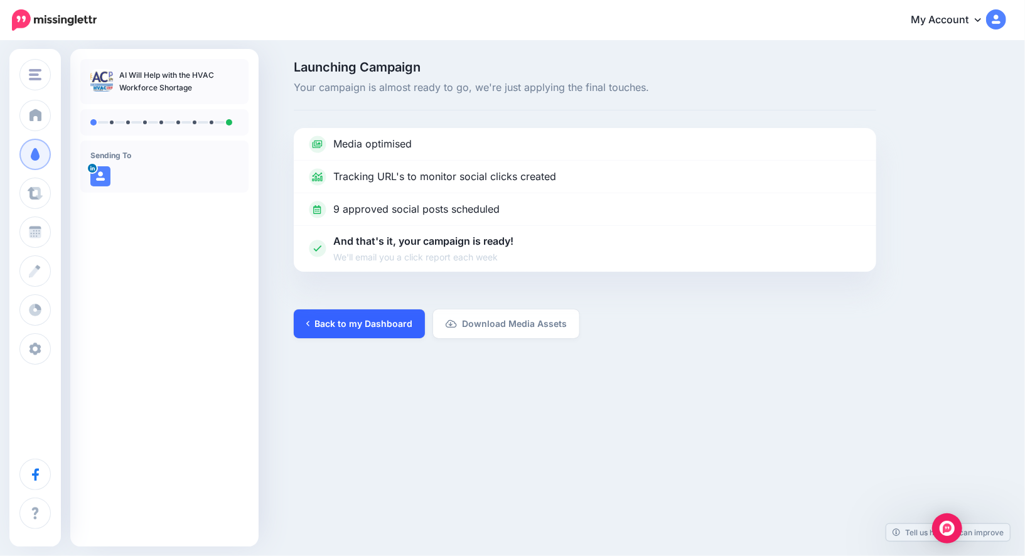
click at [409, 331] on link "Back to my Dashboard" at bounding box center [359, 323] width 131 height 29
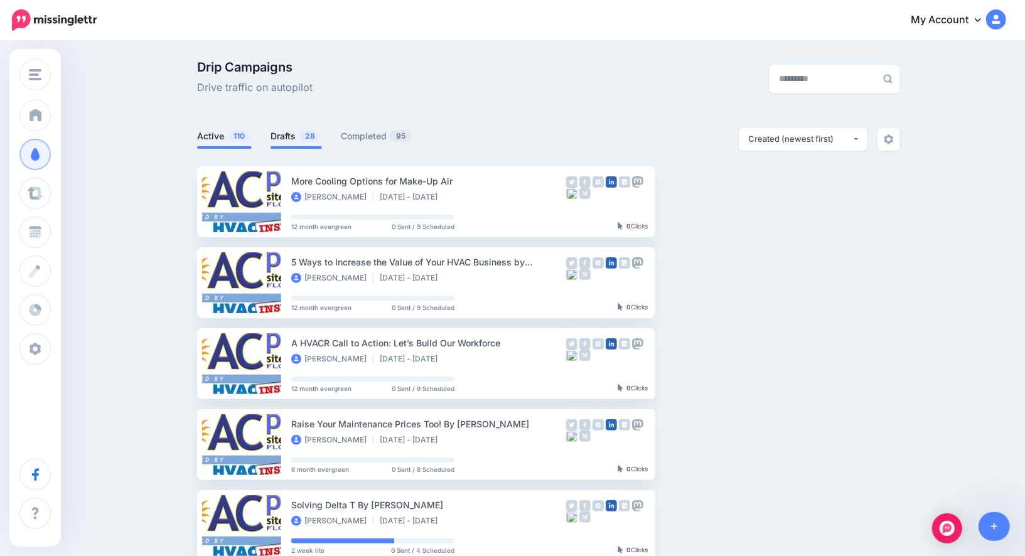
click at [297, 134] on link "Drafts 28" at bounding box center [296, 136] width 51 height 15
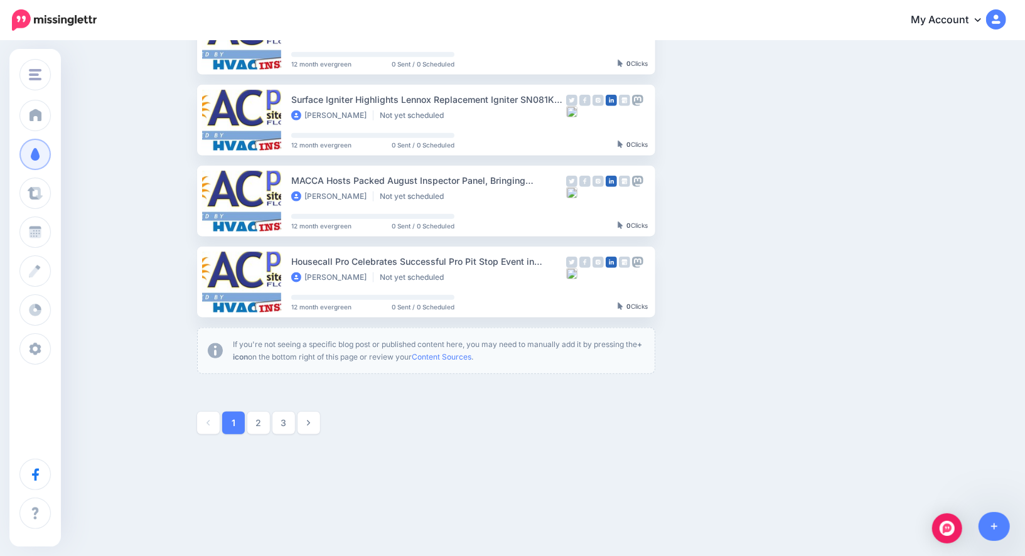
scroll to position [651, 0]
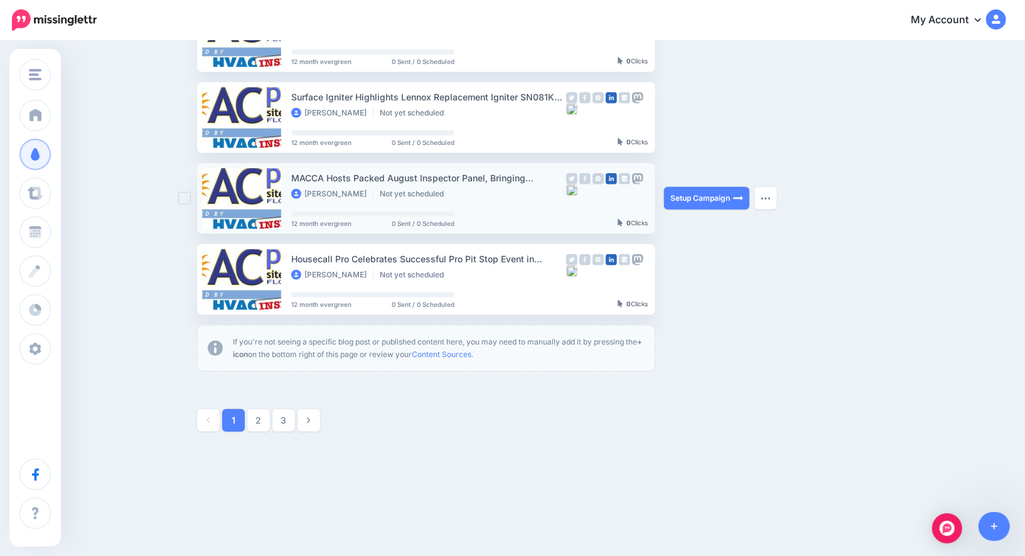
click at [353, 171] on div "MACCA Hosts Packed August Inspector Panel, Bringing Contractors Face-to-Face wi…" at bounding box center [428, 178] width 275 height 14
click at [252, 188] on link at bounding box center [241, 198] width 79 height 61
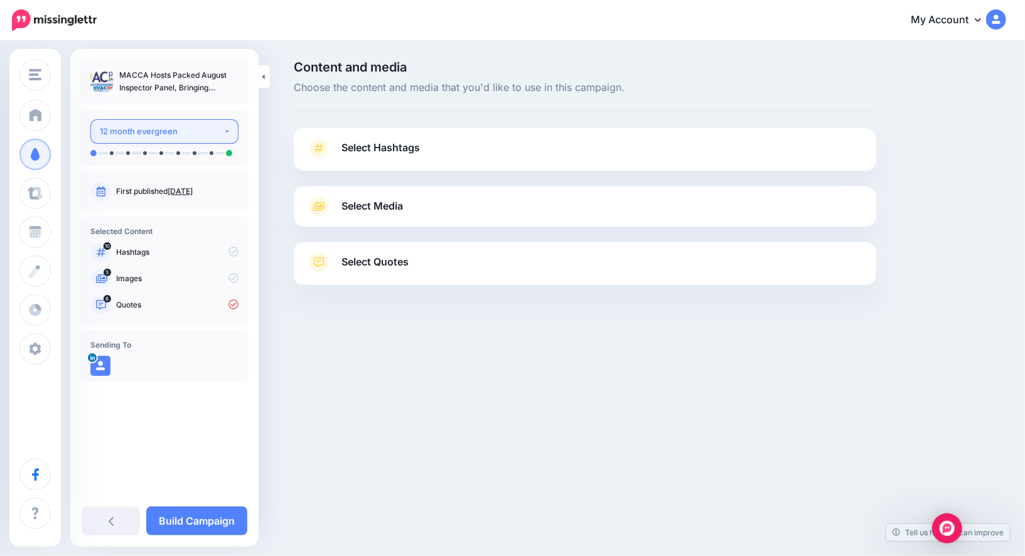
click at [226, 119] on button "12 month evergreen" at bounding box center [164, 131] width 148 height 24
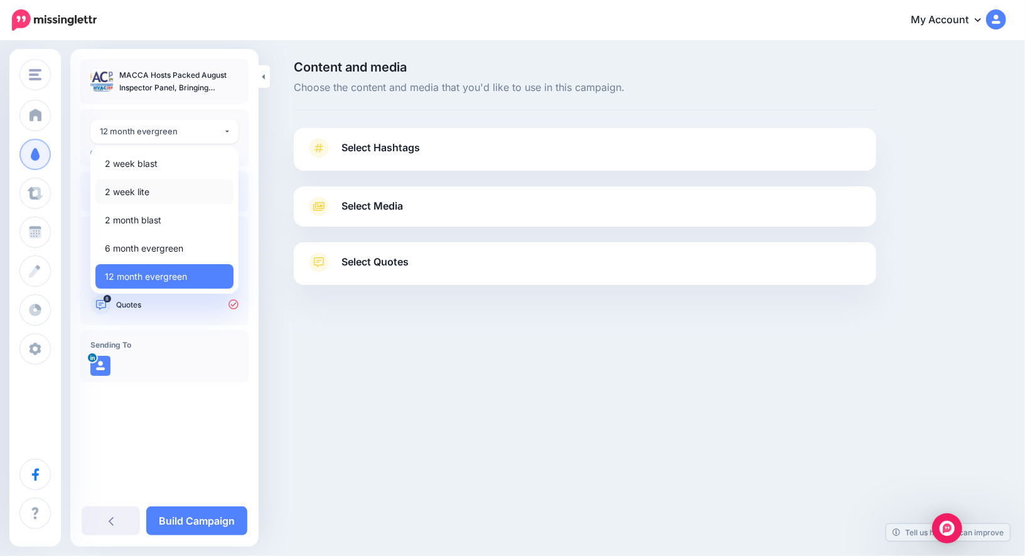
click at [149, 190] on span "2 week lite" at bounding box center [127, 192] width 45 height 15
select select "******"
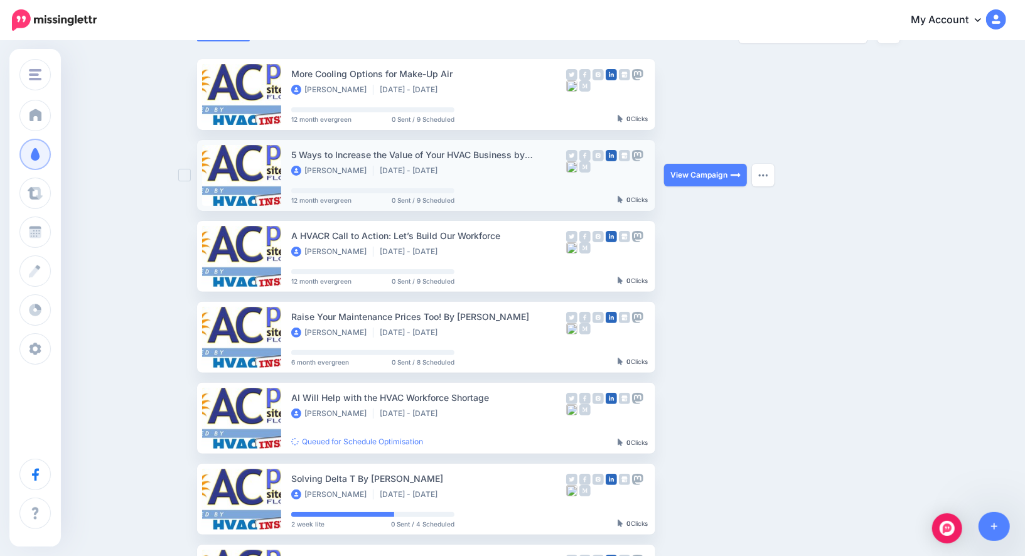
scroll to position [60, 0]
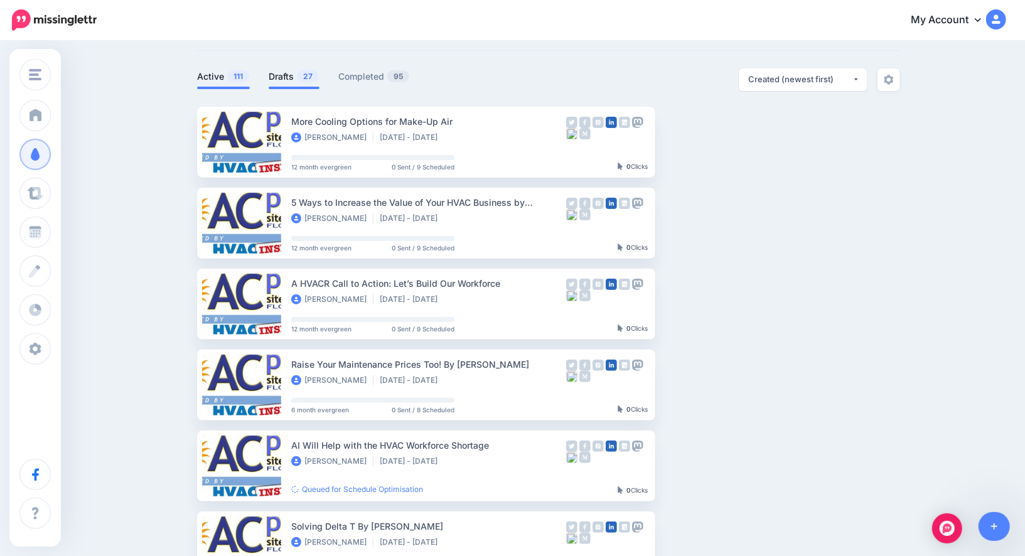
click at [287, 75] on link "Drafts 27" at bounding box center [294, 76] width 51 height 15
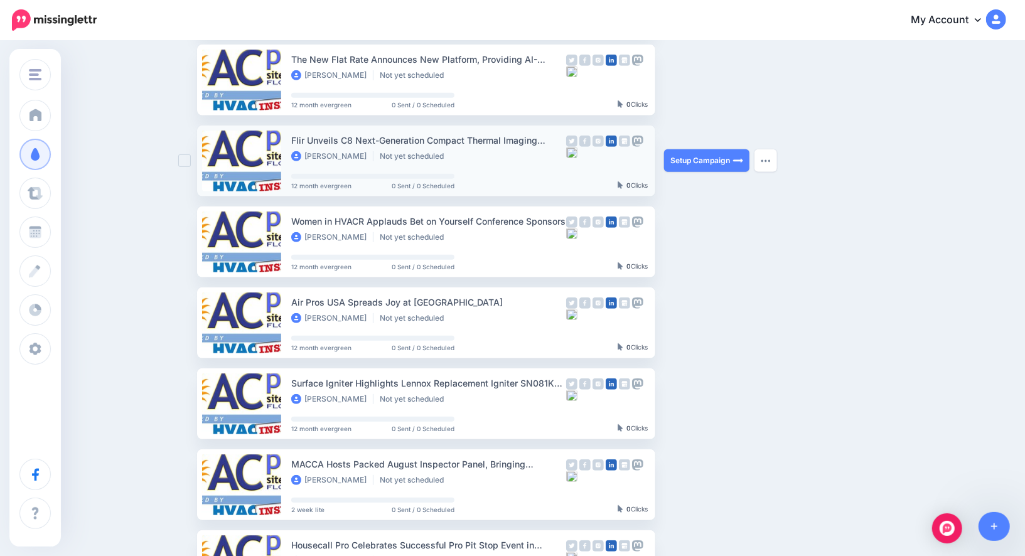
scroll to position [651, 0]
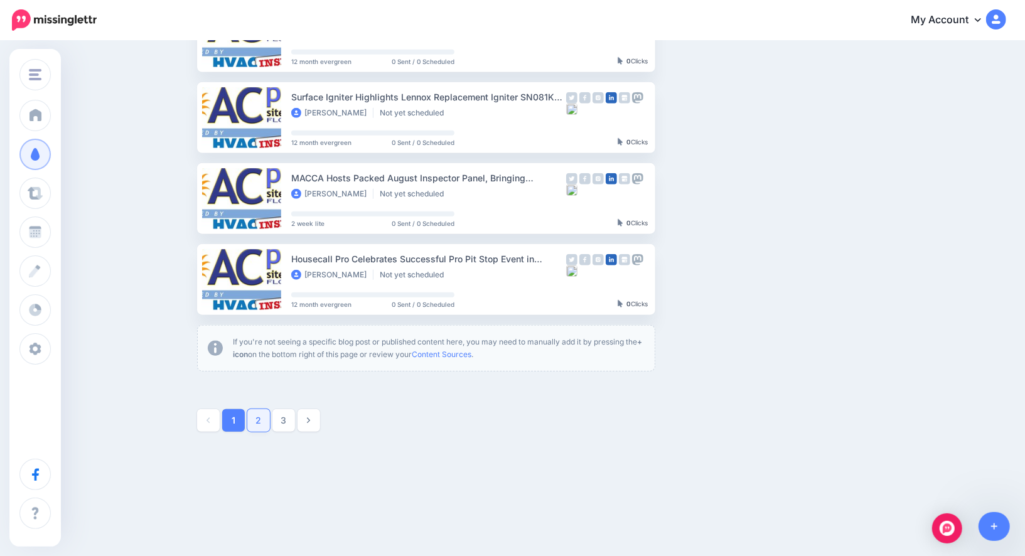
click at [253, 419] on link "2" at bounding box center [258, 420] width 23 height 23
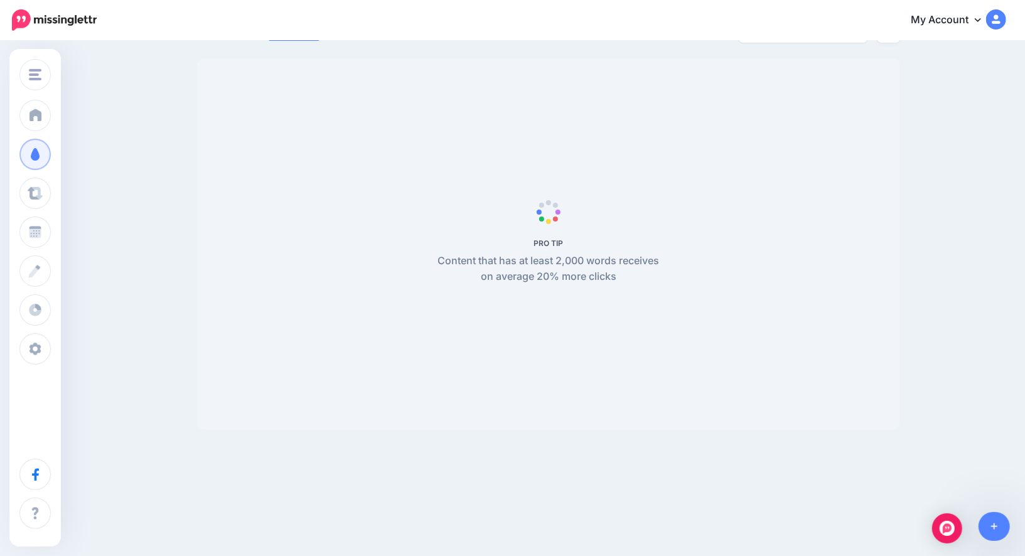
scroll to position [107, 0]
